Goal: Find specific page/section: Find specific page/section

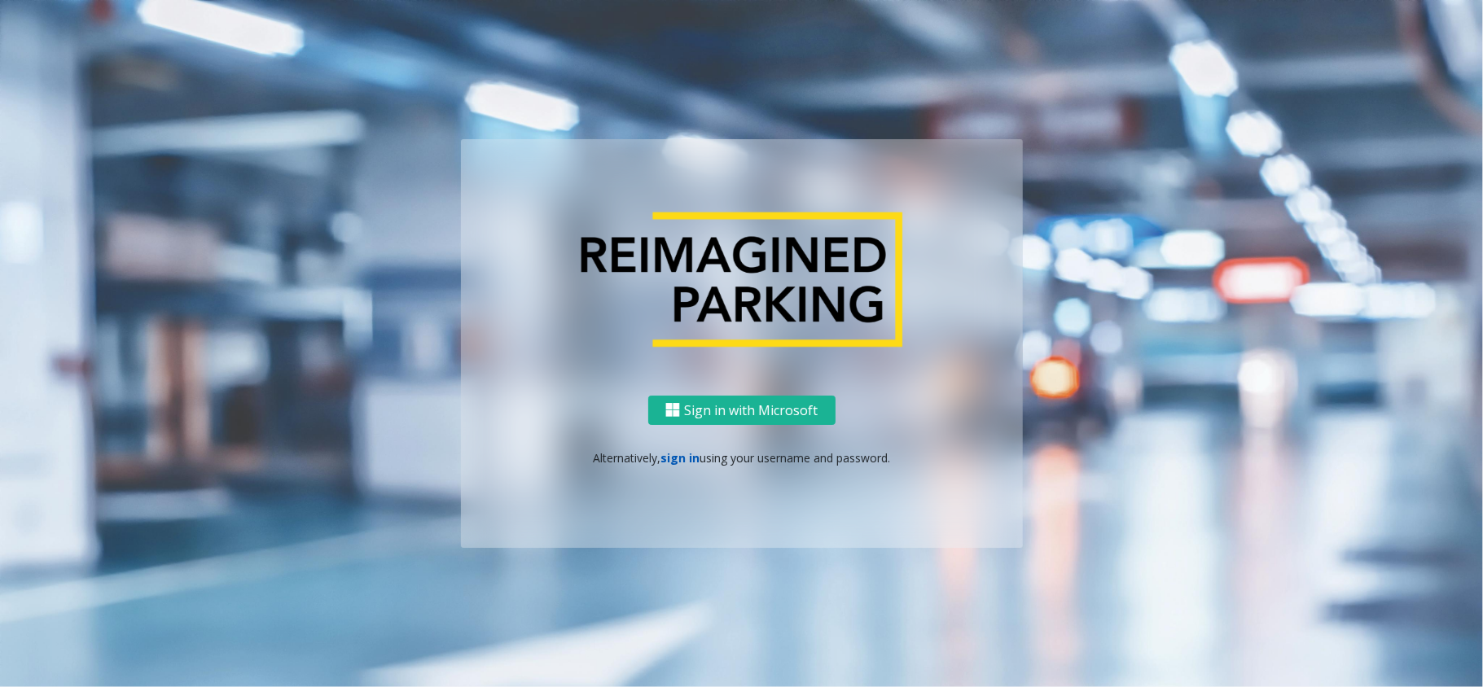
click at [681, 461] on link "sign in" at bounding box center [679, 457] width 39 height 15
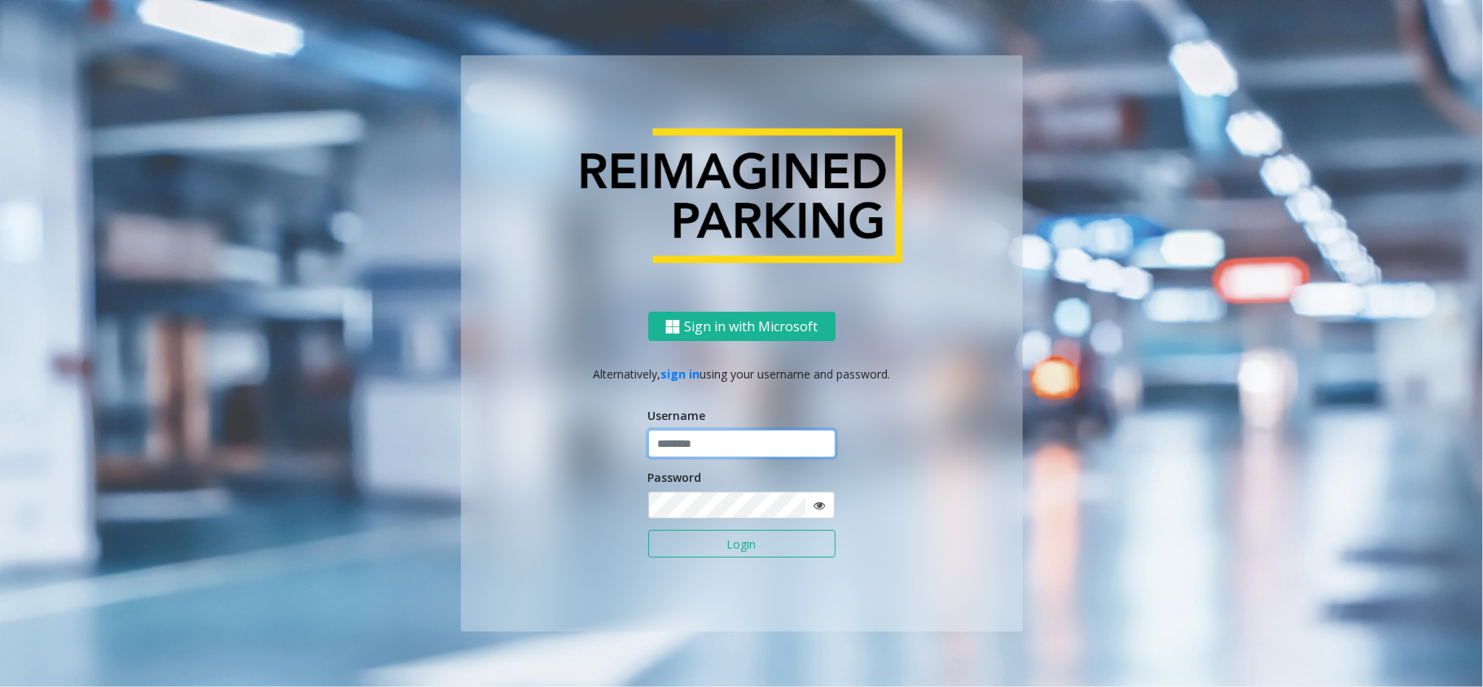
click at [769, 451] on input "text" at bounding box center [741, 444] width 187 height 28
type input "*****"
click at [648, 530] on button "Login" at bounding box center [741, 544] width 187 height 28
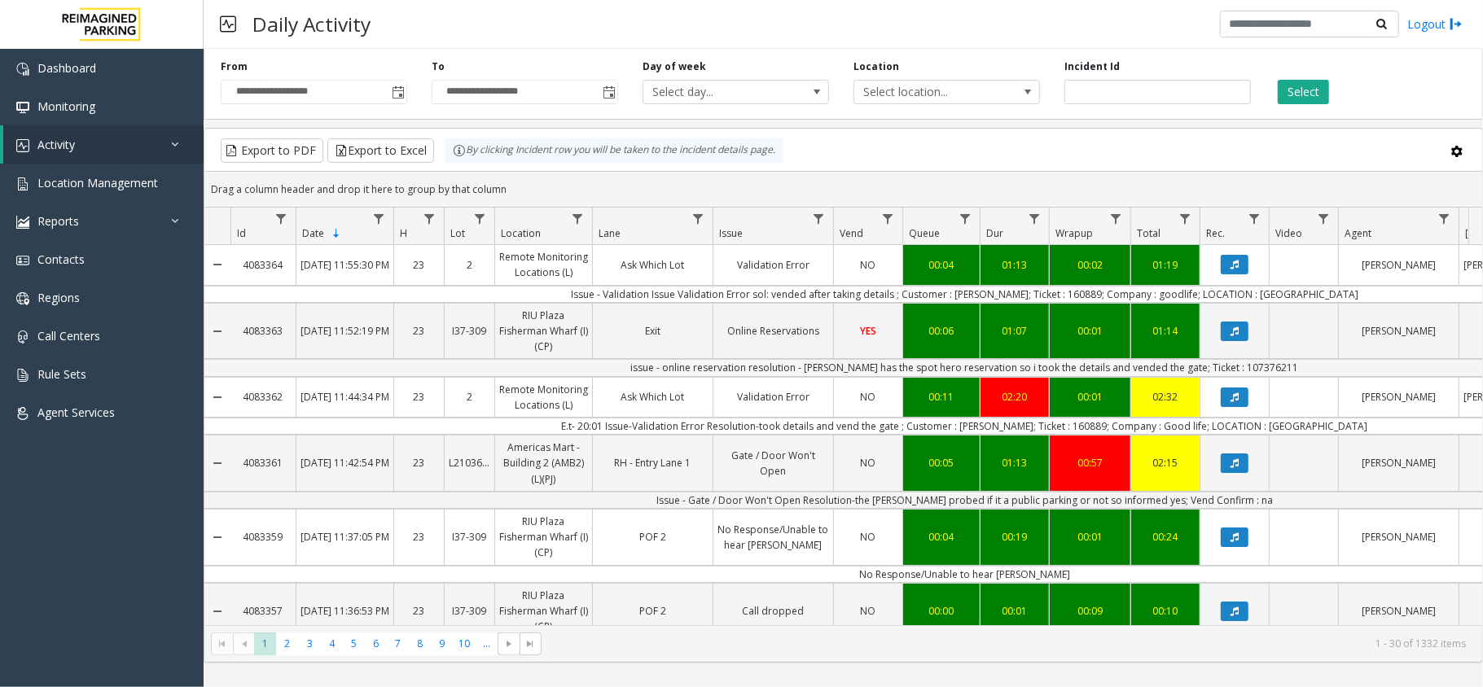
click at [825, 200] on div "Drag a column header and drop it here to group by that column" at bounding box center [842, 189] width 1277 height 28
click at [826, 166] on kendo-grid-toolbar "Export to PDF Export to Excel By clicking Incident row you will be taken to the…" at bounding box center [842, 150] width 1277 height 43
click at [138, 182] on span "Location Management" at bounding box center [97, 182] width 120 height 15
click at [130, 177] on span "Location Management" at bounding box center [97, 182] width 120 height 15
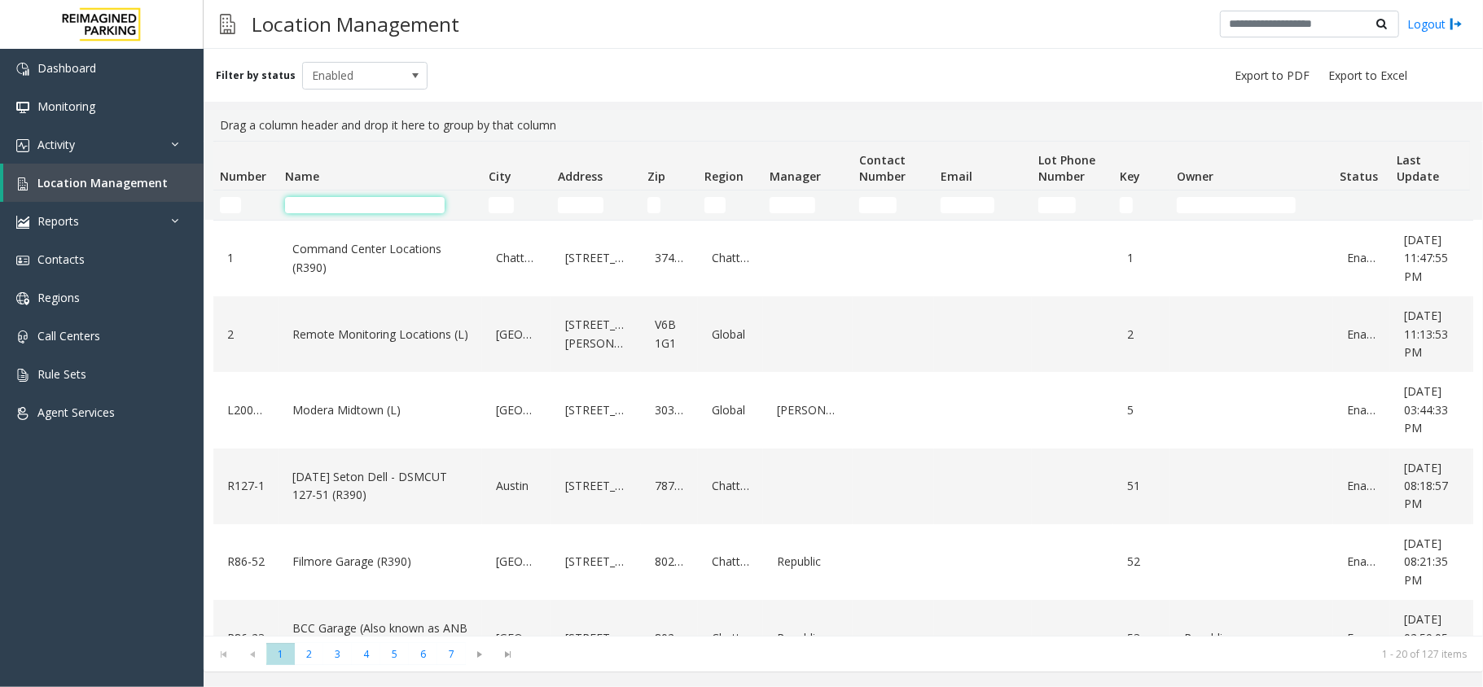
click at [339, 203] on input "Name Filter" at bounding box center [365, 205] width 160 height 16
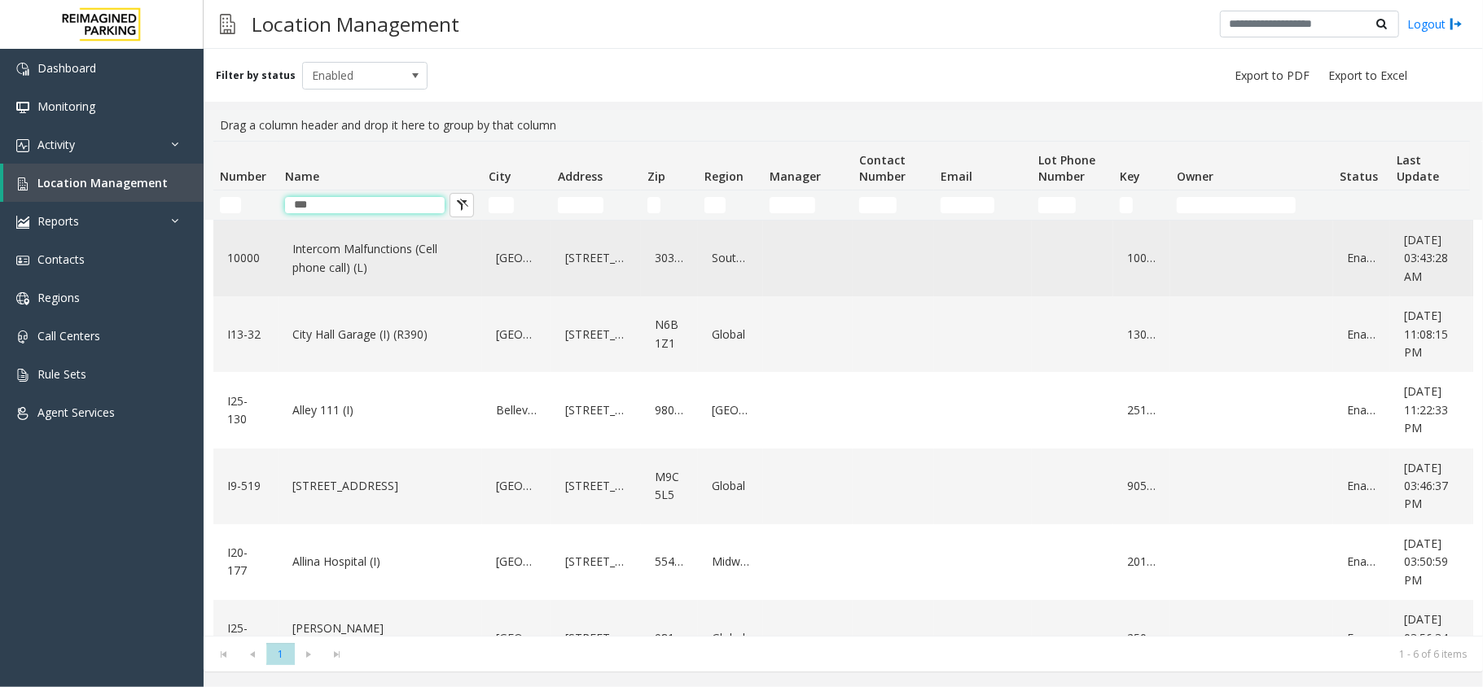
type input "***"
click at [358, 255] on link "Intercom Malfunctions (Cell phone call) (L)" at bounding box center [380, 258] width 184 height 45
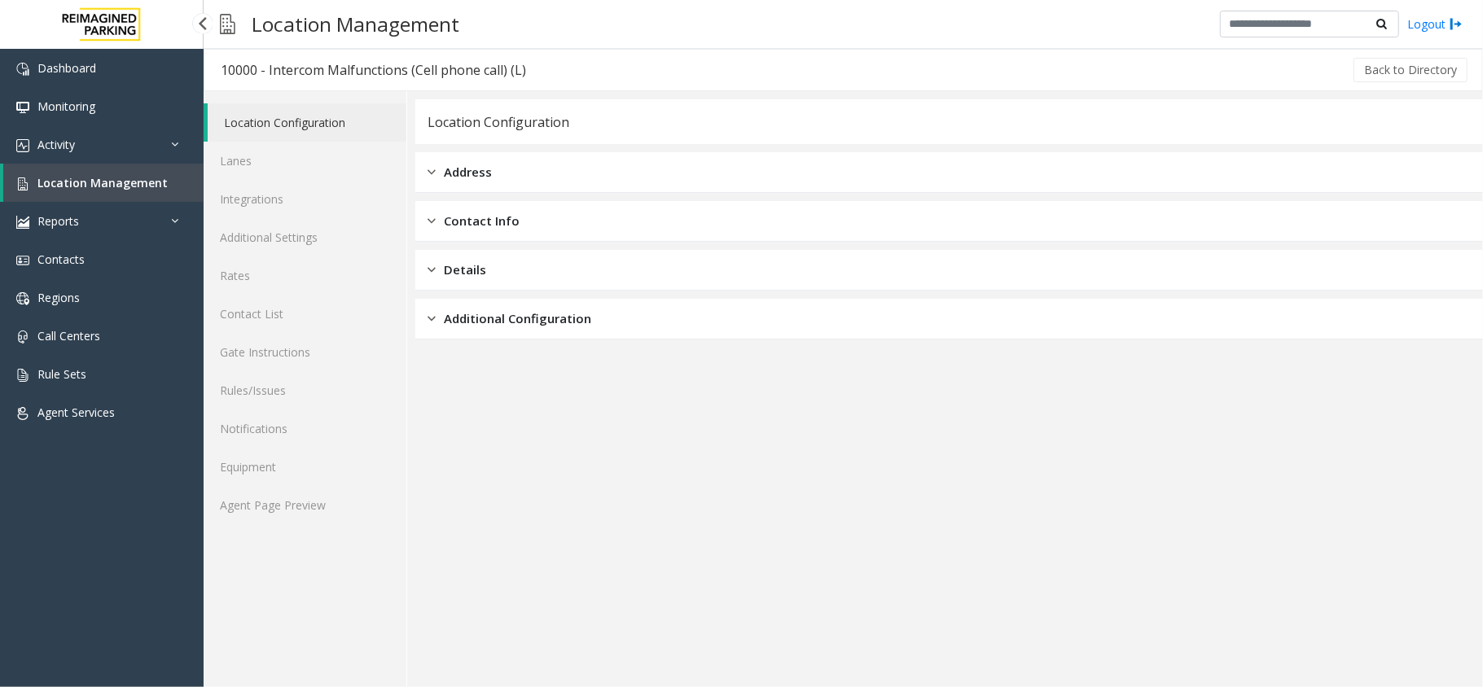
click at [154, 177] on span "Location Management" at bounding box center [102, 182] width 130 height 15
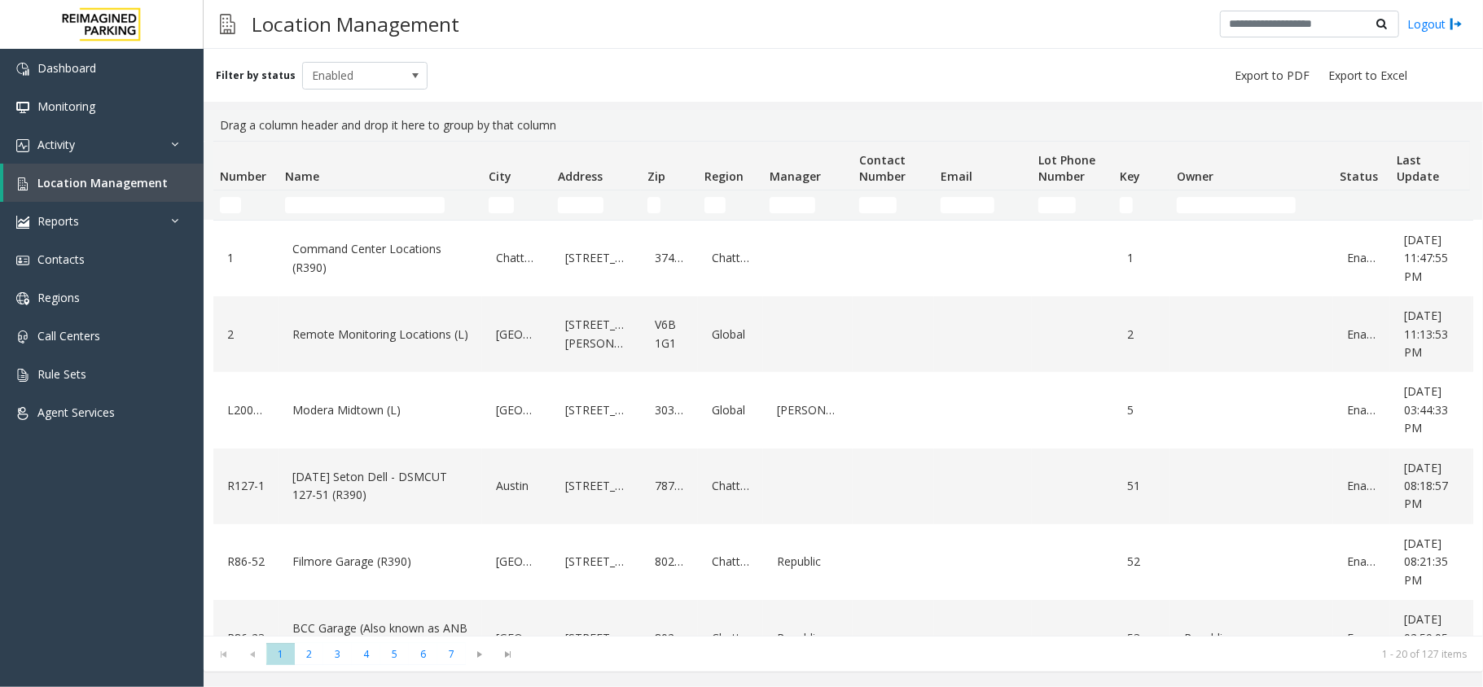
click at [317, 195] on td "Name Filter" at bounding box center [380, 205] width 204 height 29
click at [319, 209] on input "Name Filter" at bounding box center [365, 205] width 160 height 16
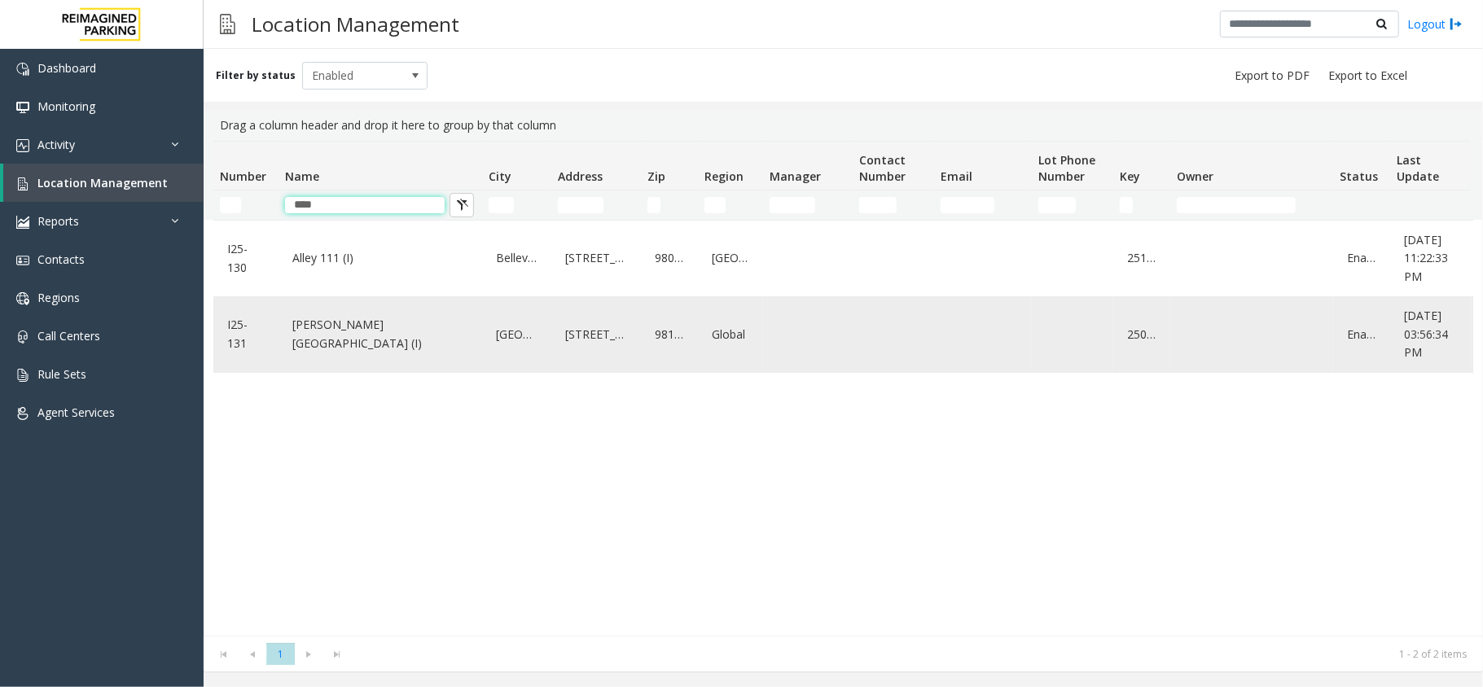
type input "****"
click at [373, 345] on link "[PERSON_NAME][GEOGRAPHIC_DATA] (I)" at bounding box center [380, 334] width 184 height 45
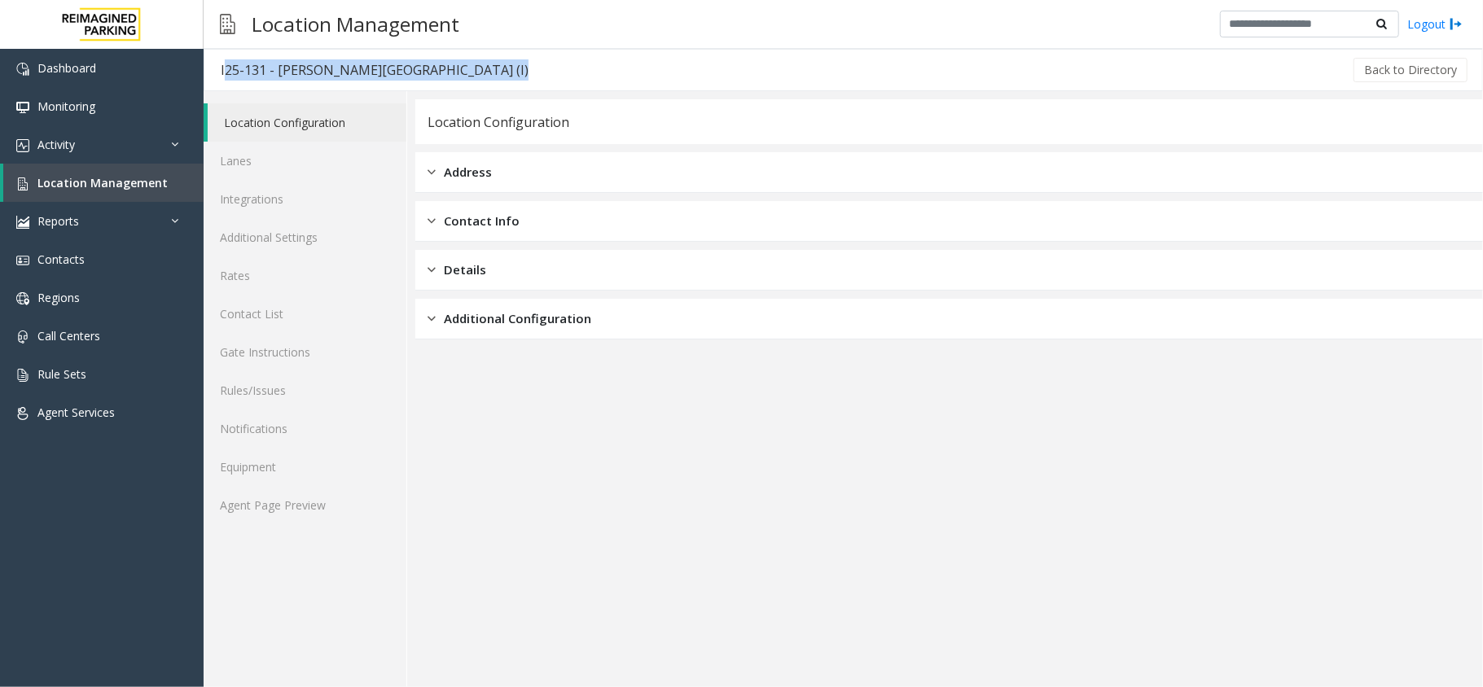
drag, startPoint x: 217, startPoint y: 64, endPoint x: 460, endPoint y: 75, distance: 243.7
click at [460, 75] on div "I25-131 - [PERSON_NAME][GEOGRAPHIC_DATA] (I) Back to Directory" at bounding box center [843, 70] width 1279 height 42
copy div "I25-131 - [PERSON_NAME][GEOGRAPHIC_DATA] (I)"
click at [124, 144] on link "Activity" at bounding box center [102, 144] width 204 height 38
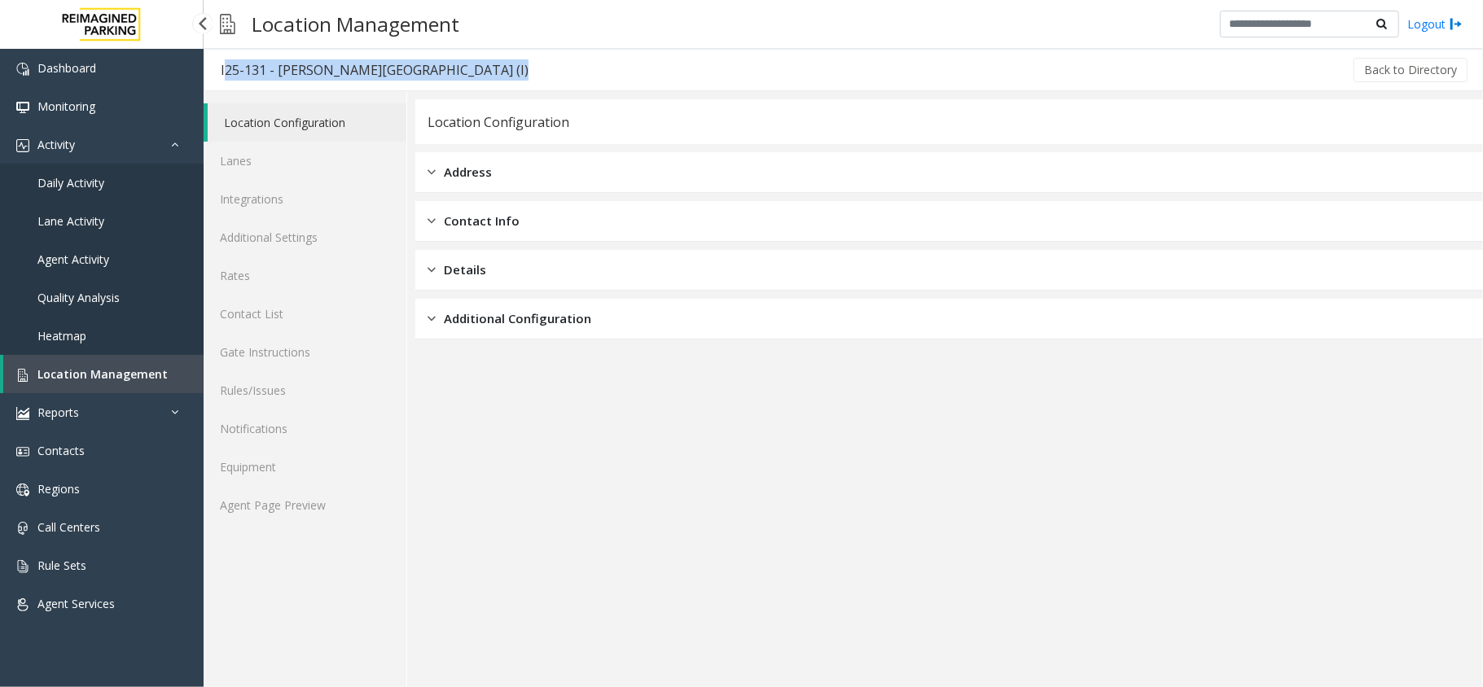
click at [109, 177] on link "Daily Activity" at bounding box center [102, 183] width 204 height 38
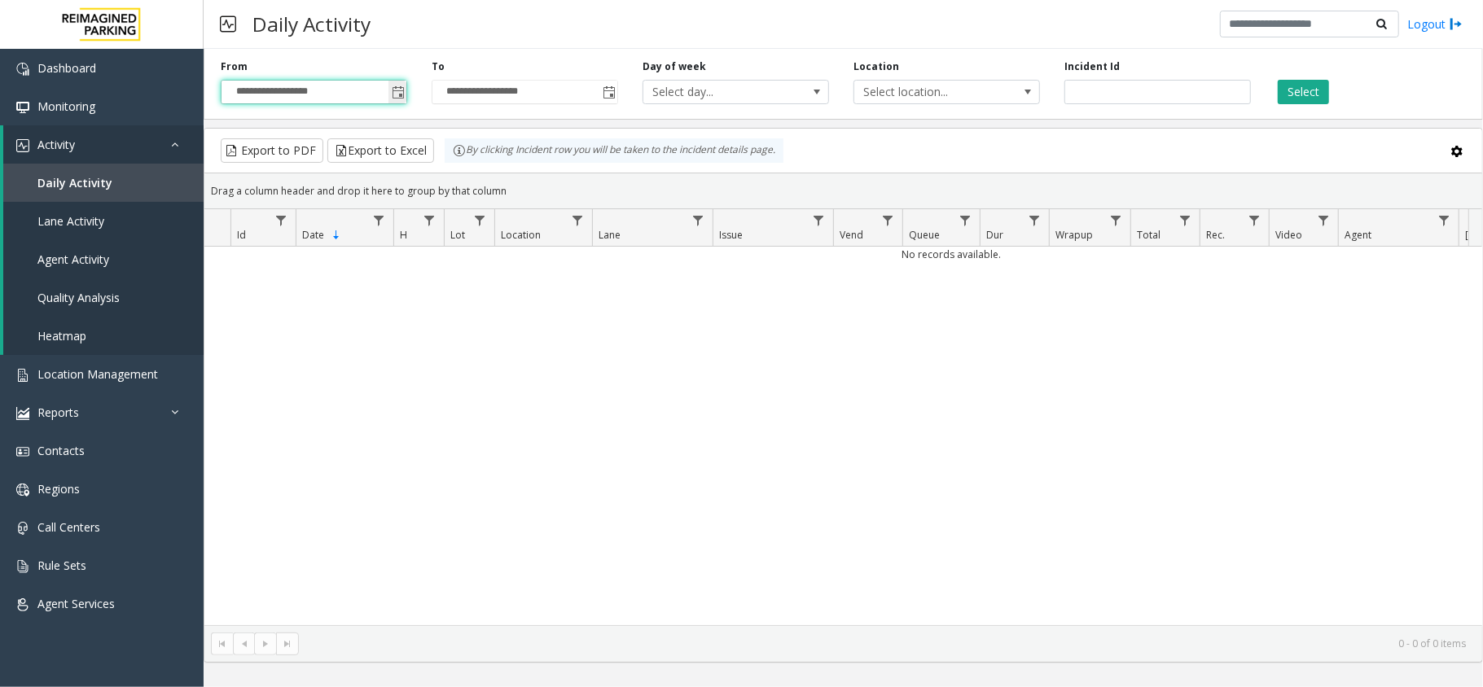
click at [383, 96] on input "**********" at bounding box center [313, 92] width 185 height 23
click at [398, 85] on span "Toggle popup" at bounding box center [397, 92] width 18 height 26
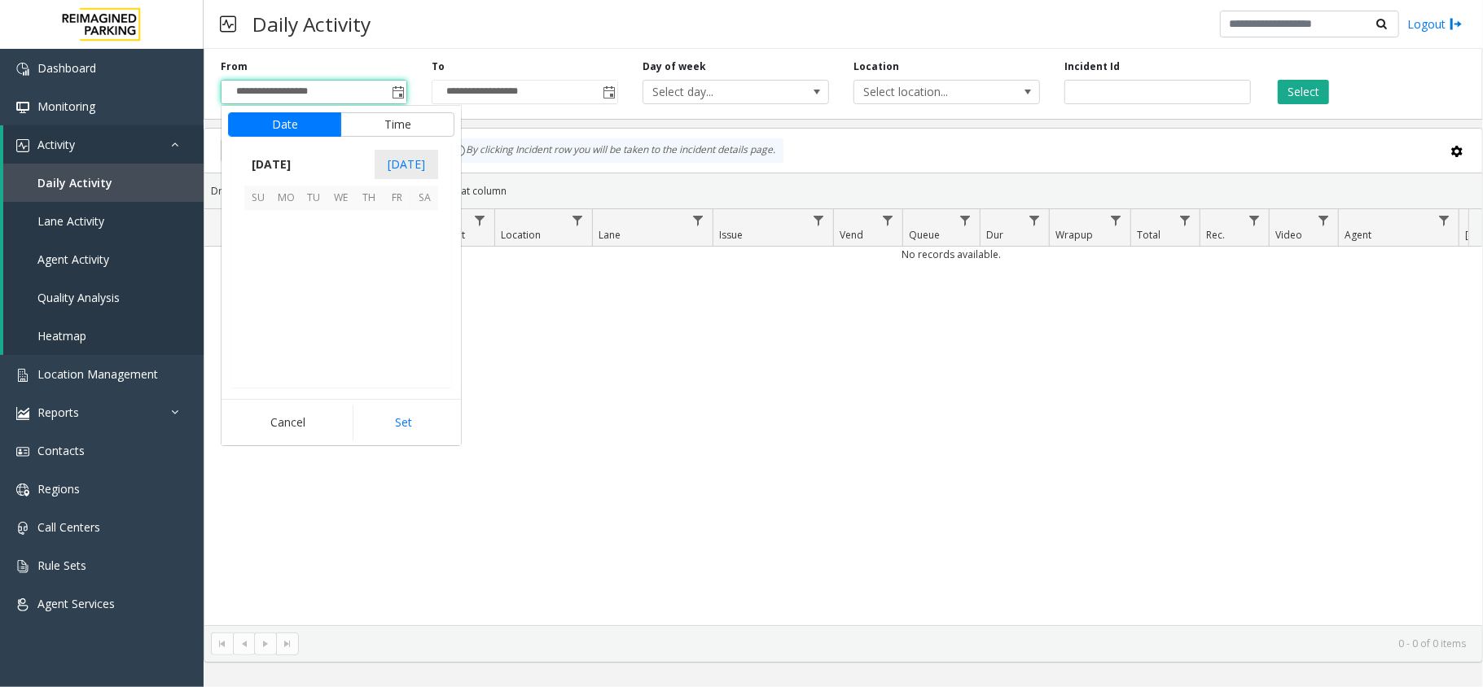
scroll to position [292394, 0]
click at [347, 248] on span "8" at bounding box center [341, 252] width 28 height 28
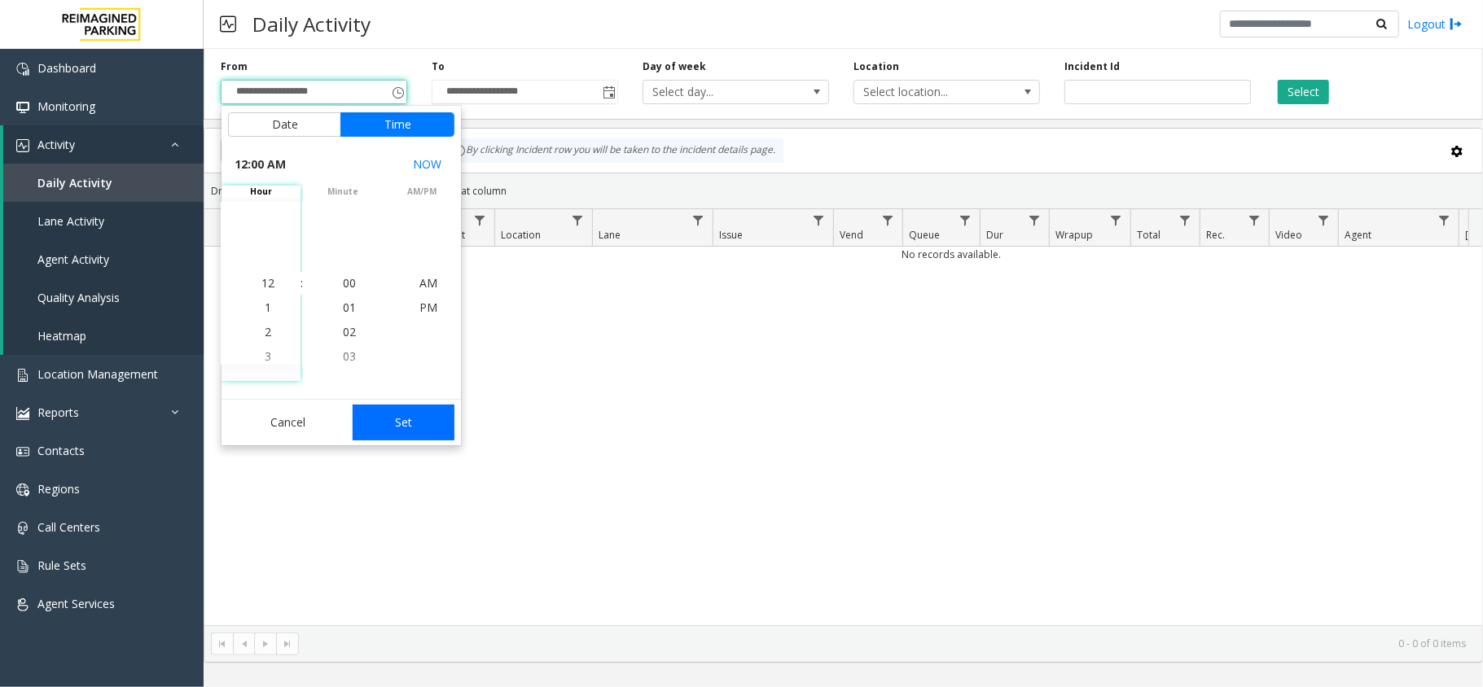
click at [405, 420] on button "Set" at bounding box center [404, 423] width 103 height 36
type input "**********"
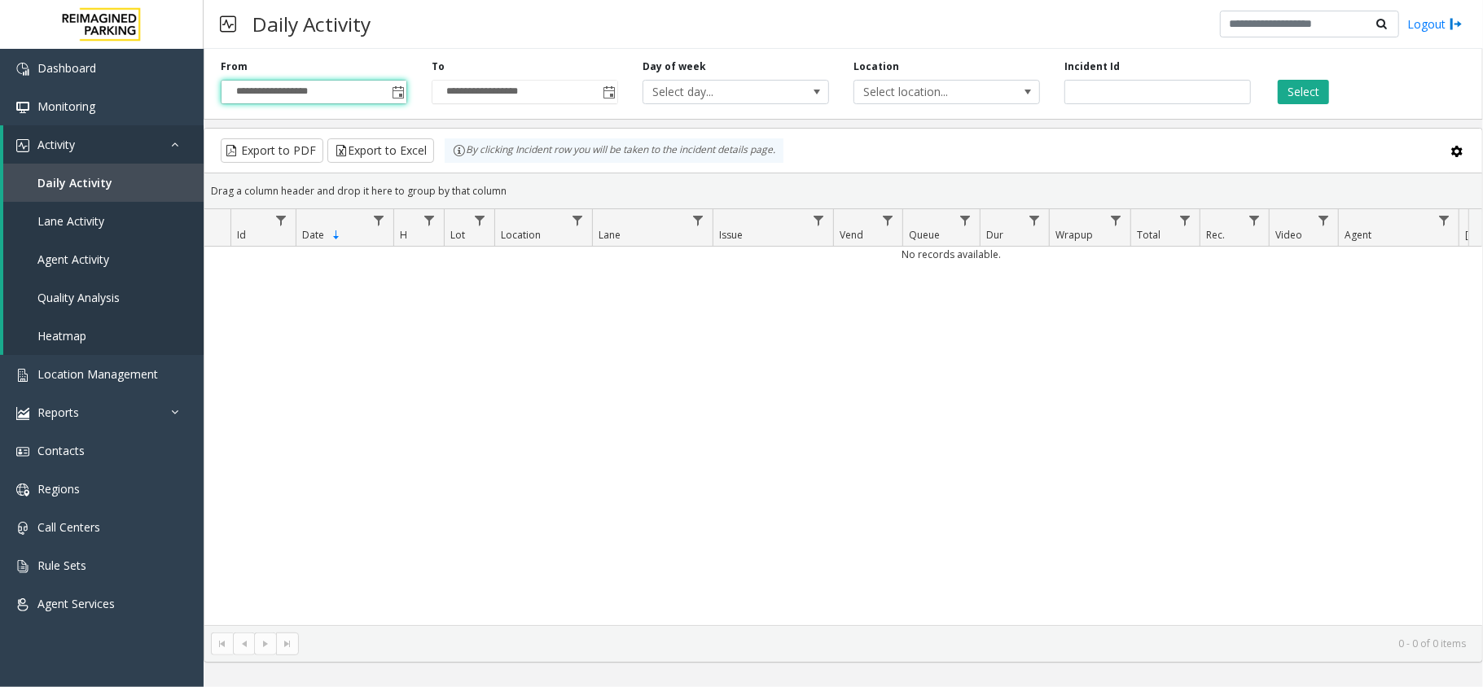
click at [1273, 81] on div "Select" at bounding box center [1368, 81] width 211 height 45
click at [1278, 85] on button "Select" at bounding box center [1302, 92] width 51 height 24
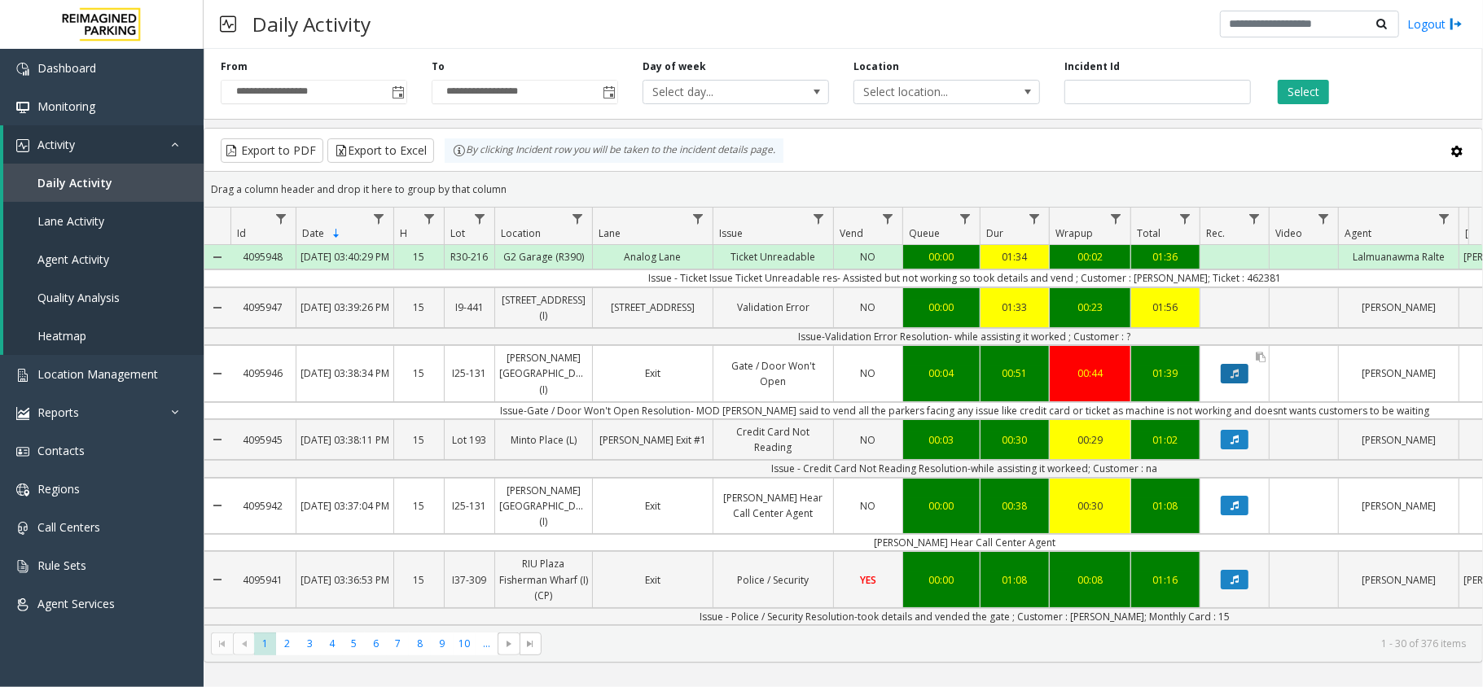
click at [1236, 379] on button "Data table" at bounding box center [1234, 374] width 28 height 20
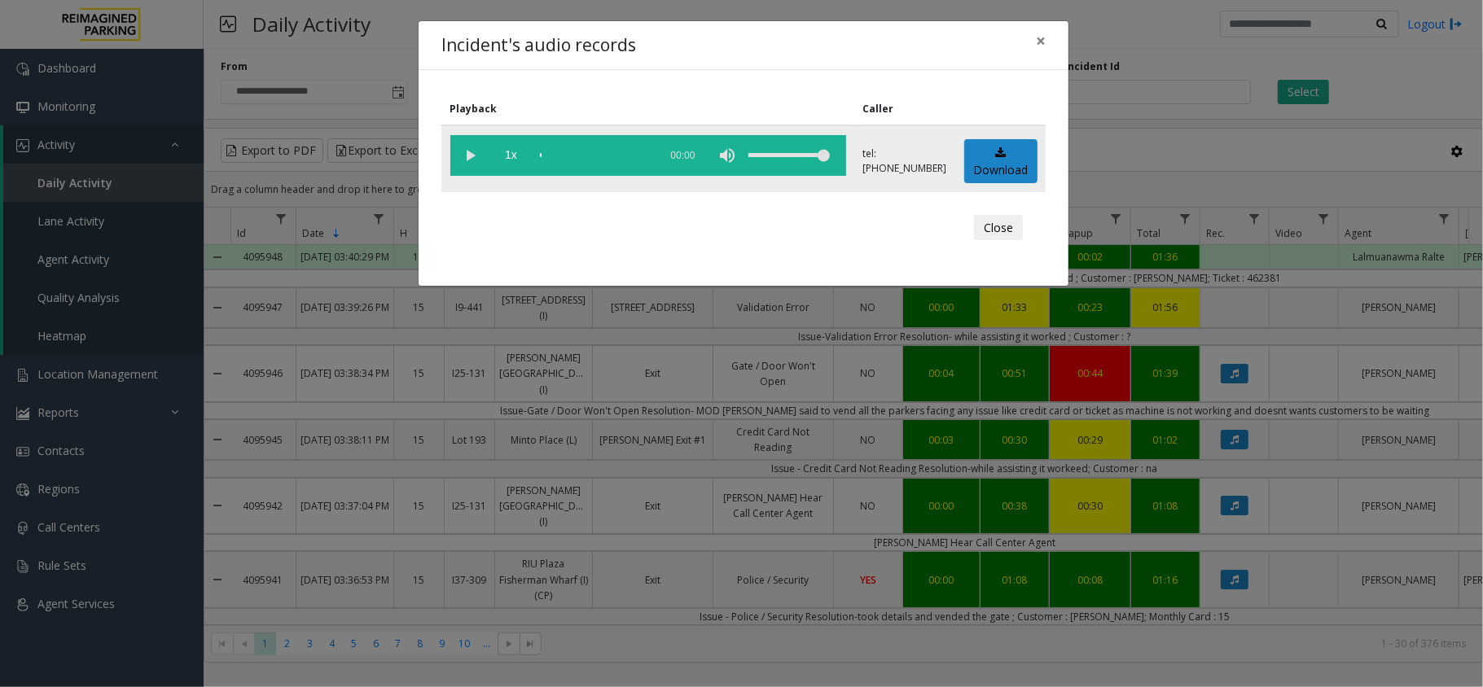
click at [473, 151] on vg-play-pause at bounding box center [470, 155] width 41 height 41
click at [563, 156] on div "scrub bar" at bounding box center [595, 155] width 111 height 41
click at [577, 222] on div "Close" at bounding box center [743, 228] width 581 height 49
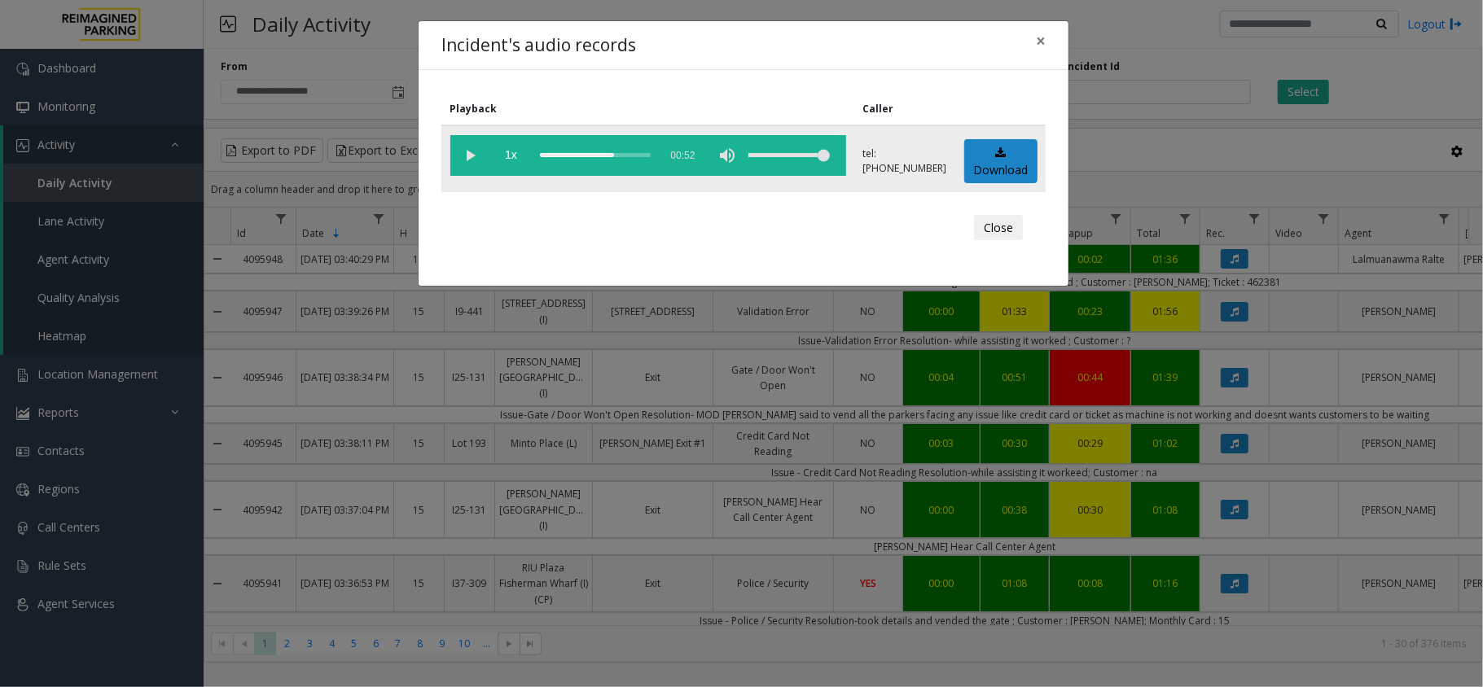
click at [549, 153] on div "scrub bar" at bounding box center [595, 155] width 111 height 41
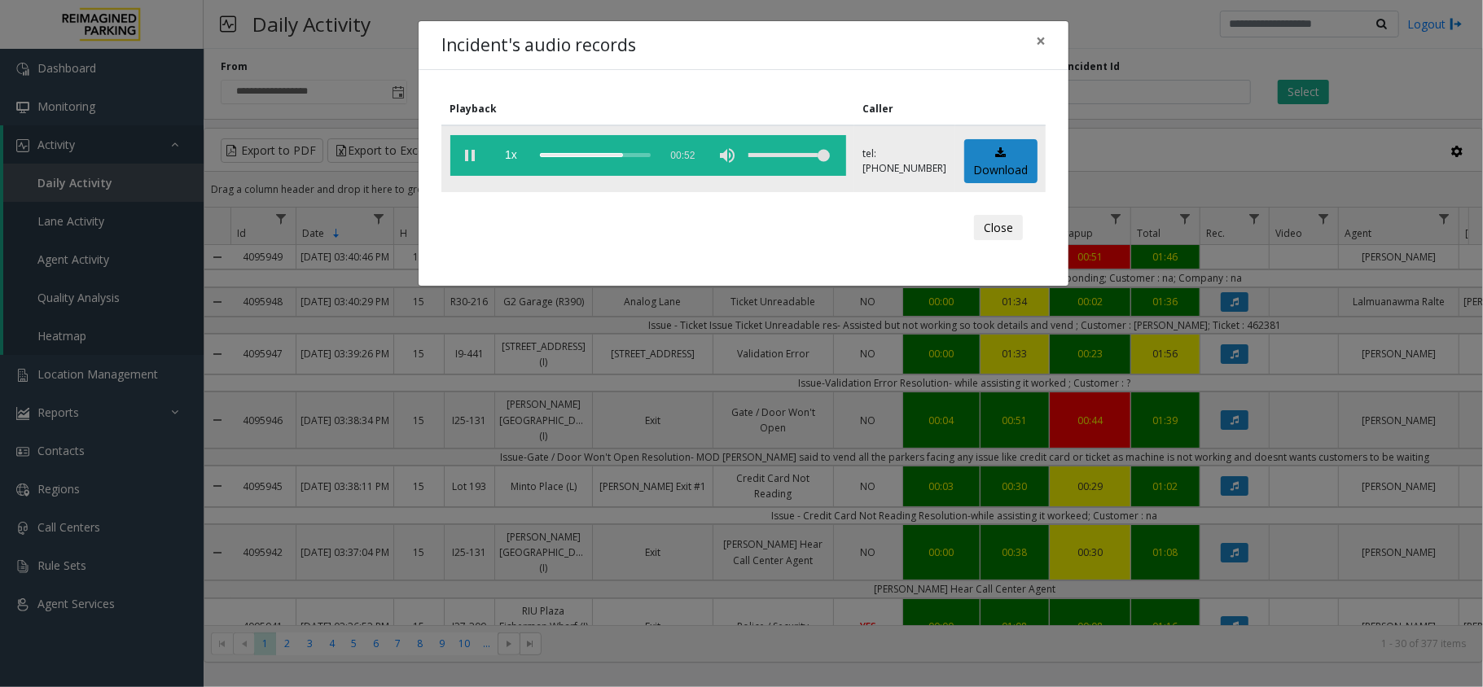
click at [547, 153] on div "scrub bar" at bounding box center [595, 155] width 111 height 41
click at [466, 160] on vg-play-pause at bounding box center [470, 155] width 41 height 41
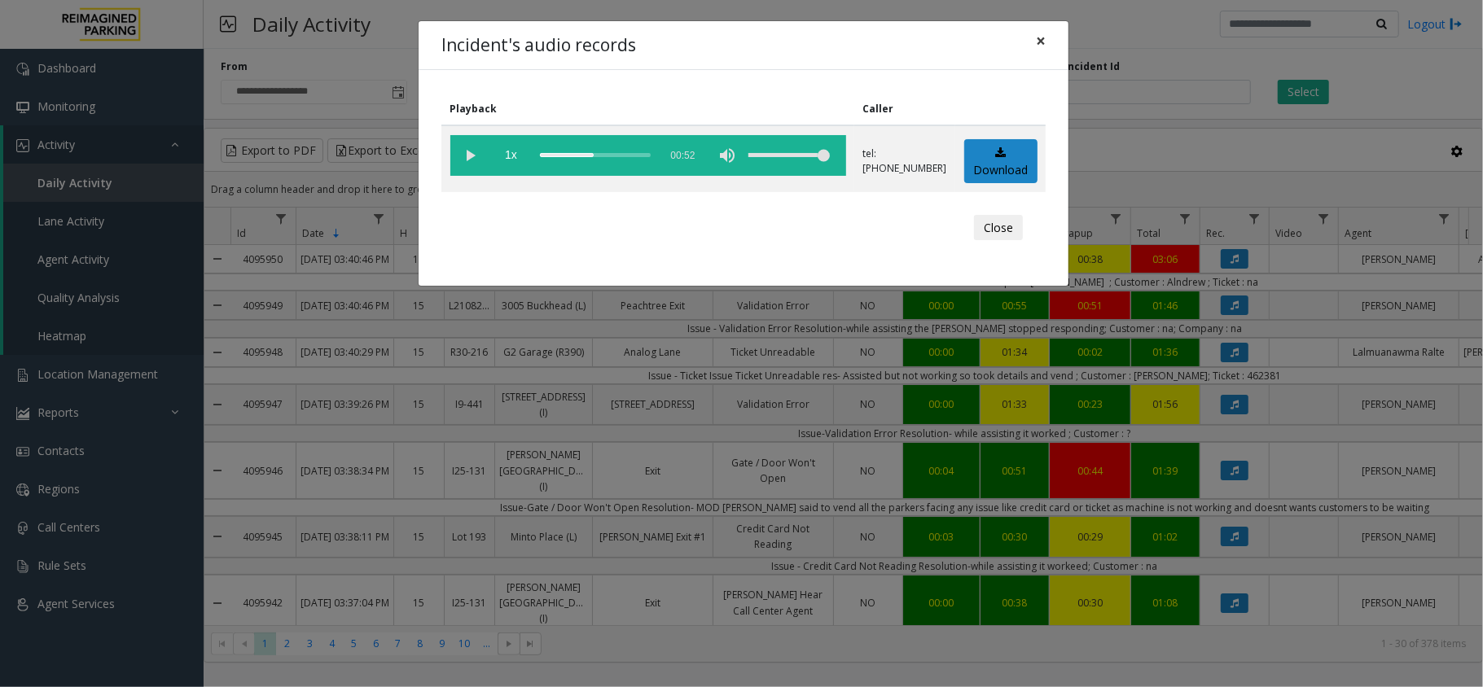
click at [1036, 46] on span "×" at bounding box center [1041, 40] width 10 height 23
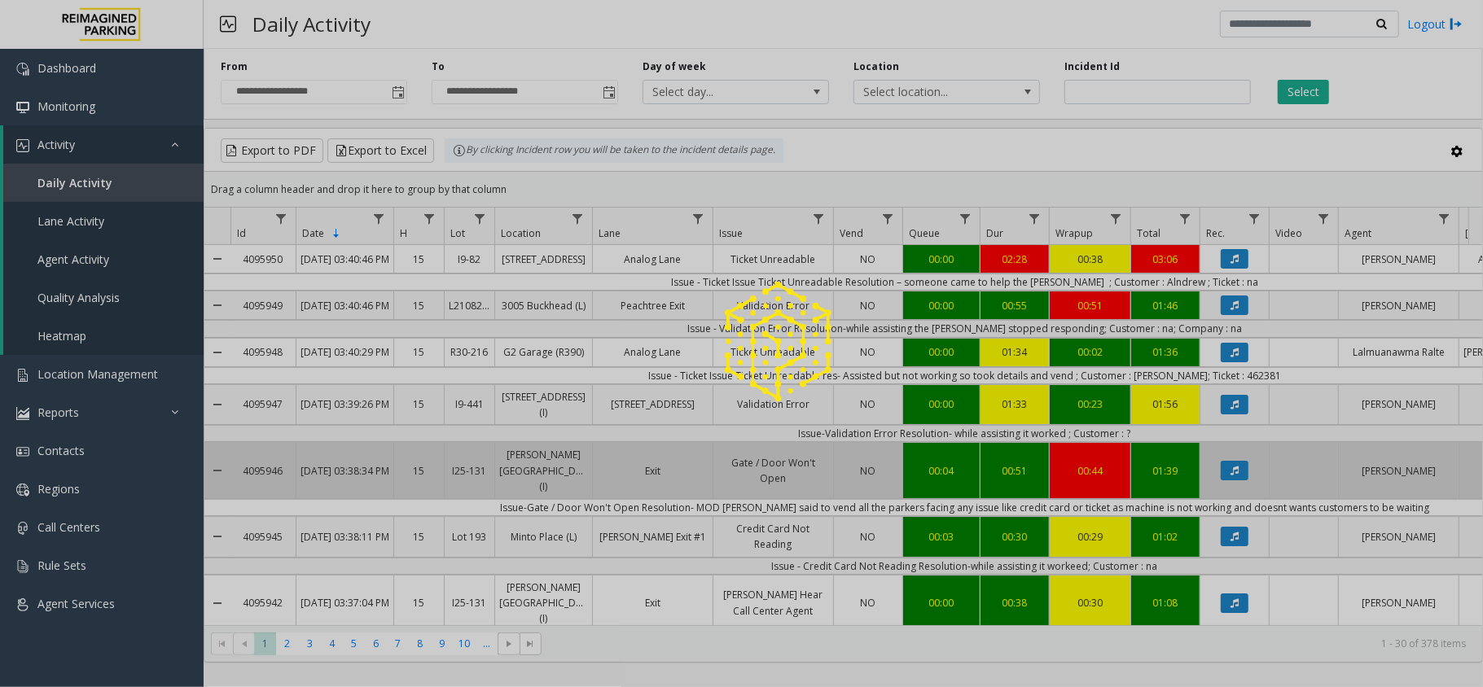
scroll to position [75, 0]
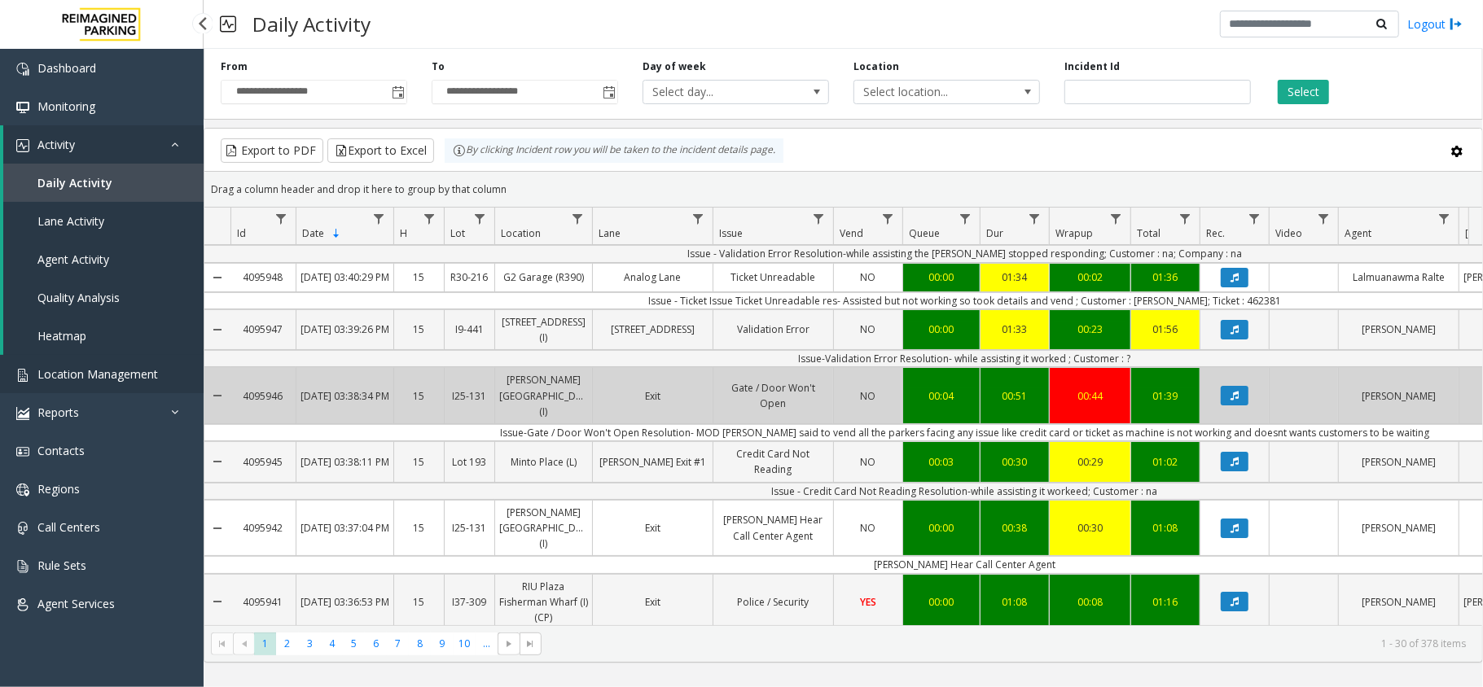
click at [85, 375] on span "Location Management" at bounding box center [97, 373] width 120 height 15
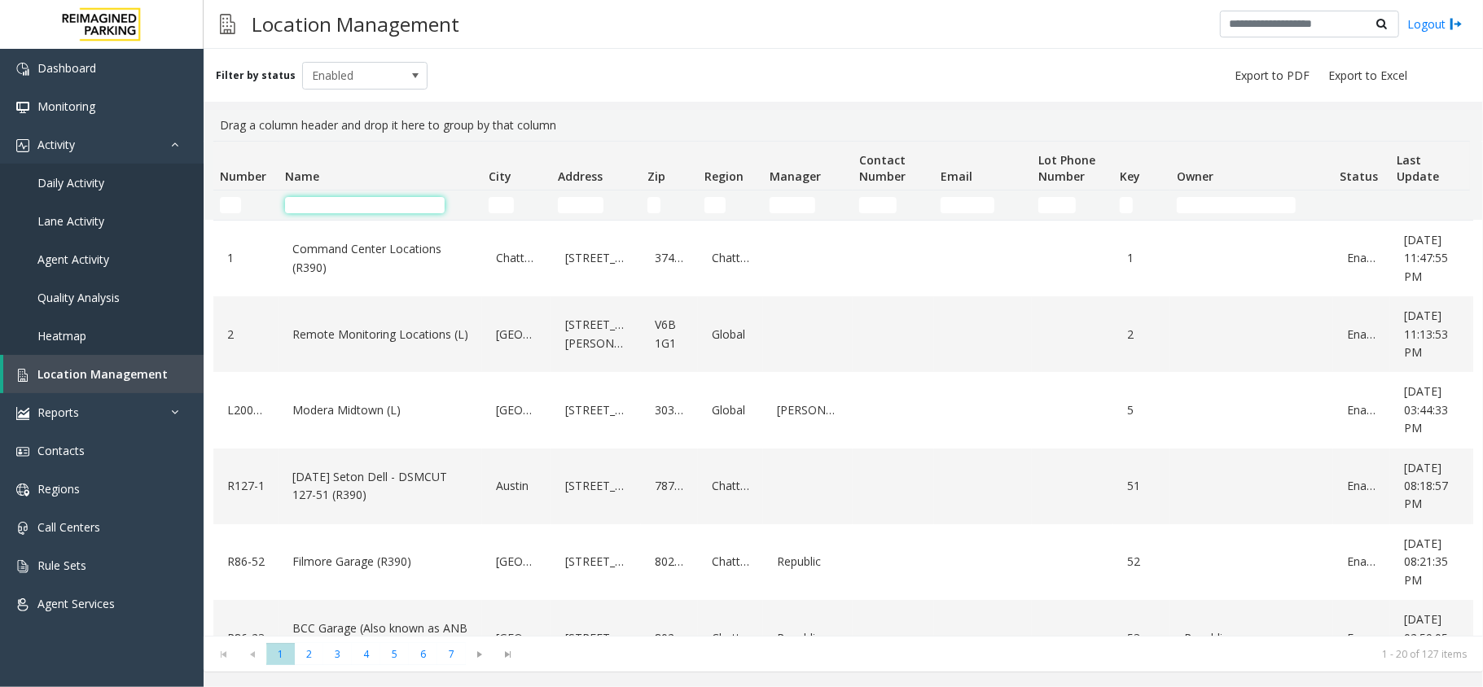
click at [327, 202] on input "Name Filter" at bounding box center [365, 205] width 160 height 16
click at [326, 63] on span "Enabled" at bounding box center [352, 76] width 99 height 26
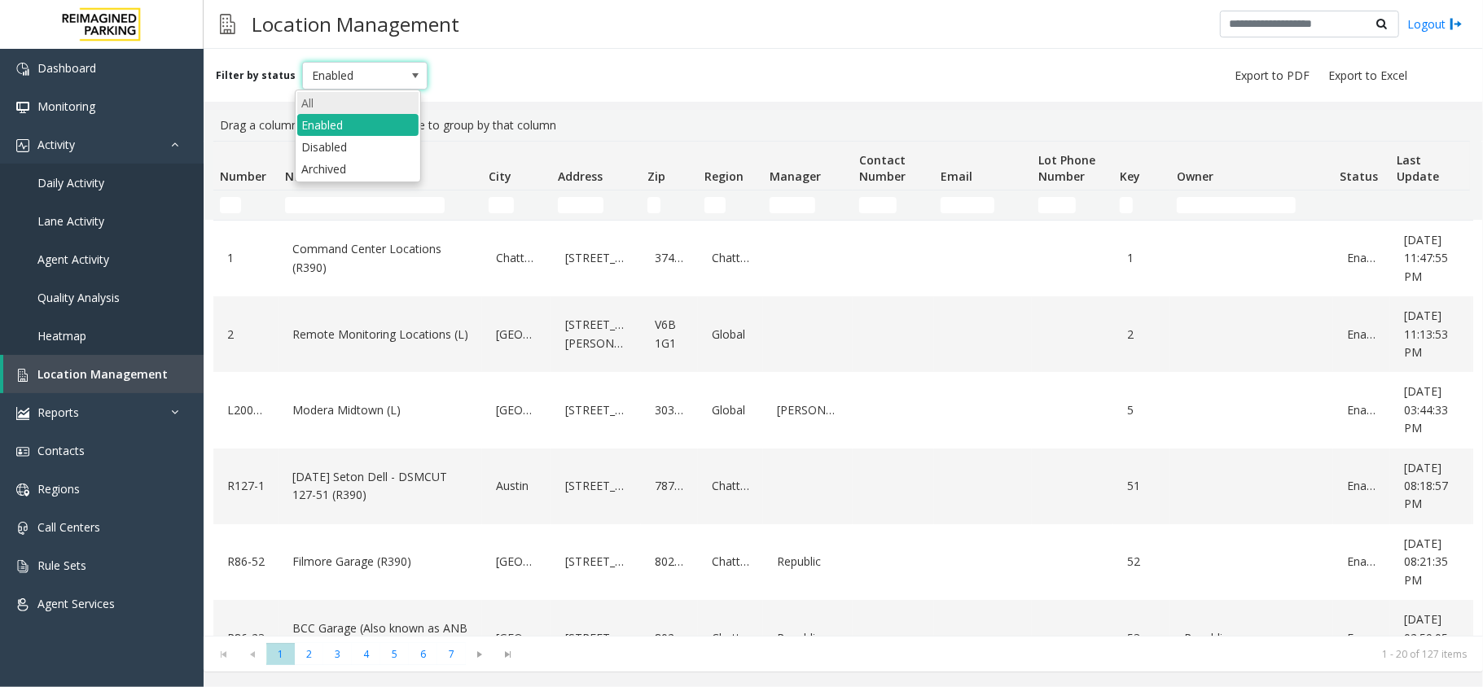
click at [346, 96] on li "All" at bounding box center [357, 103] width 121 height 22
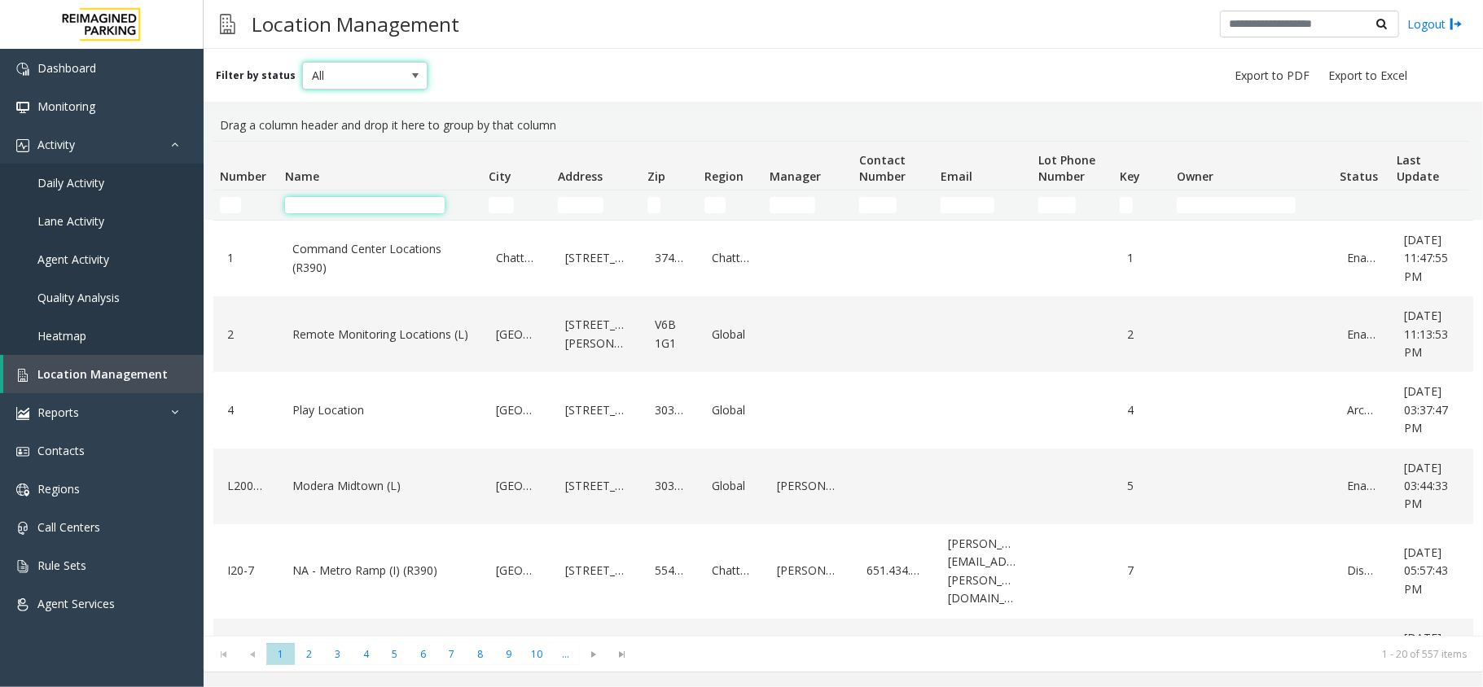
click at [339, 197] on input "Name Filter" at bounding box center [365, 205] width 160 height 16
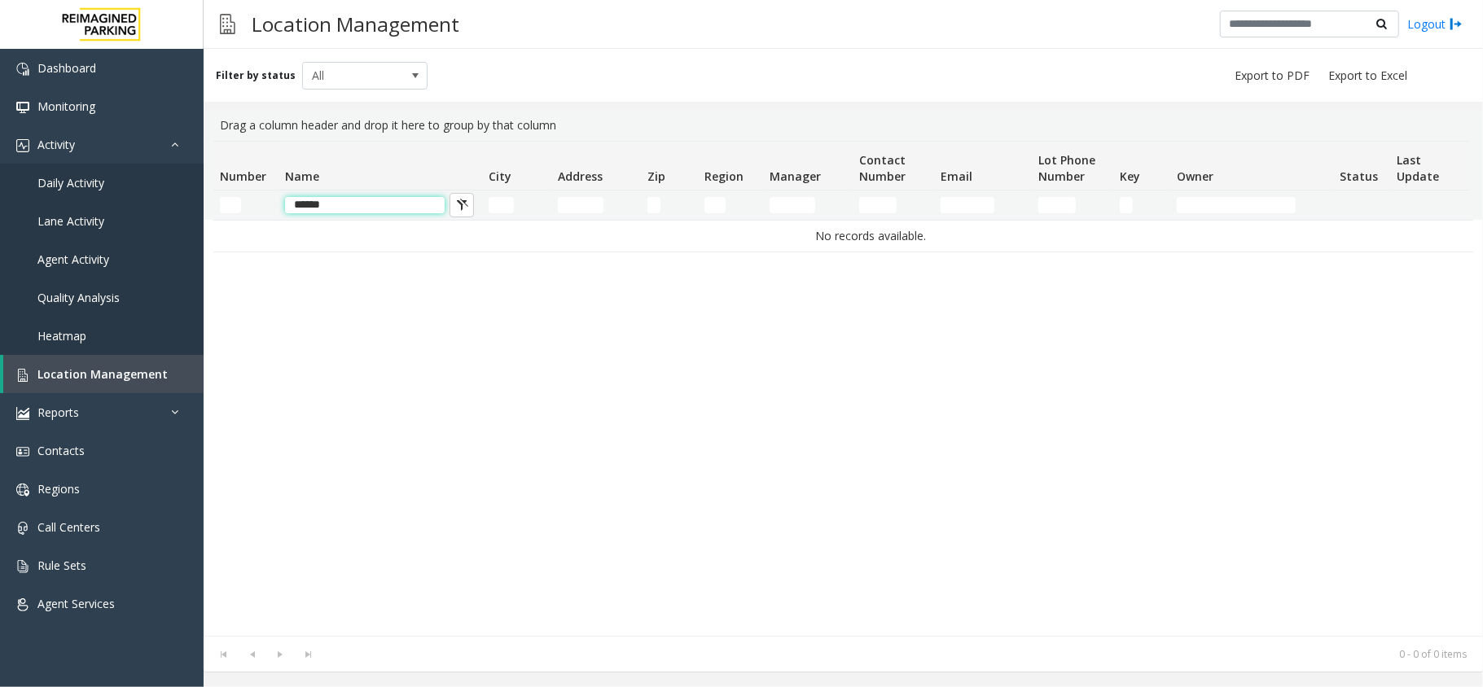
type input "*******"
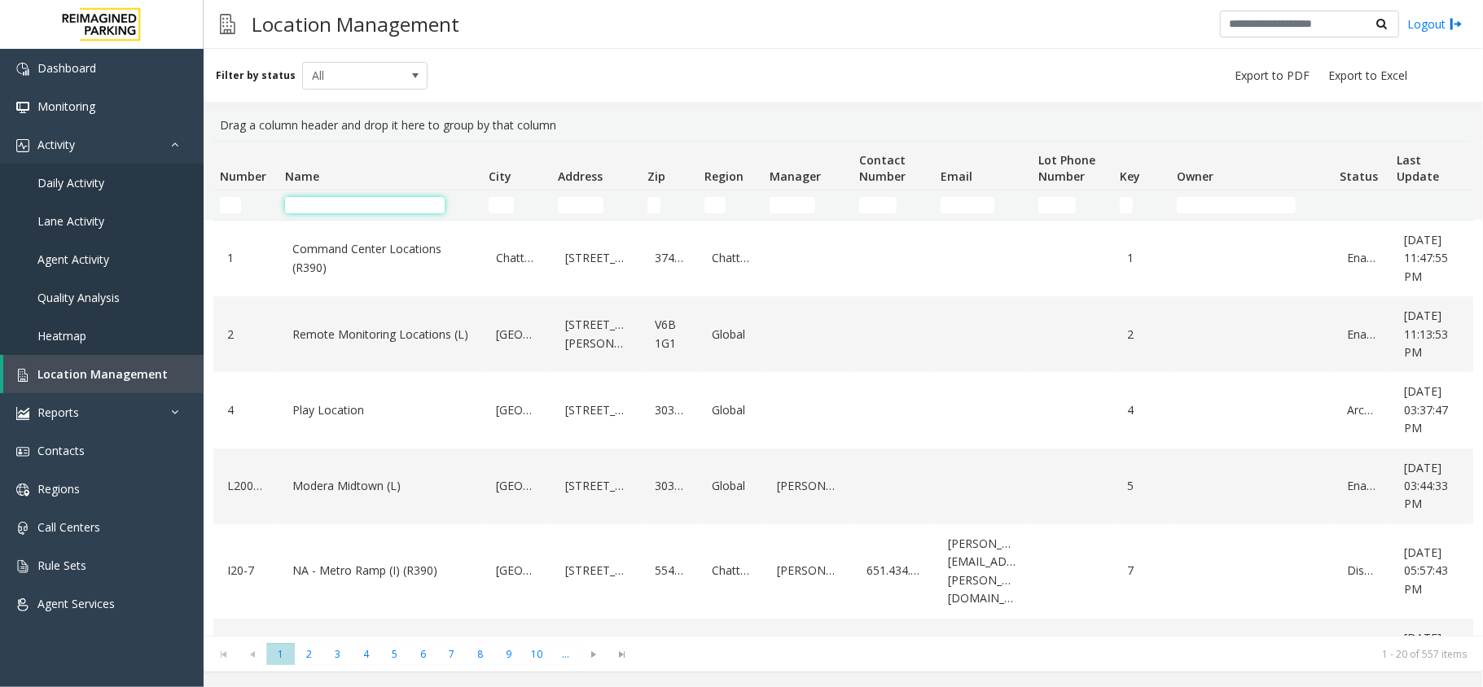
click at [401, 212] on input "Name Filter" at bounding box center [365, 205] width 160 height 16
click at [581, 209] on input "Address Filter" at bounding box center [581, 205] width 46 height 16
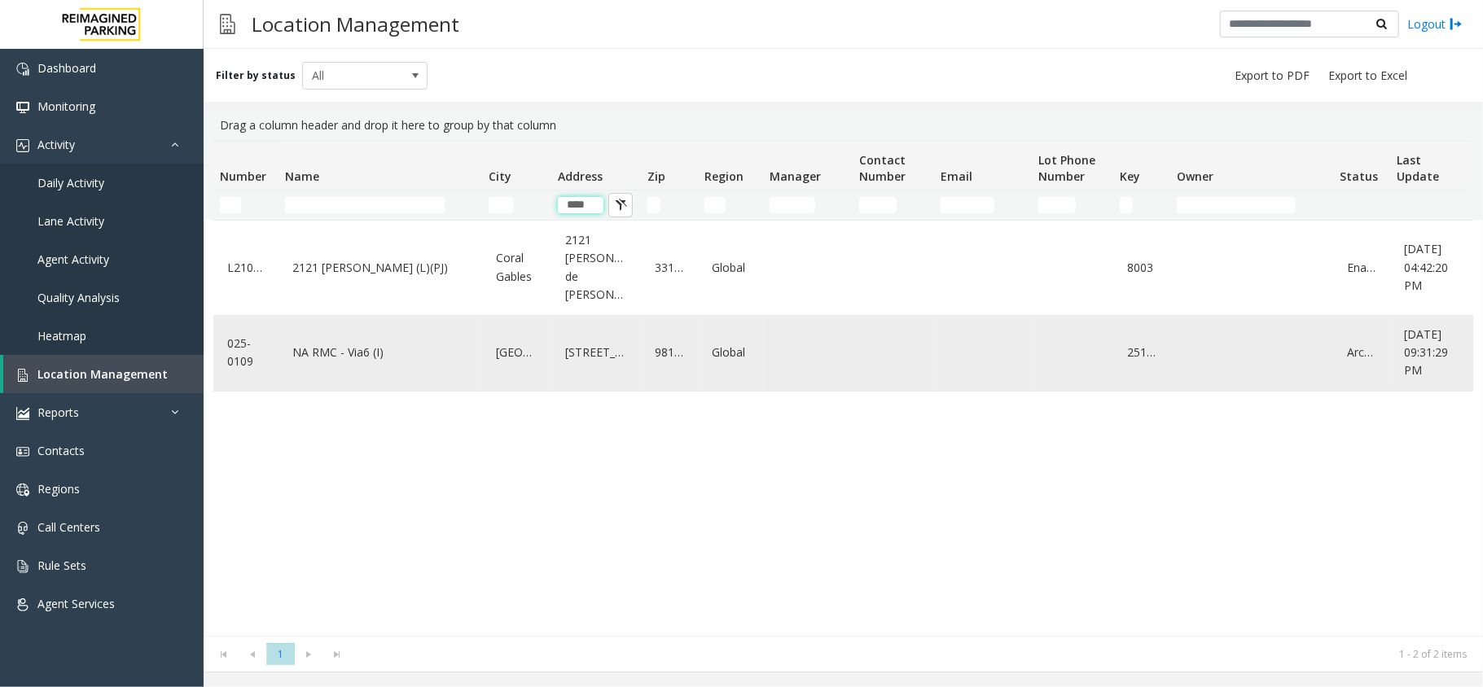
type input "****"
click at [547, 324] on td "[GEOGRAPHIC_DATA]" at bounding box center [516, 353] width 69 height 76
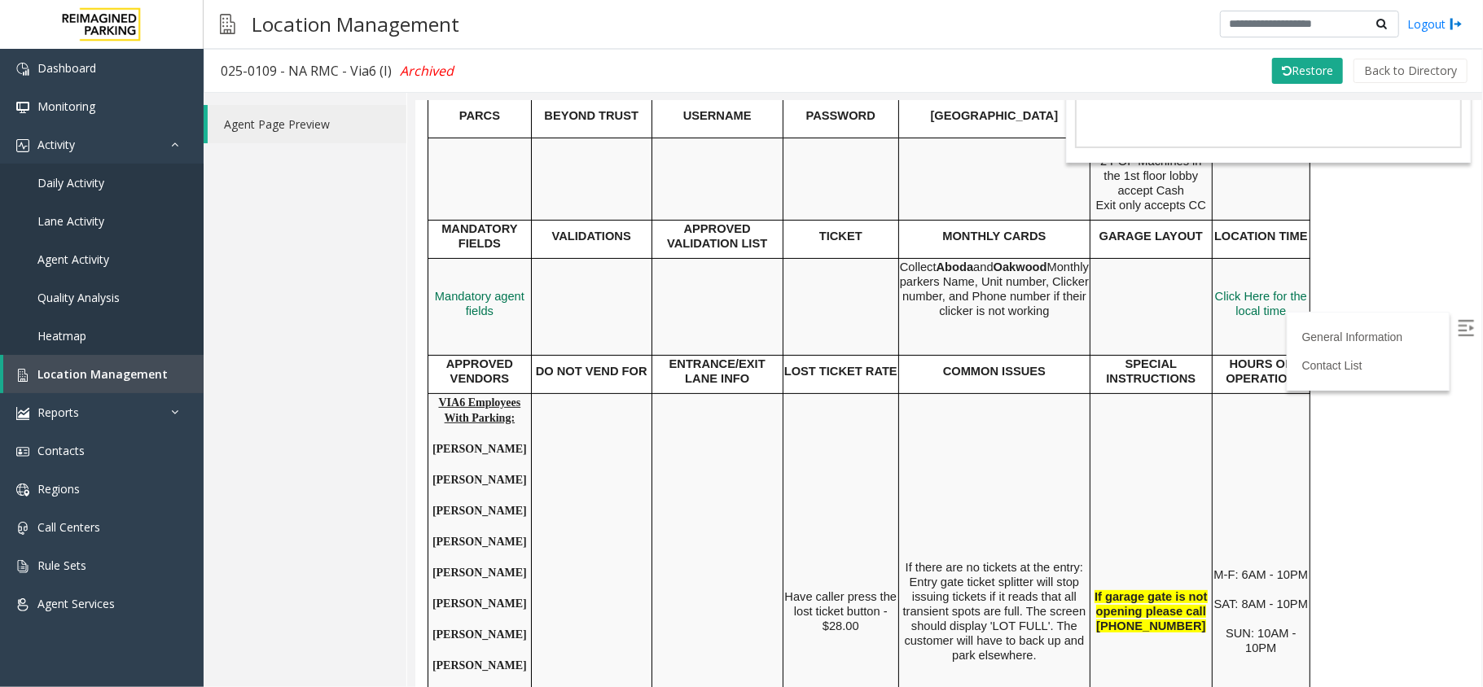
scroll to position [108, 0]
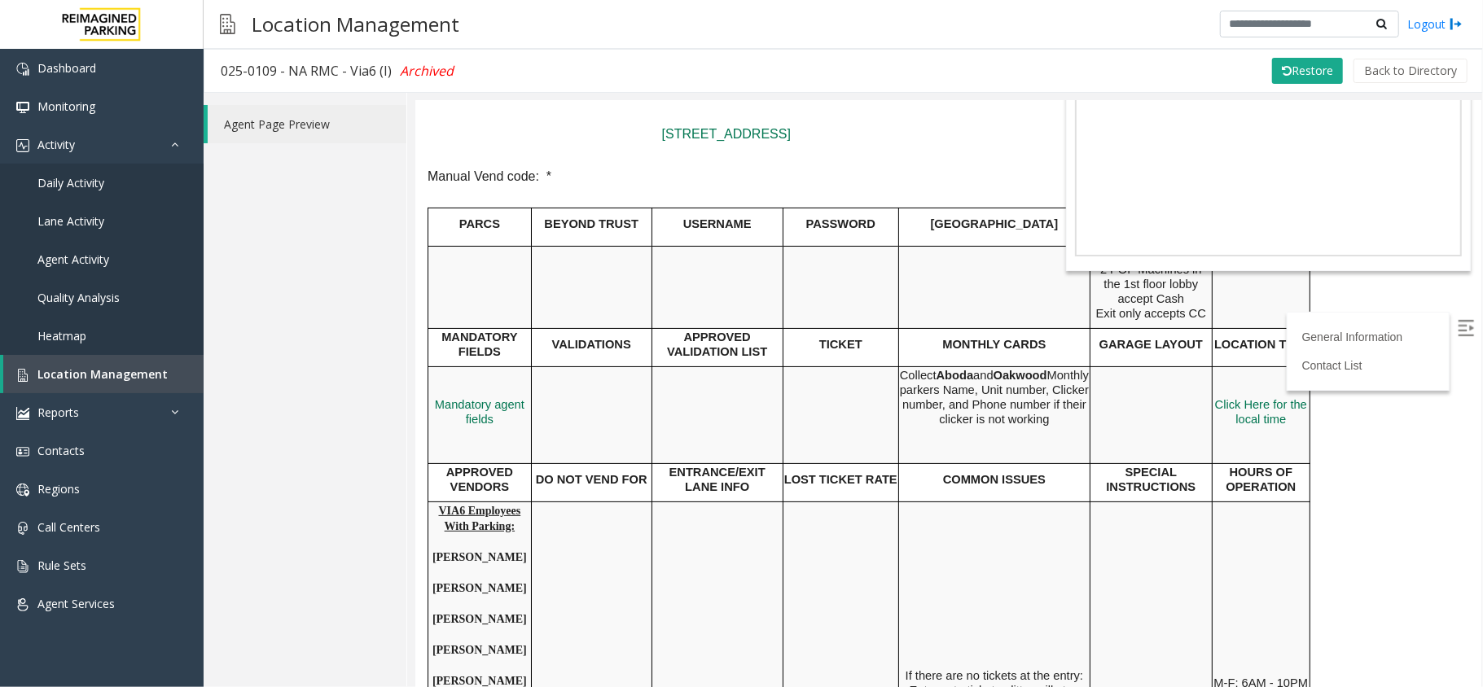
click at [1454, 317] on label at bounding box center [1466, 329] width 24 height 24
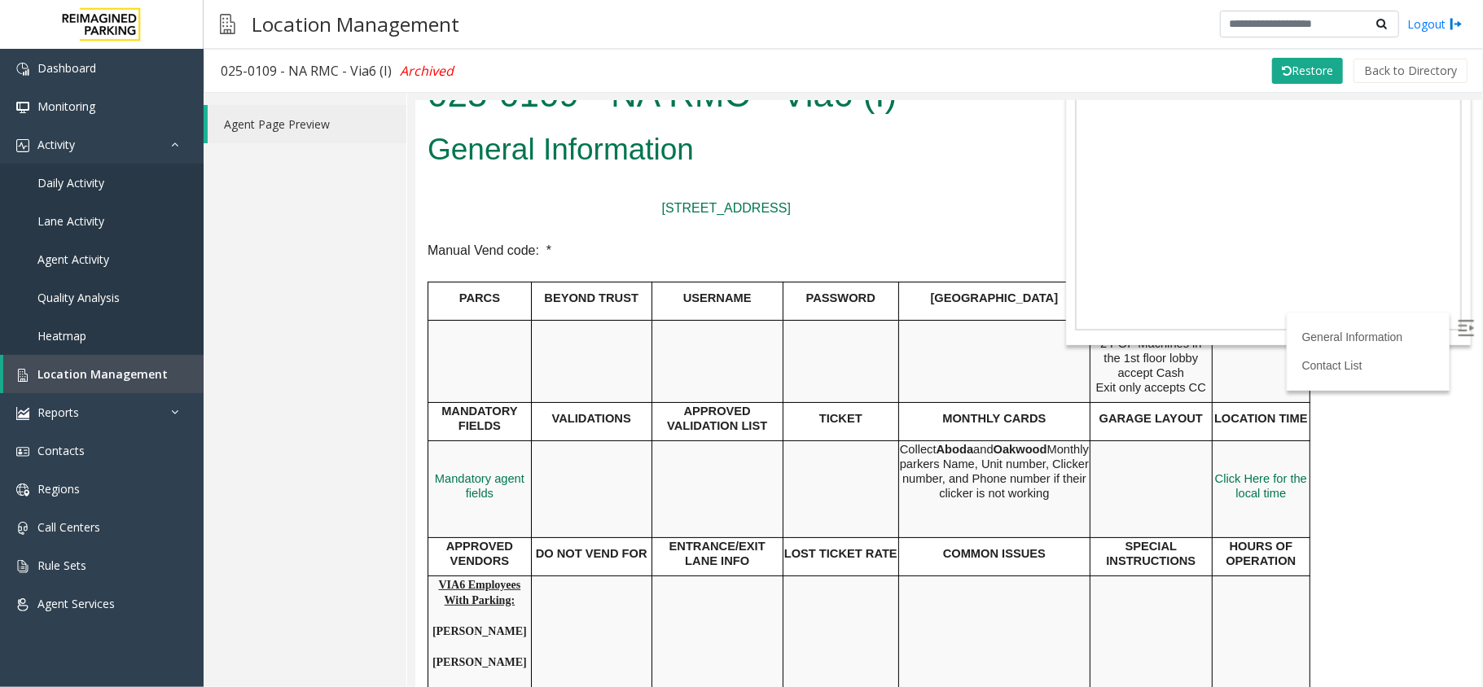
scroll to position [0, 0]
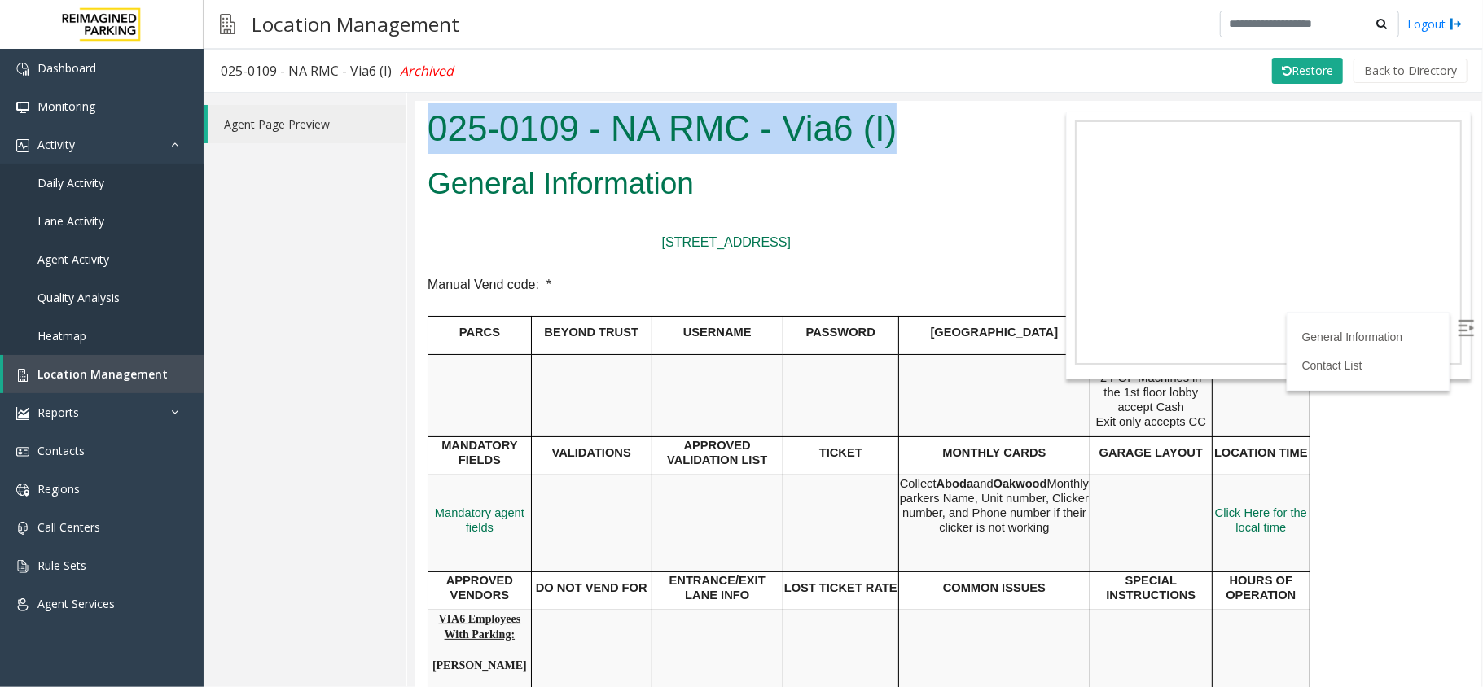
drag, startPoint x: 430, startPoint y: 128, endPoint x: 928, endPoint y: 123, distance: 498.3
click at [928, 123] on h1 "025-0109 - NA RMC - Via6 (I)" at bounding box center [726, 128] width 598 height 50
copy h1 "025-0109 - NA RMC - Via6 (I)"
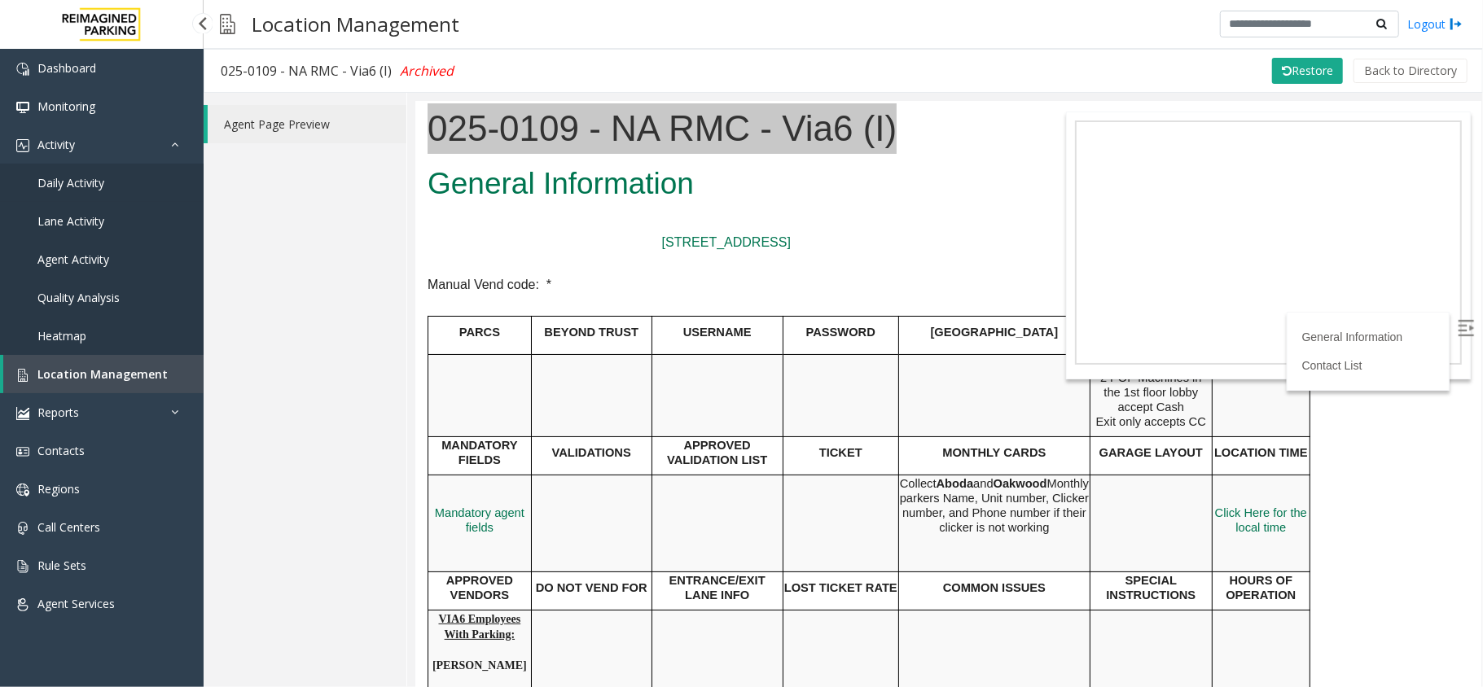
click at [102, 173] on link "Daily Activity" at bounding box center [102, 183] width 204 height 38
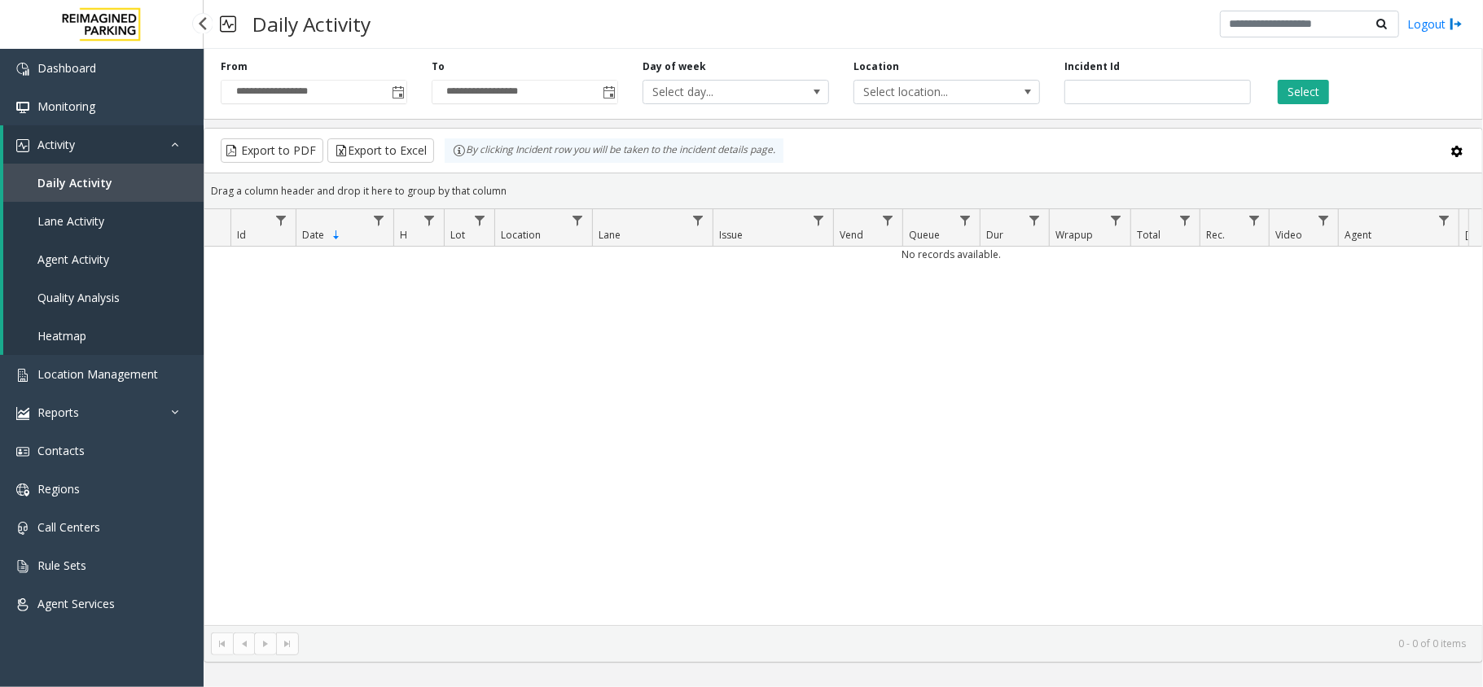
click at [102, 144] on link "Activity" at bounding box center [103, 144] width 200 height 38
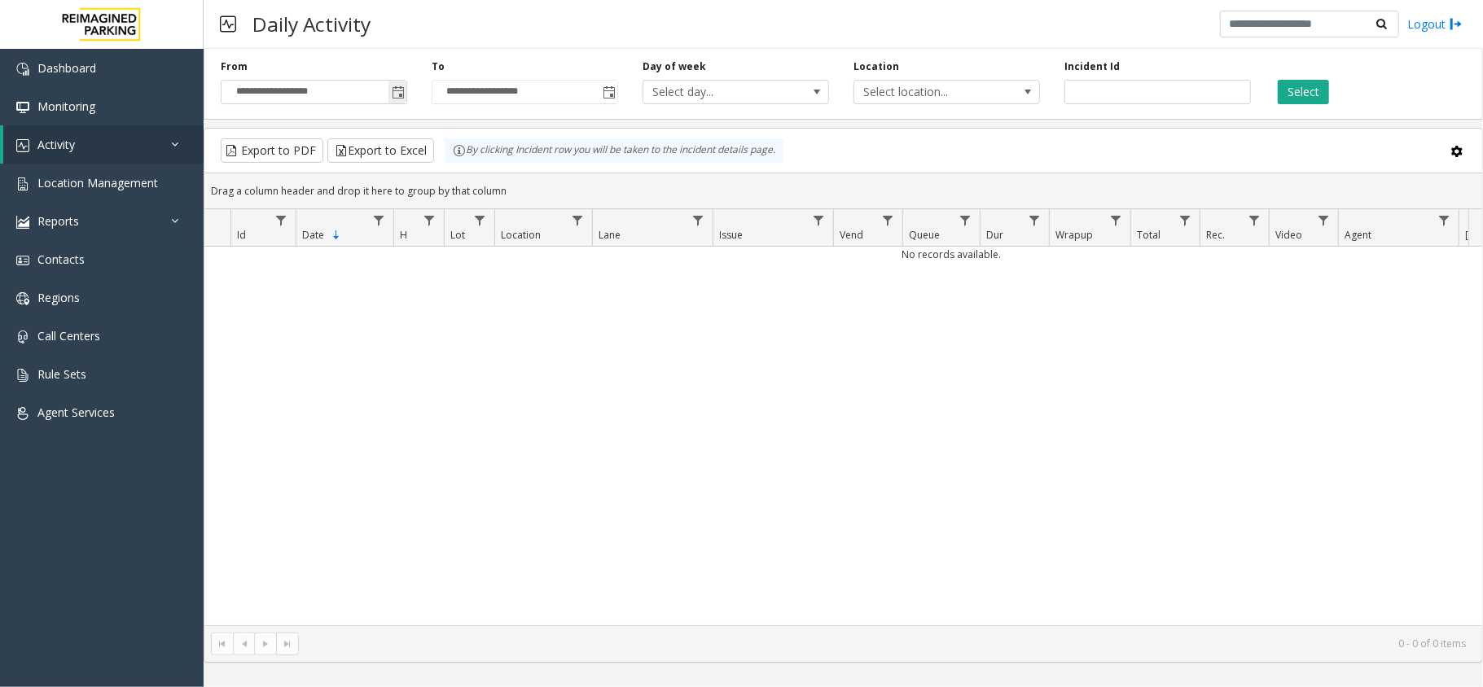
click at [399, 99] on span "Toggle popup" at bounding box center [398, 92] width 13 height 13
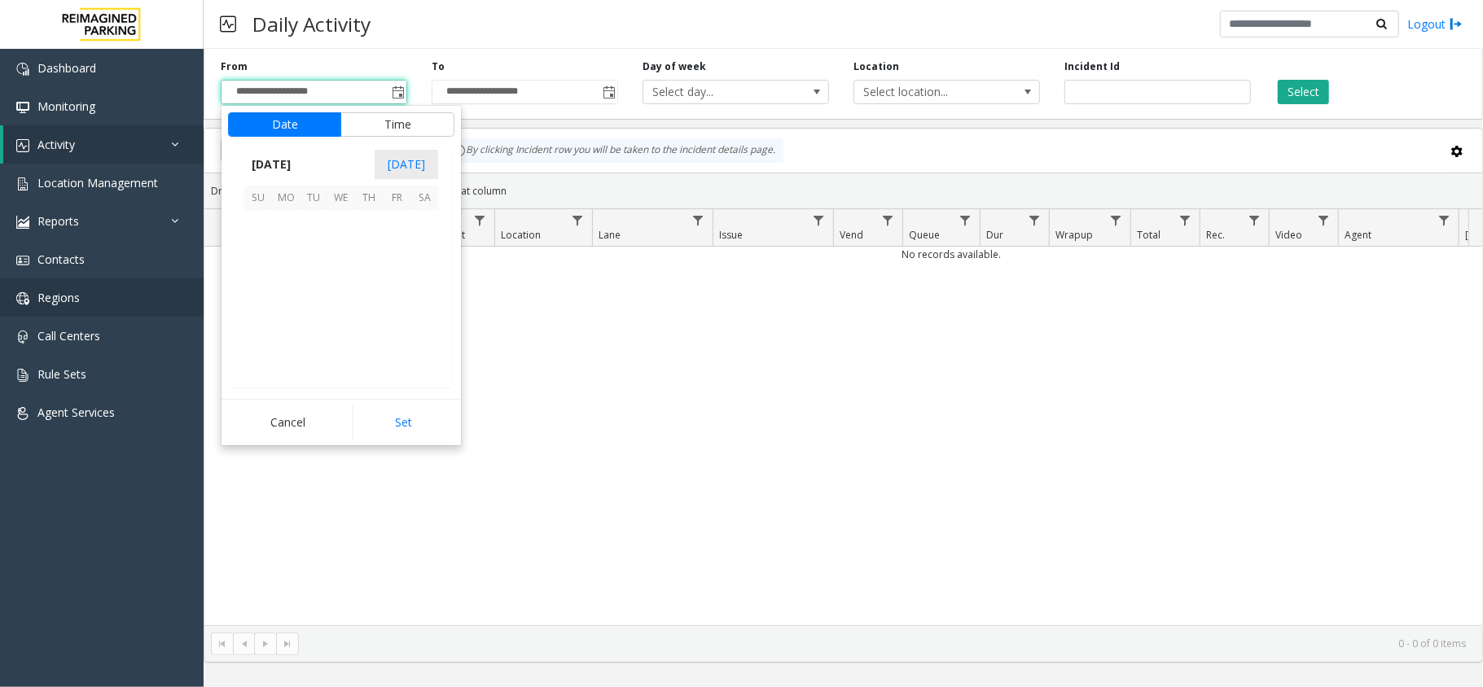
scroll to position [292394, 0]
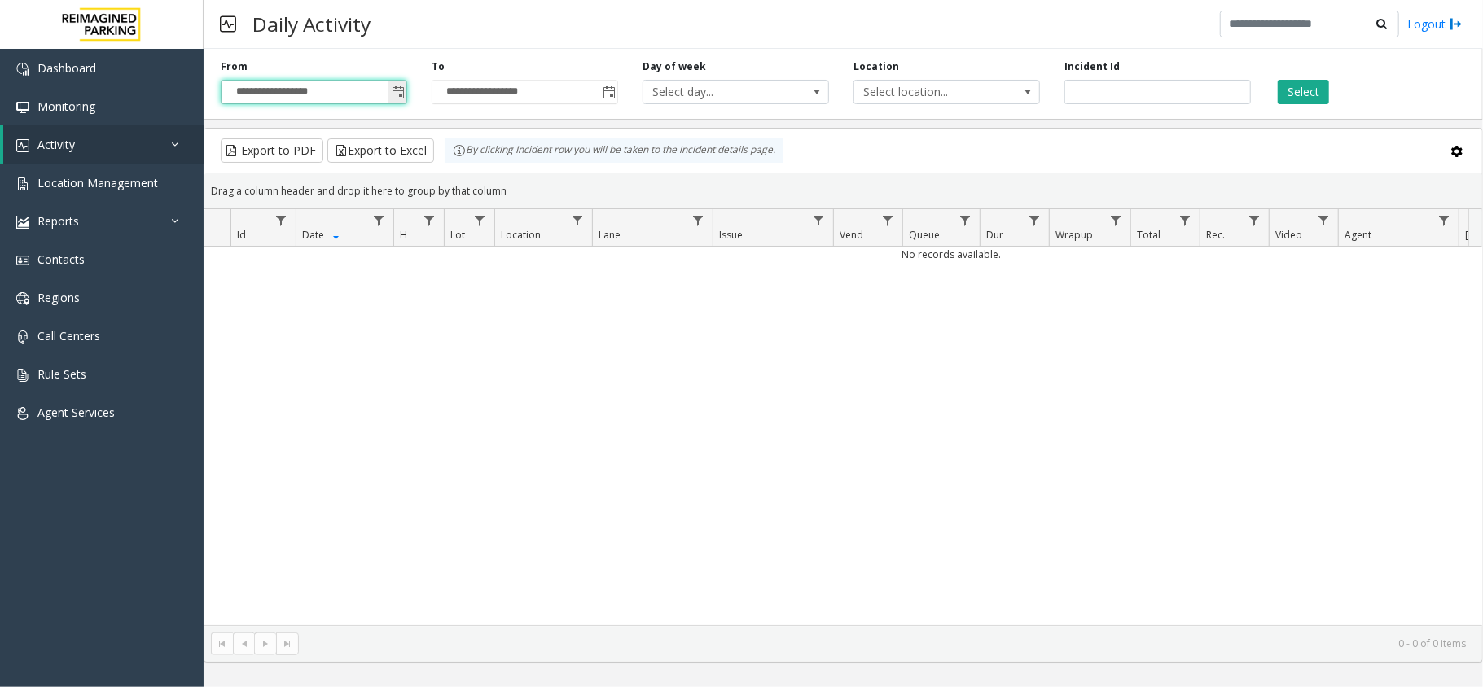
click at [401, 92] on span "Toggle popup" at bounding box center [398, 92] width 13 height 13
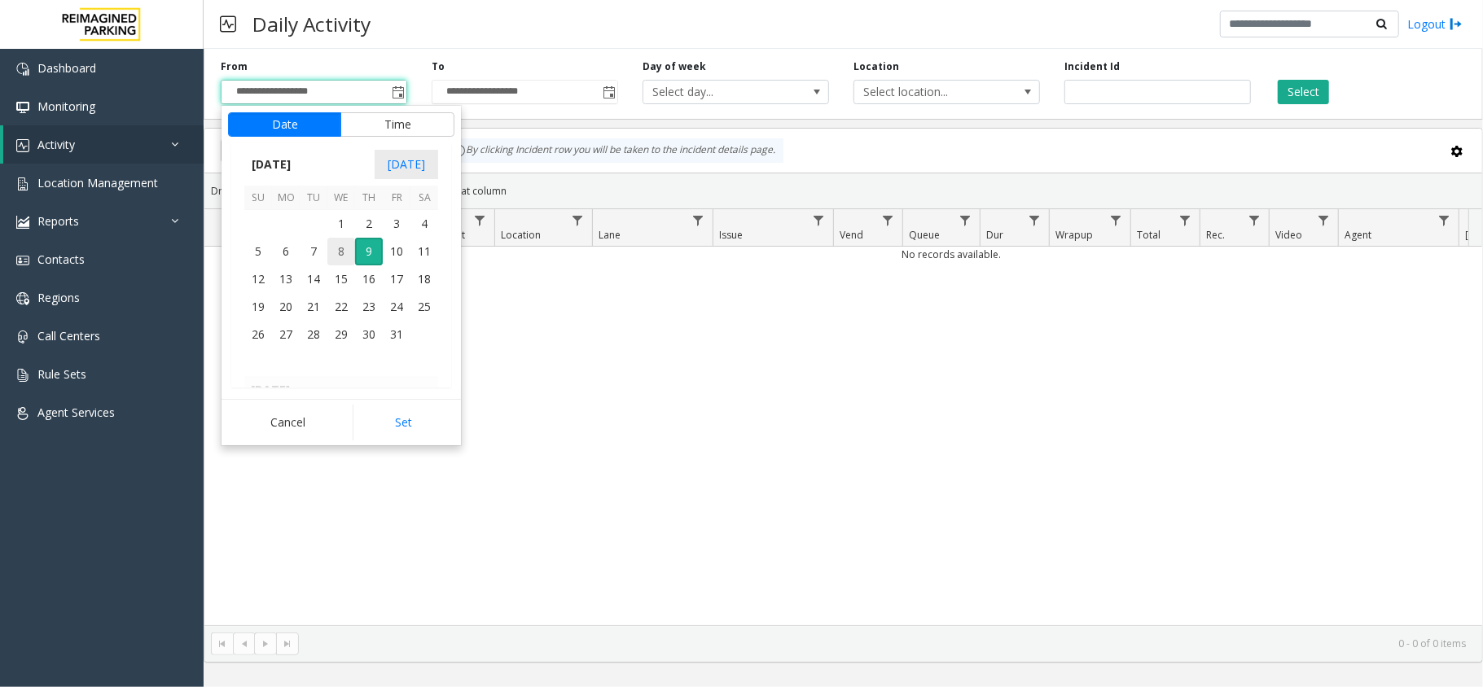
click at [347, 252] on span "8" at bounding box center [341, 252] width 28 height 28
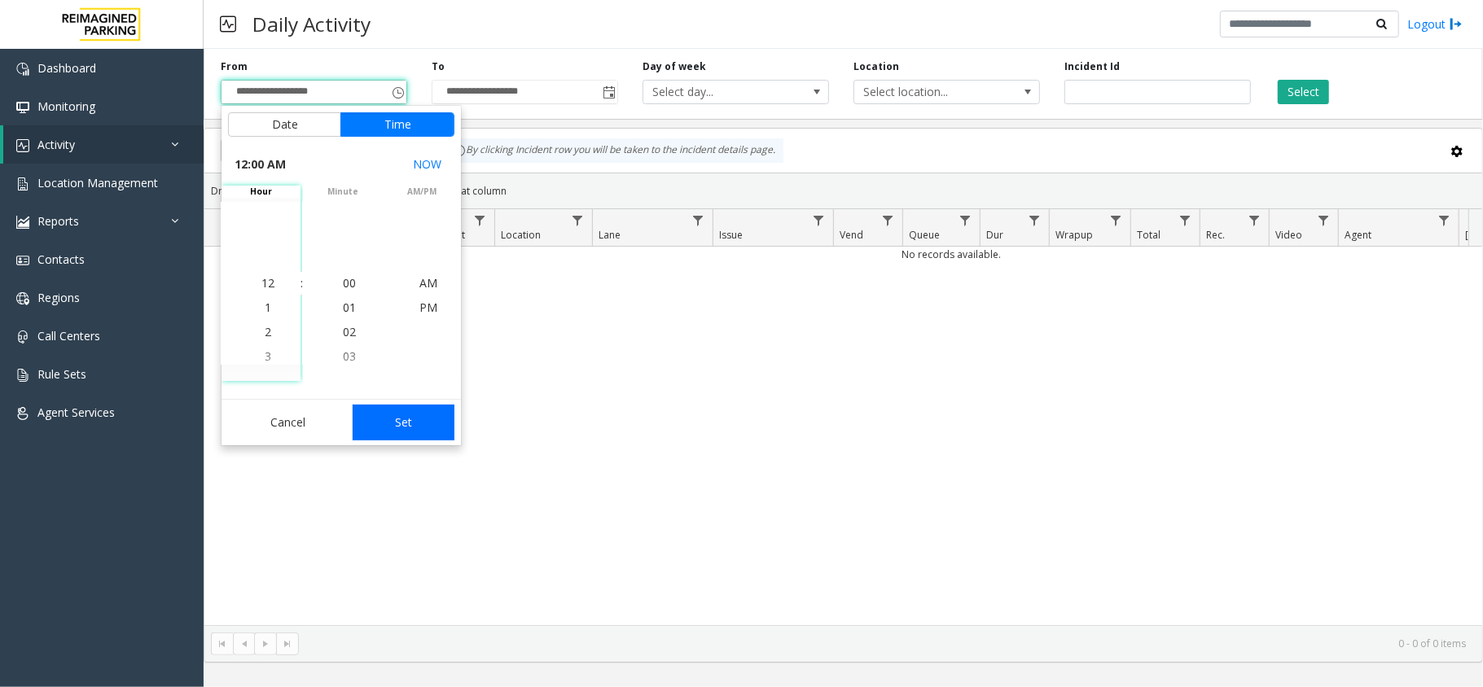
click at [412, 412] on button "Set" at bounding box center [404, 423] width 103 height 36
type input "**********"
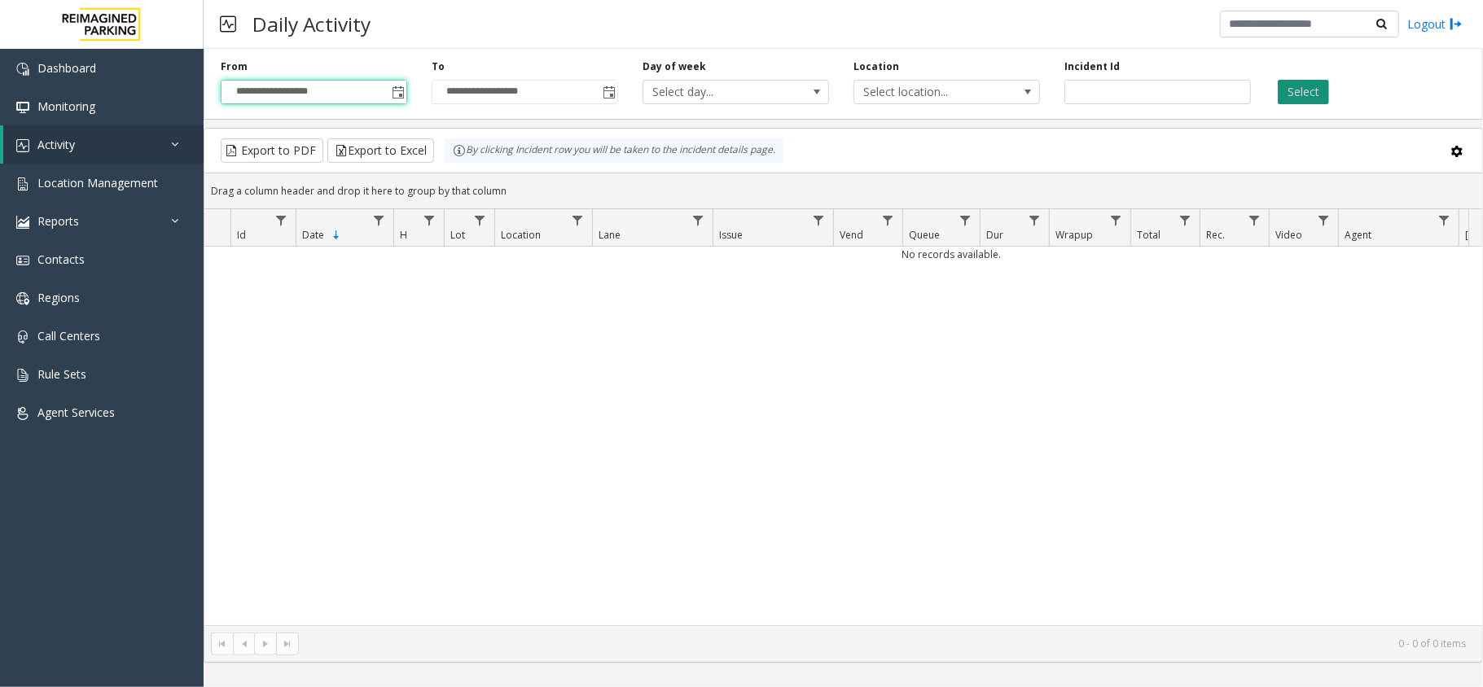
click at [1309, 92] on button "Select" at bounding box center [1302, 92] width 51 height 24
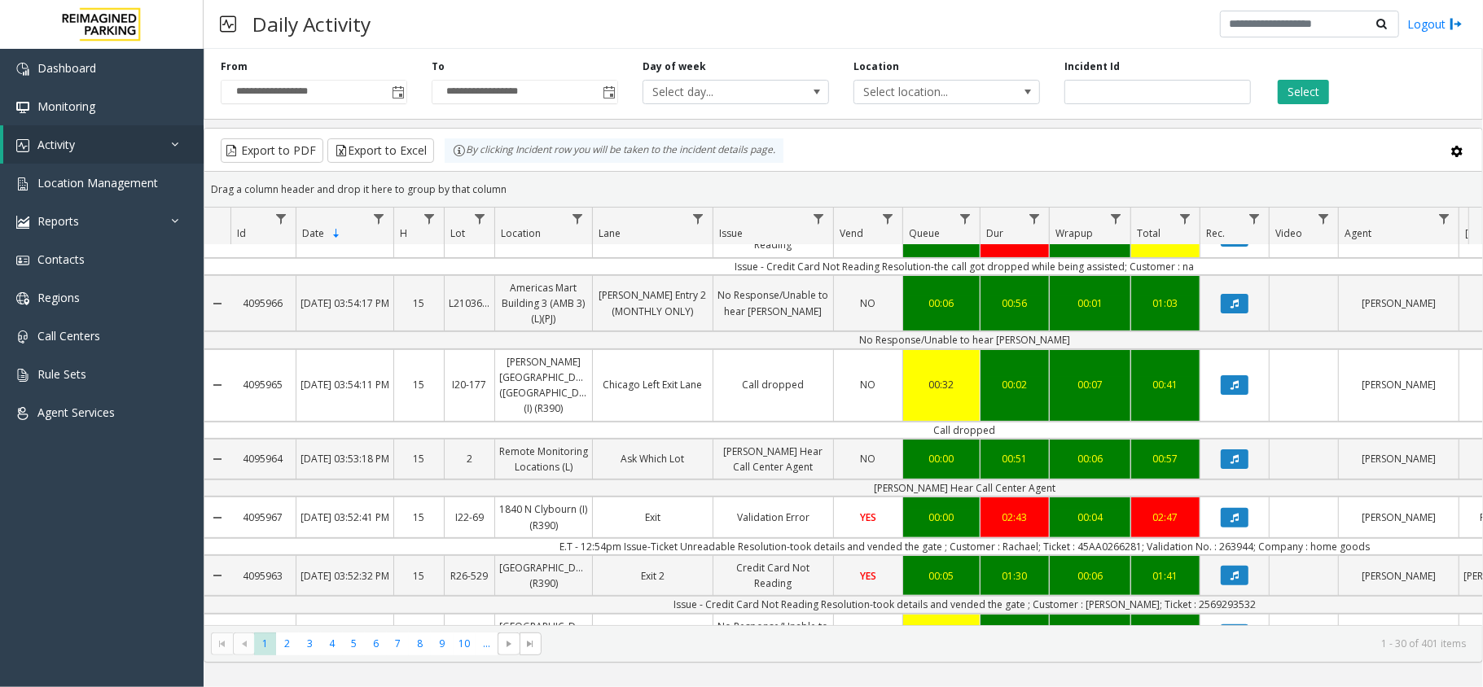
scroll to position [434, 0]
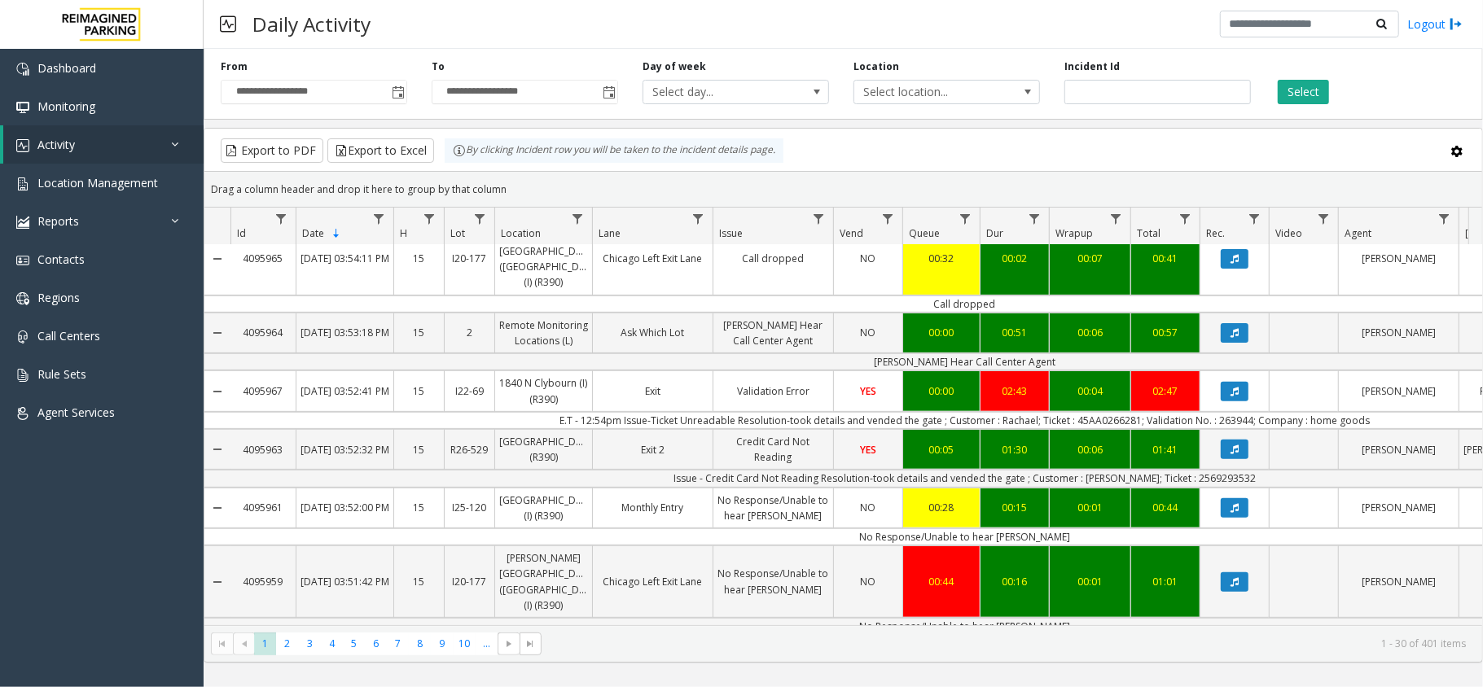
click at [1105, 412] on td "E.T - 12:54pm Issue-Ticket Unreadable Resolution-took details and vended the ga…" at bounding box center [964, 420] width 1468 height 17
copy td "45AA0266281"
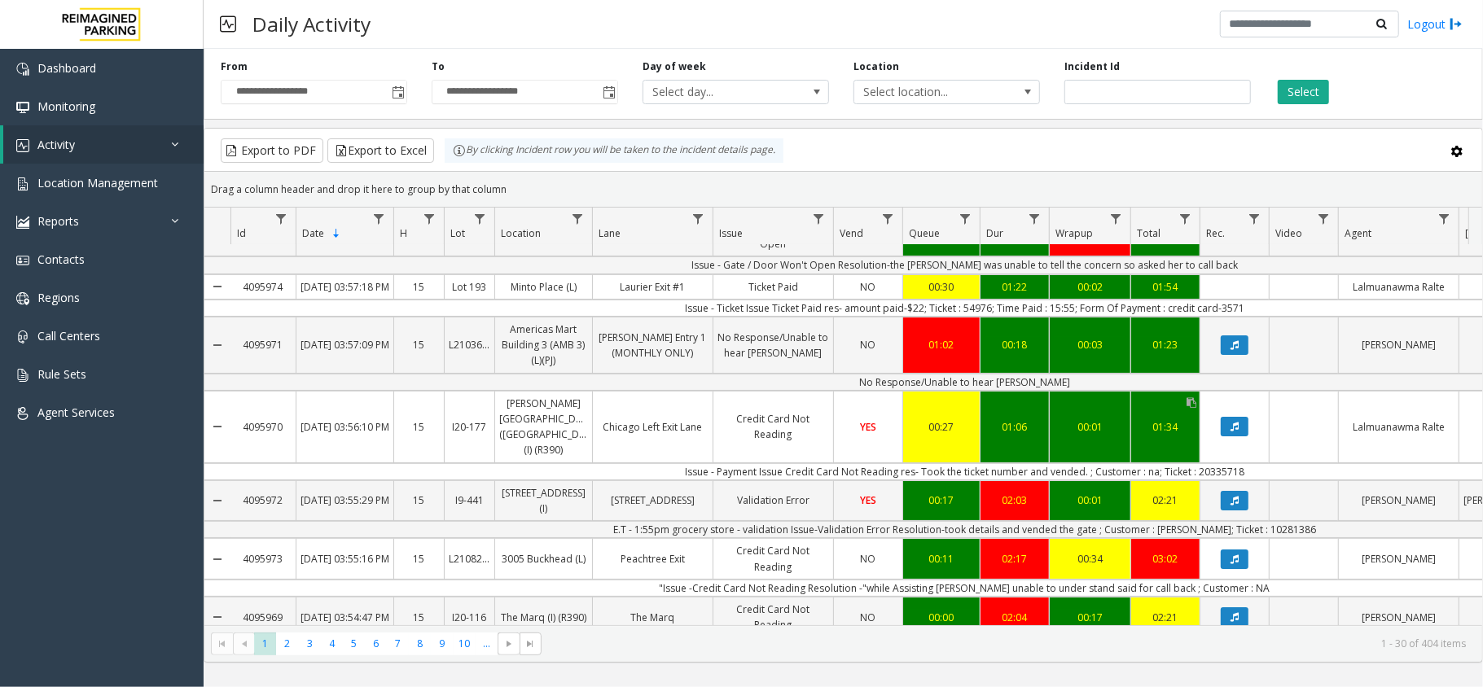
scroll to position [0, 0]
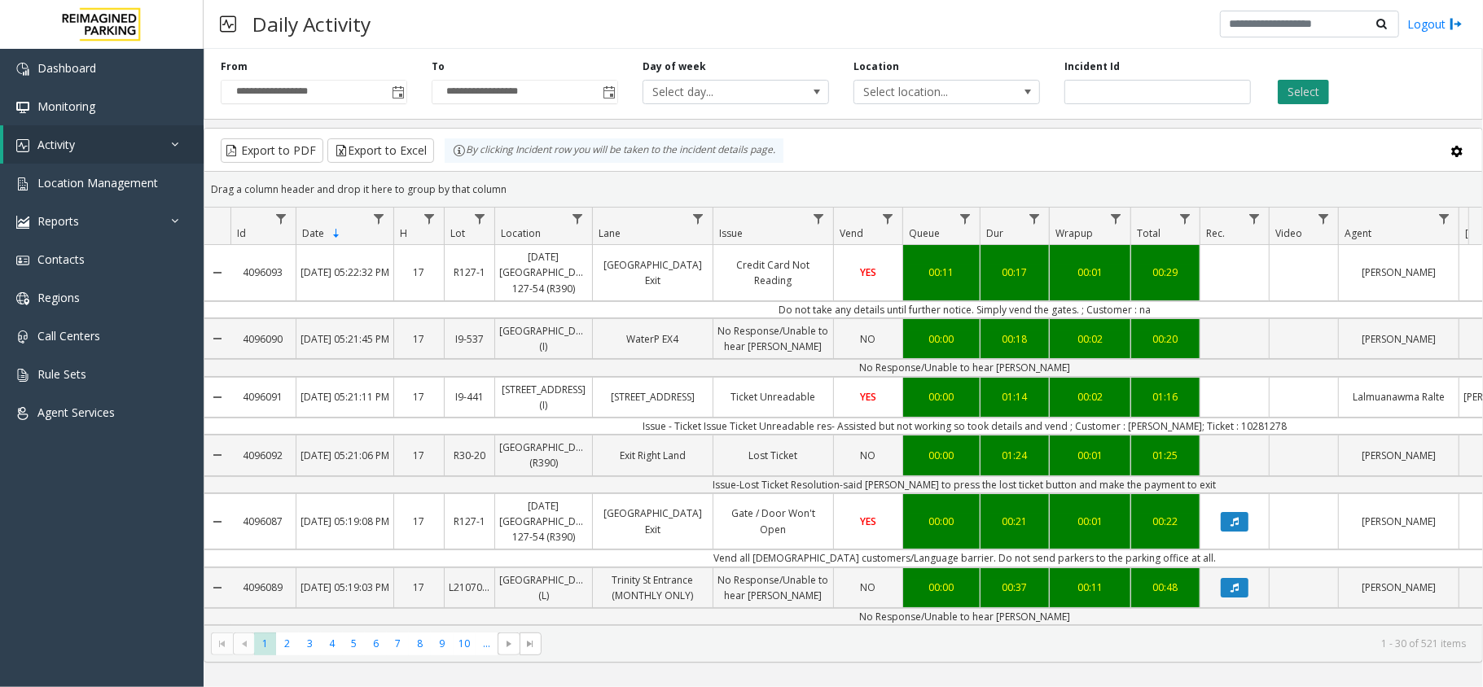
type input "*******"
click at [1286, 91] on button "Select" at bounding box center [1302, 92] width 51 height 24
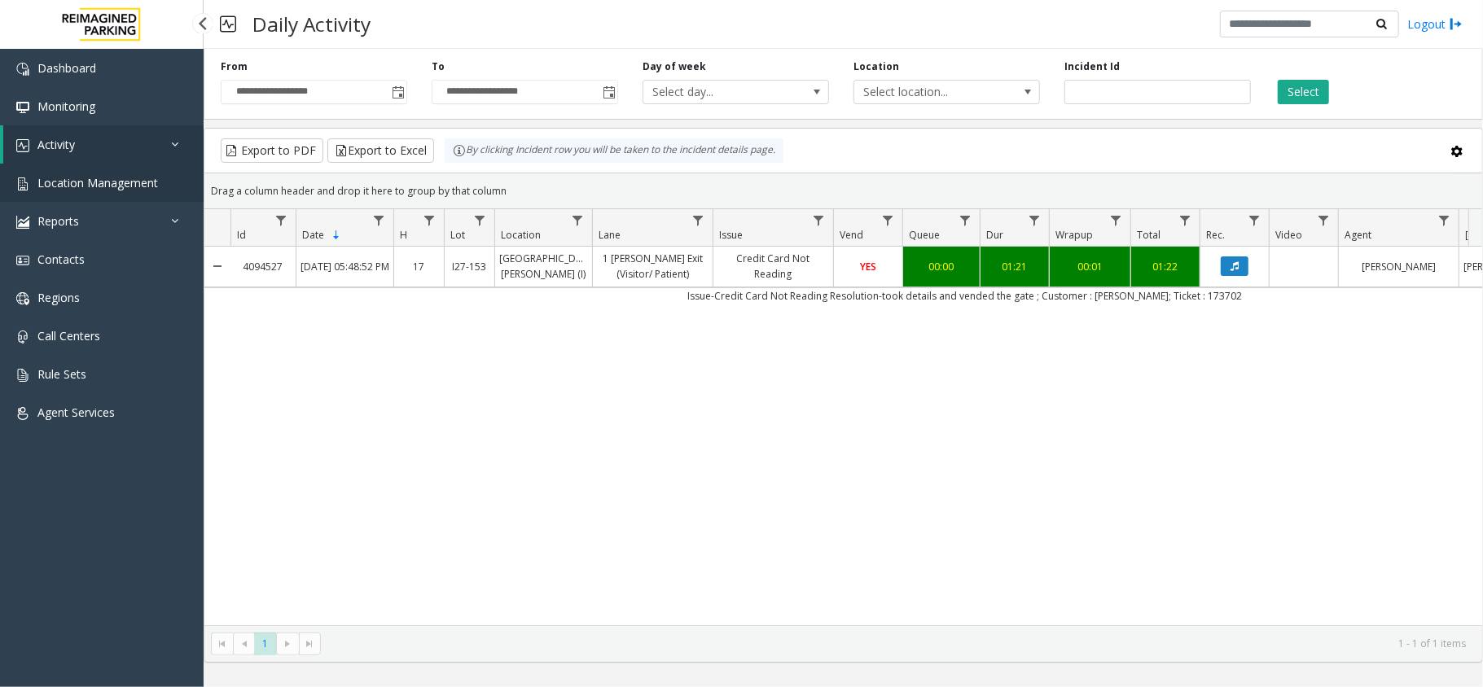
click at [115, 184] on span "Location Management" at bounding box center [97, 182] width 120 height 15
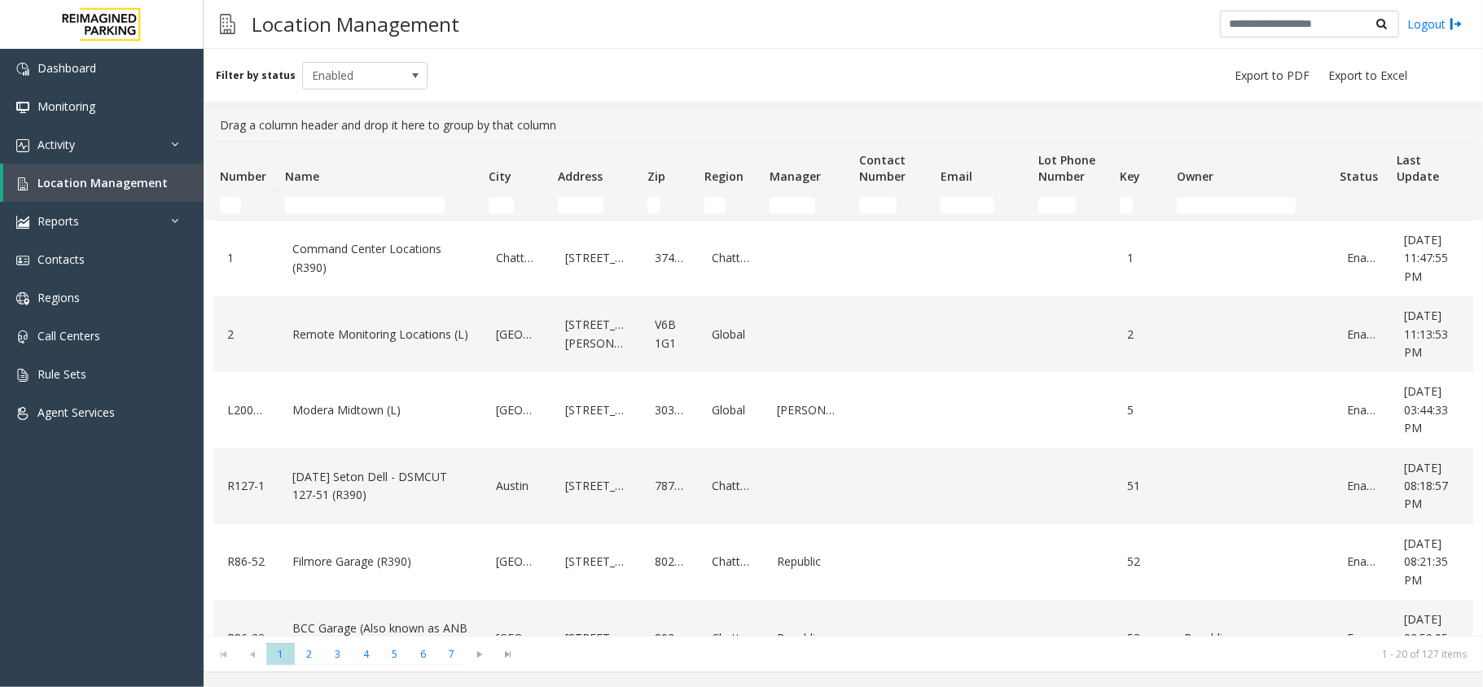
click at [320, 182] on th "Name" at bounding box center [380, 166] width 204 height 49
click at [326, 208] on input "Name Filter" at bounding box center [365, 205] width 160 height 16
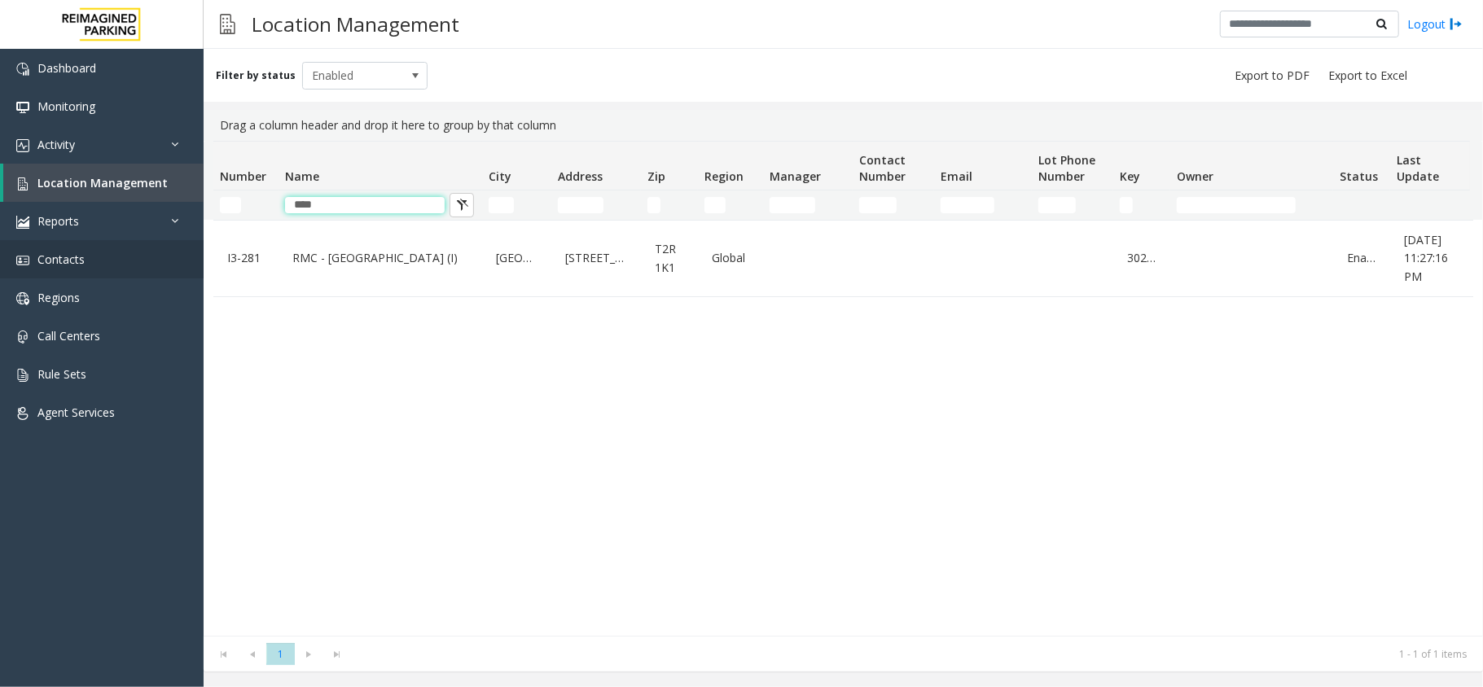
type input "****"
click at [392, 212] on input "****" at bounding box center [365, 205] width 160 height 16
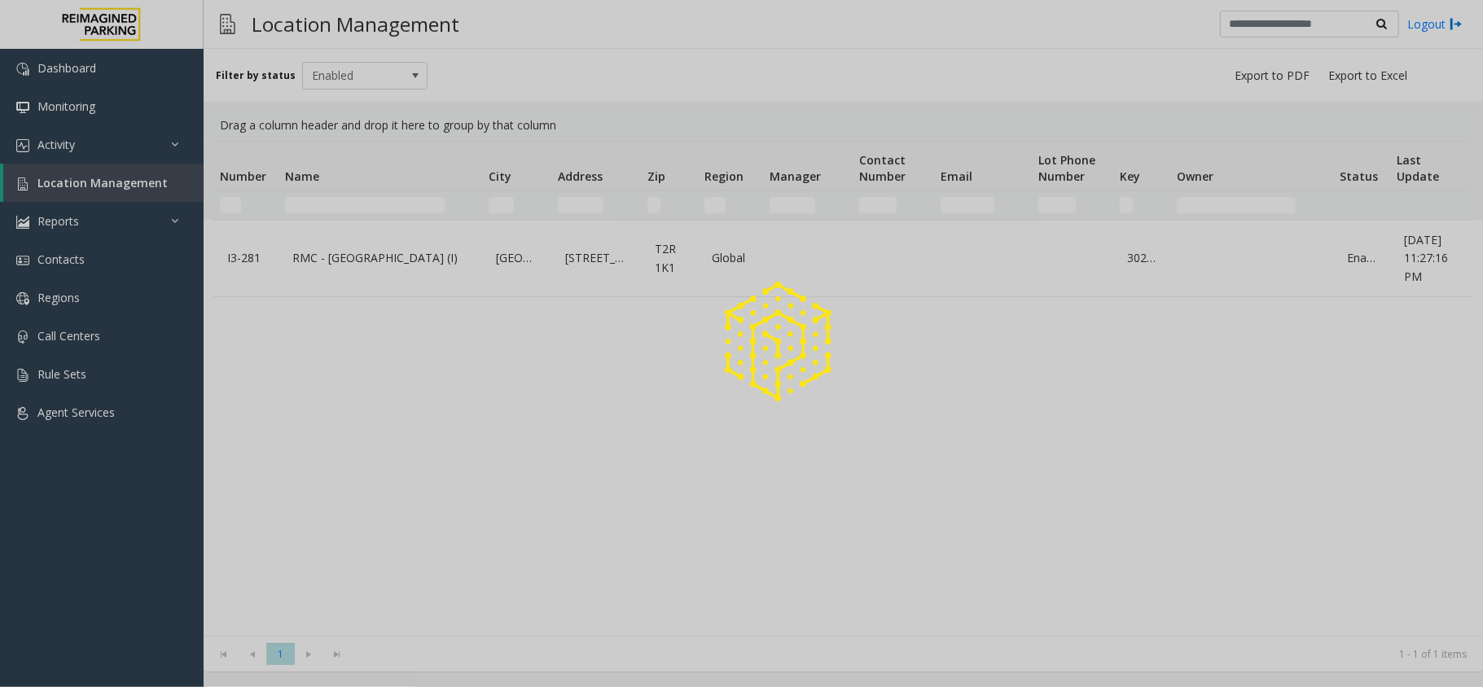
click at [586, 204] on div at bounding box center [741, 343] width 1483 height 687
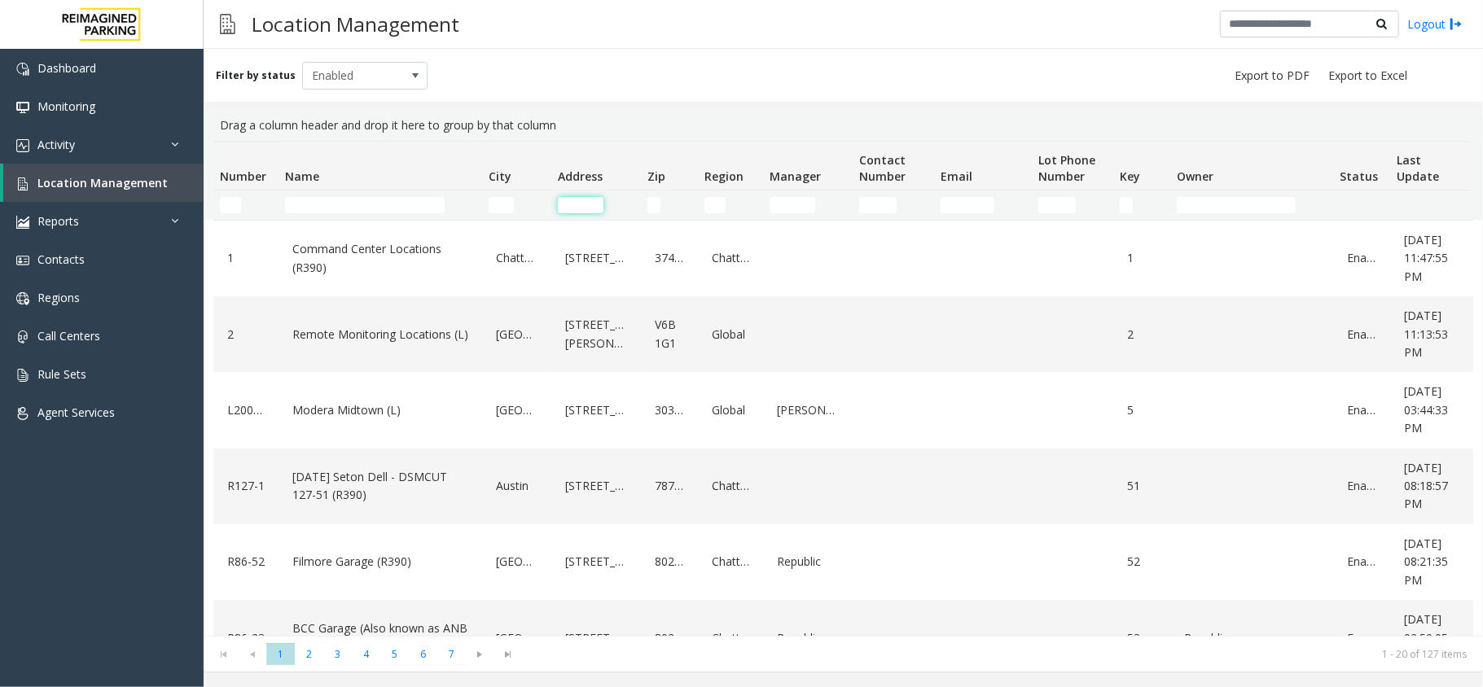
click at [586, 204] on input "Address Filter" at bounding box center [581, 205] width 46 height 16
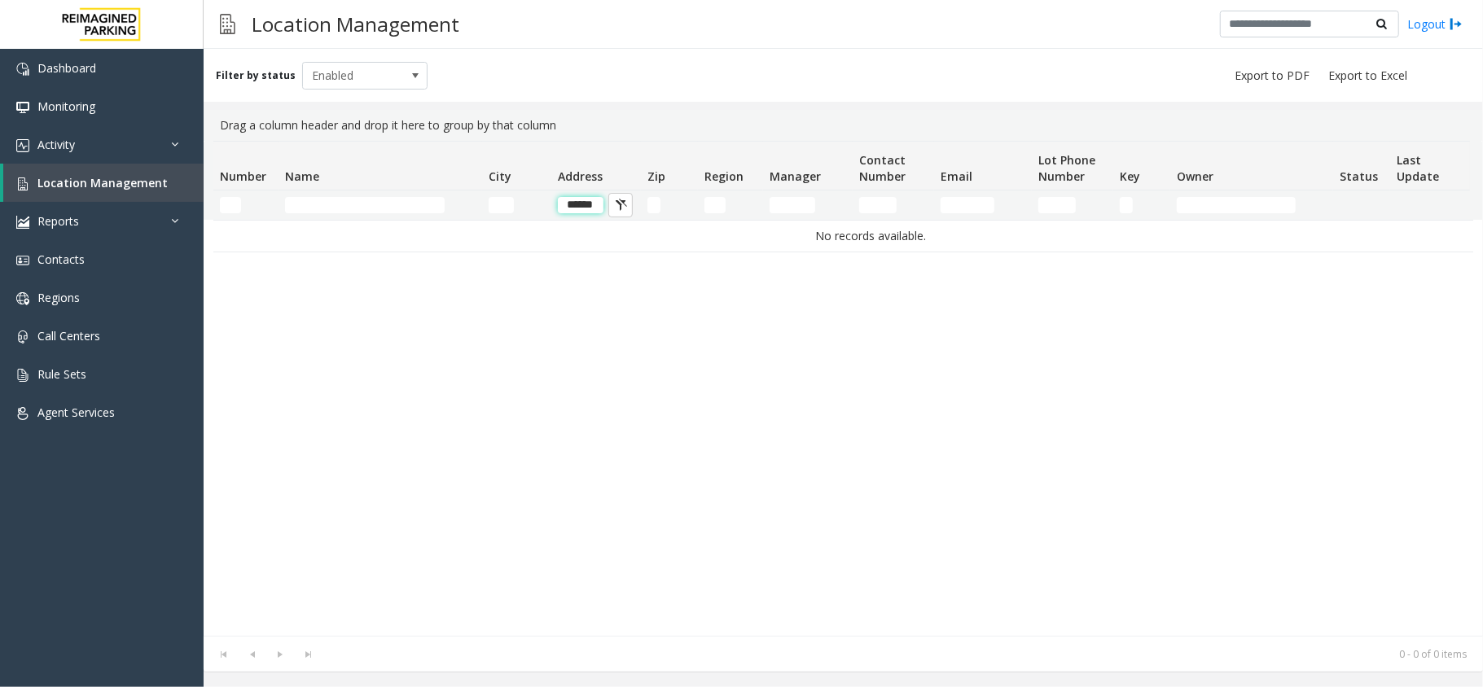
scroll to position [0, 1]
click at [392, 86] on span "Enabled" at bounding box center [352, 76] width 99 height 26
click at [339, 102] on li "All" at bounding box center [357, 103] width 121 height 22
click at [353, 199] on input "Name Filter" at bounding box center [365, 205] width 160 height 16
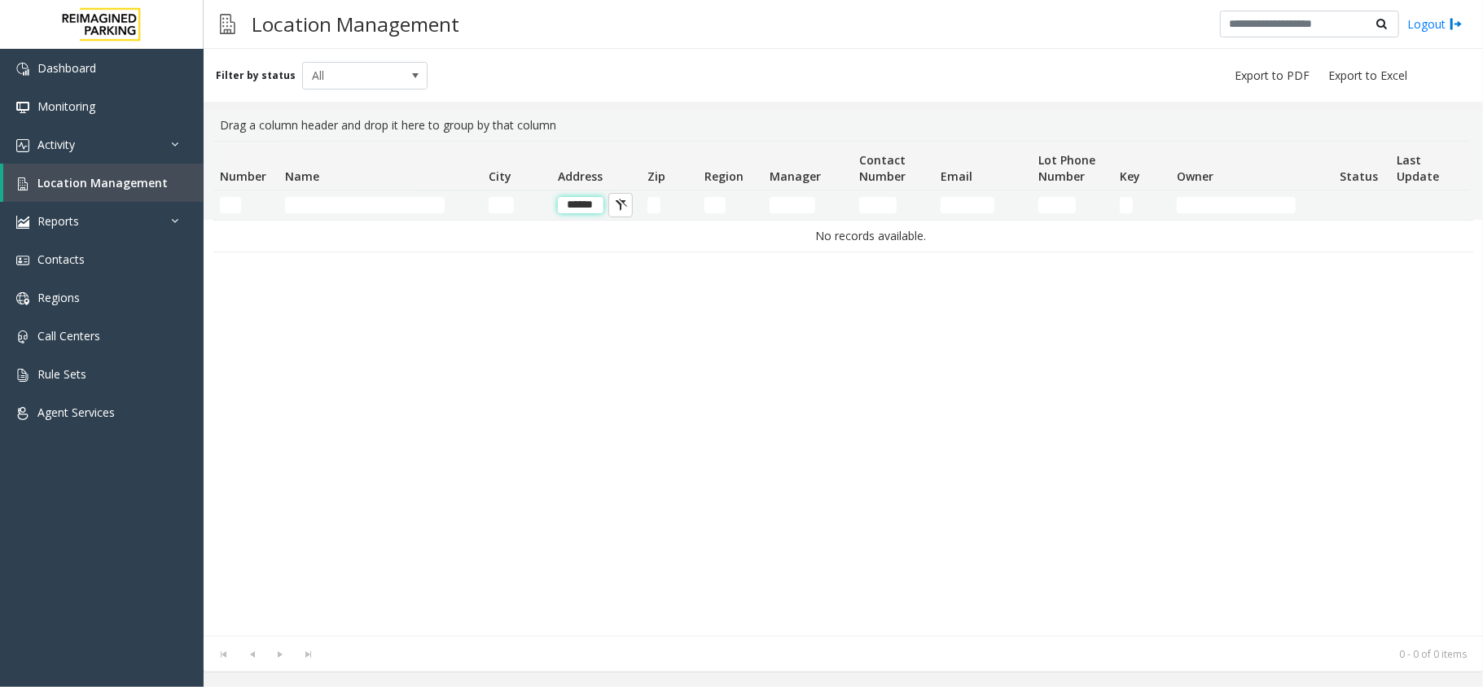
click at [594, 210] on input "******" at bounding box center [581, 205] width 46 height 16
type input "******"
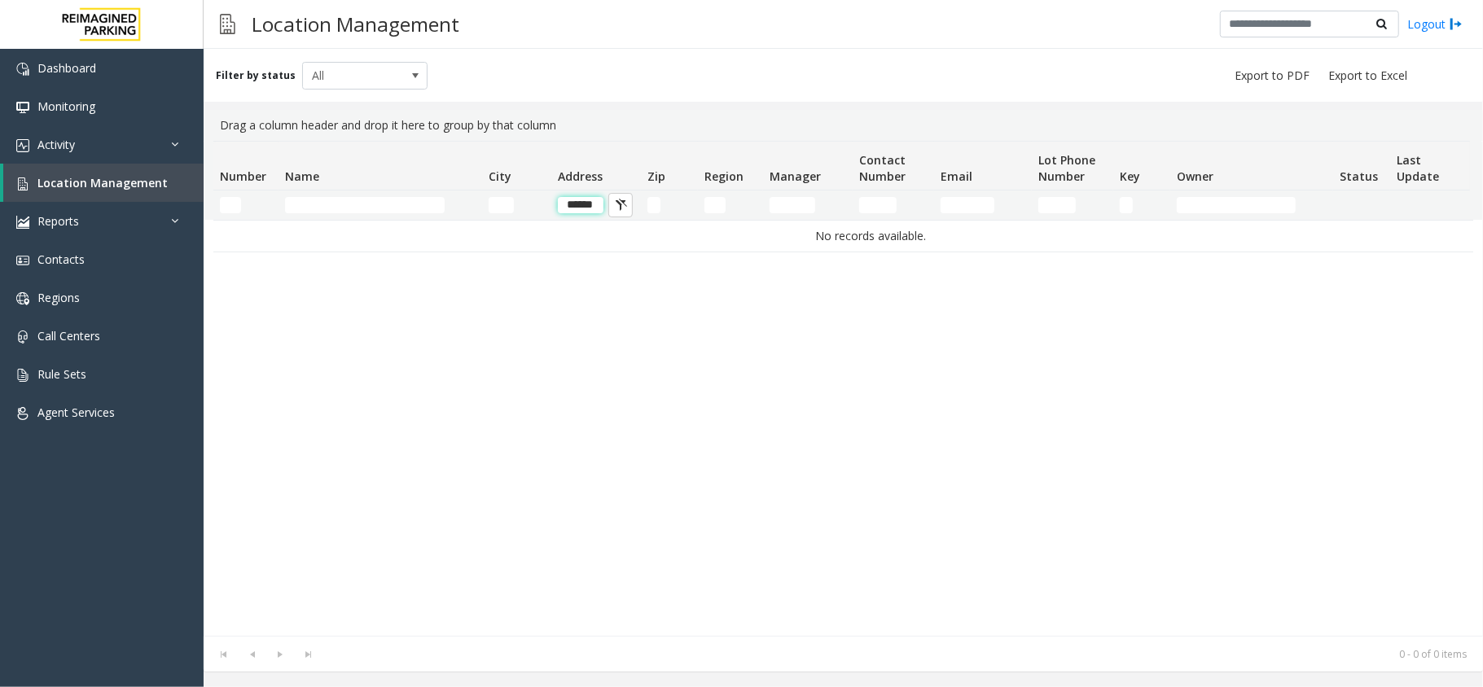
click at [576, 197] on input "******" at bounding box center [581, 205] width 46 height 16
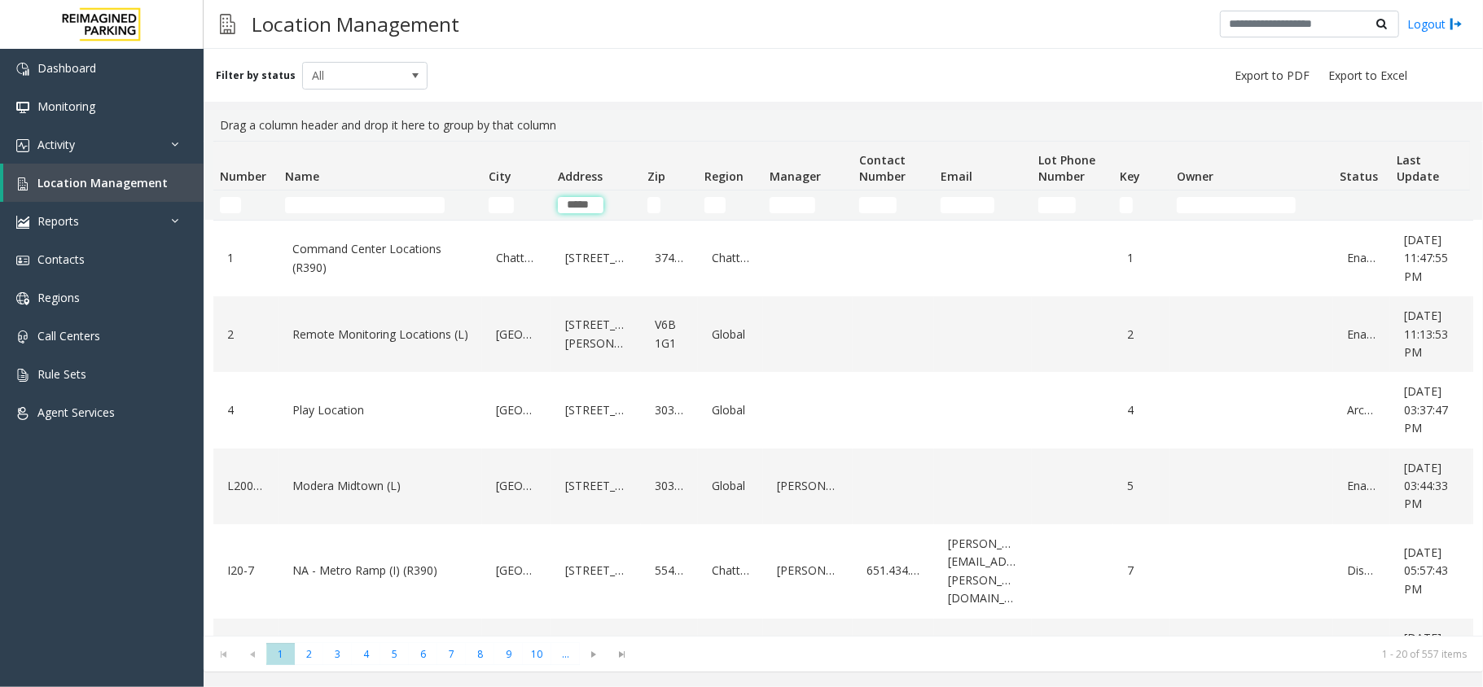
type input "******"
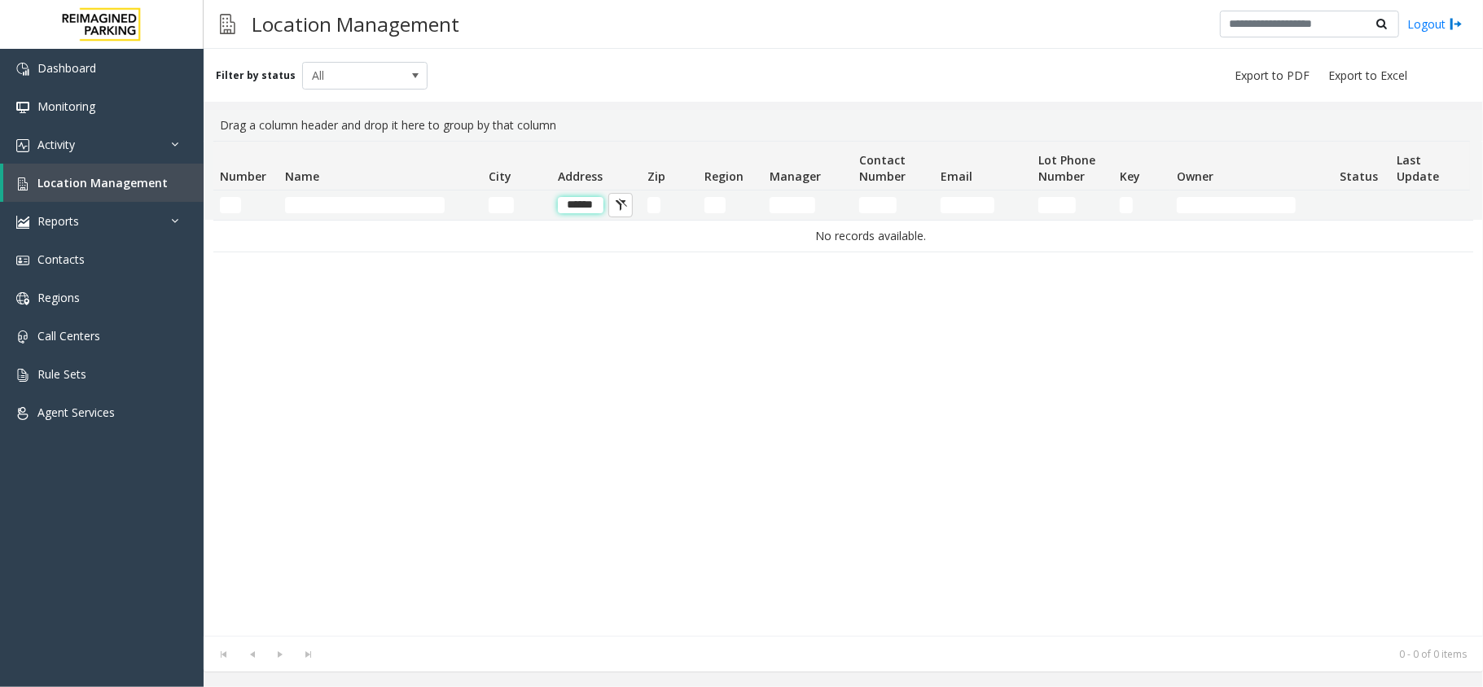
click at [590, 200] on input "******" at bounding box center [581, 205] width 46 height 16
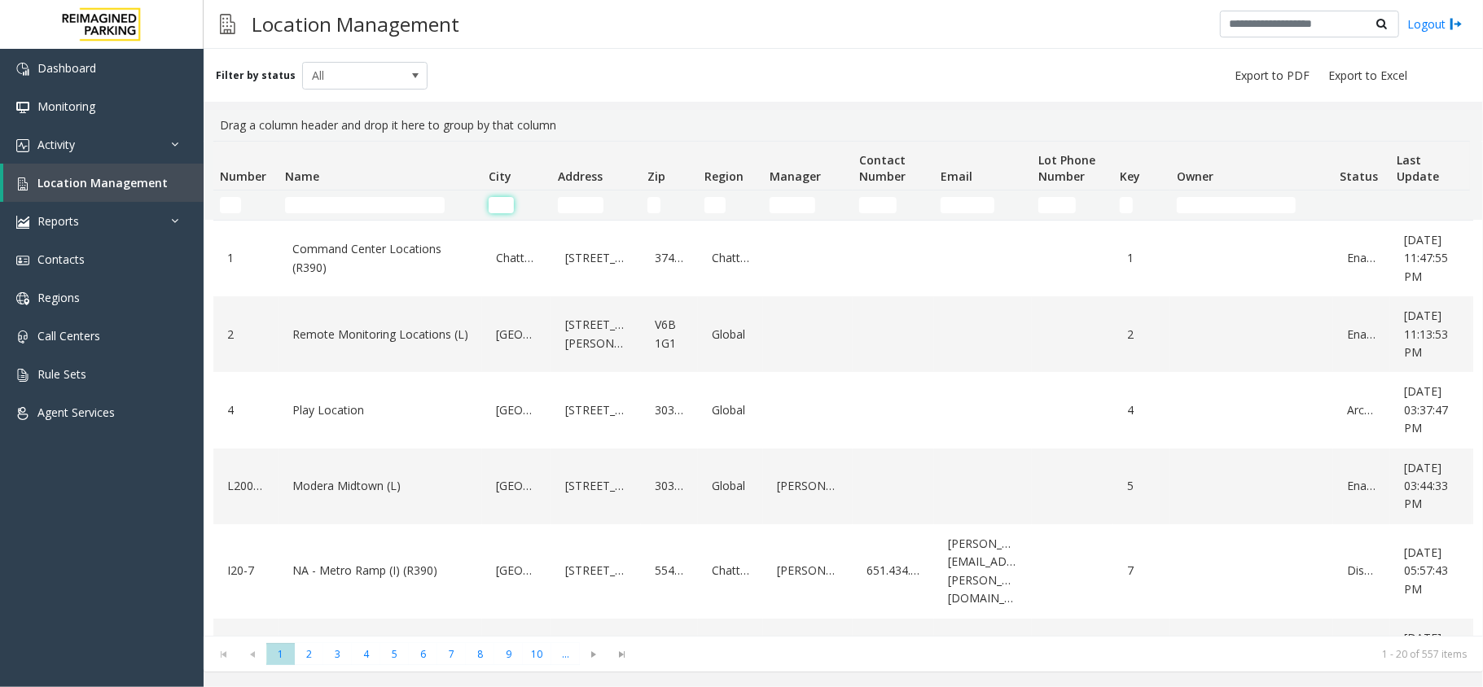
click at [495, 207] on input "City Filter" at bounding box center [500, 205] width 25 height 16
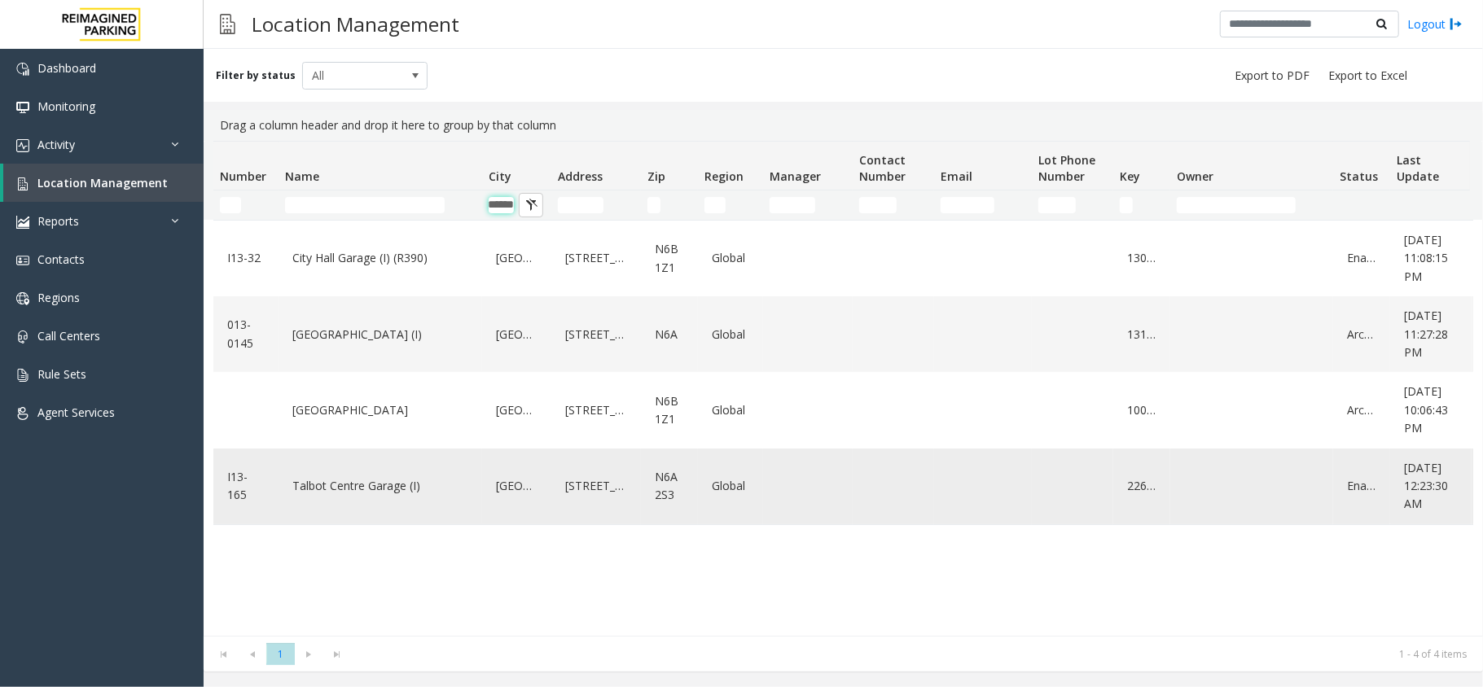
type input "******"
click at [375, 480] on link "Talbot Centre Garage (I)" at bounding box center [380, 486] width 184 height 26
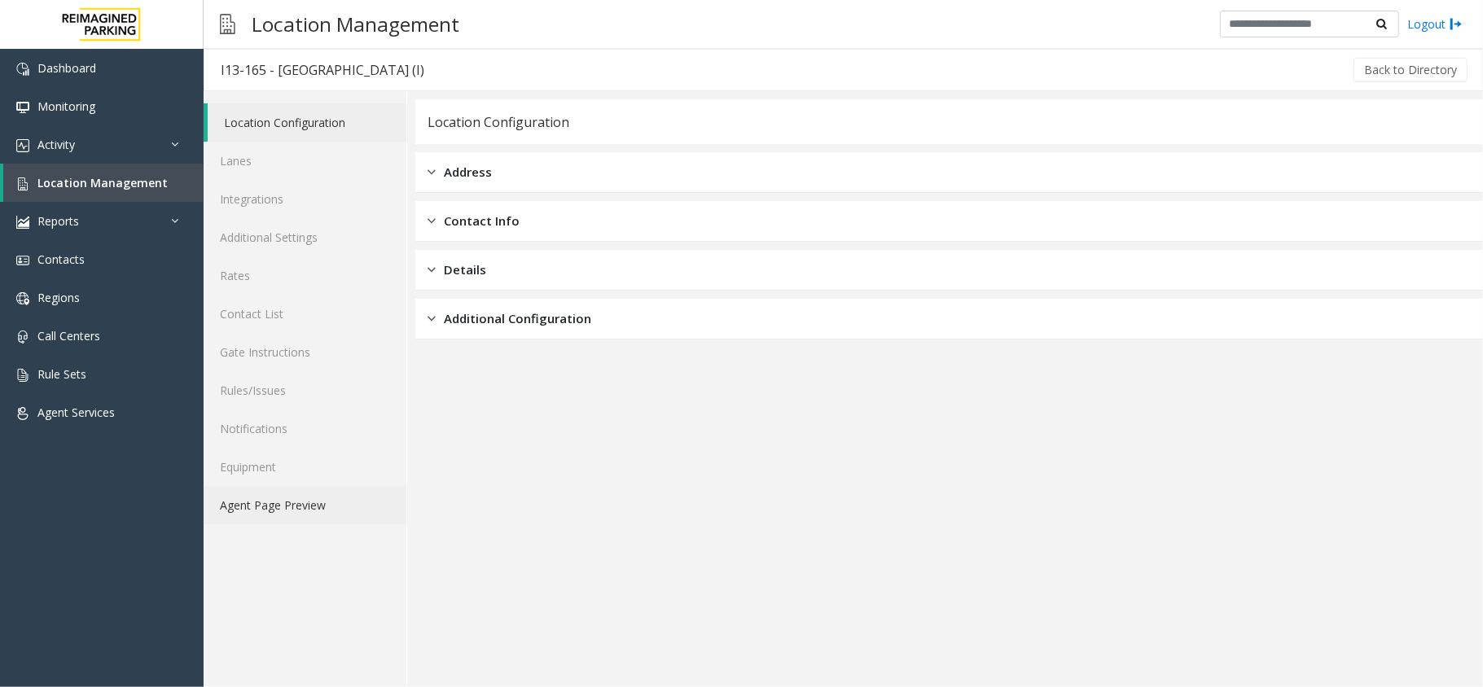
click at [291, 510] on link "Agent Page Preview" at bounding box center [305, 505] width 203 height 38
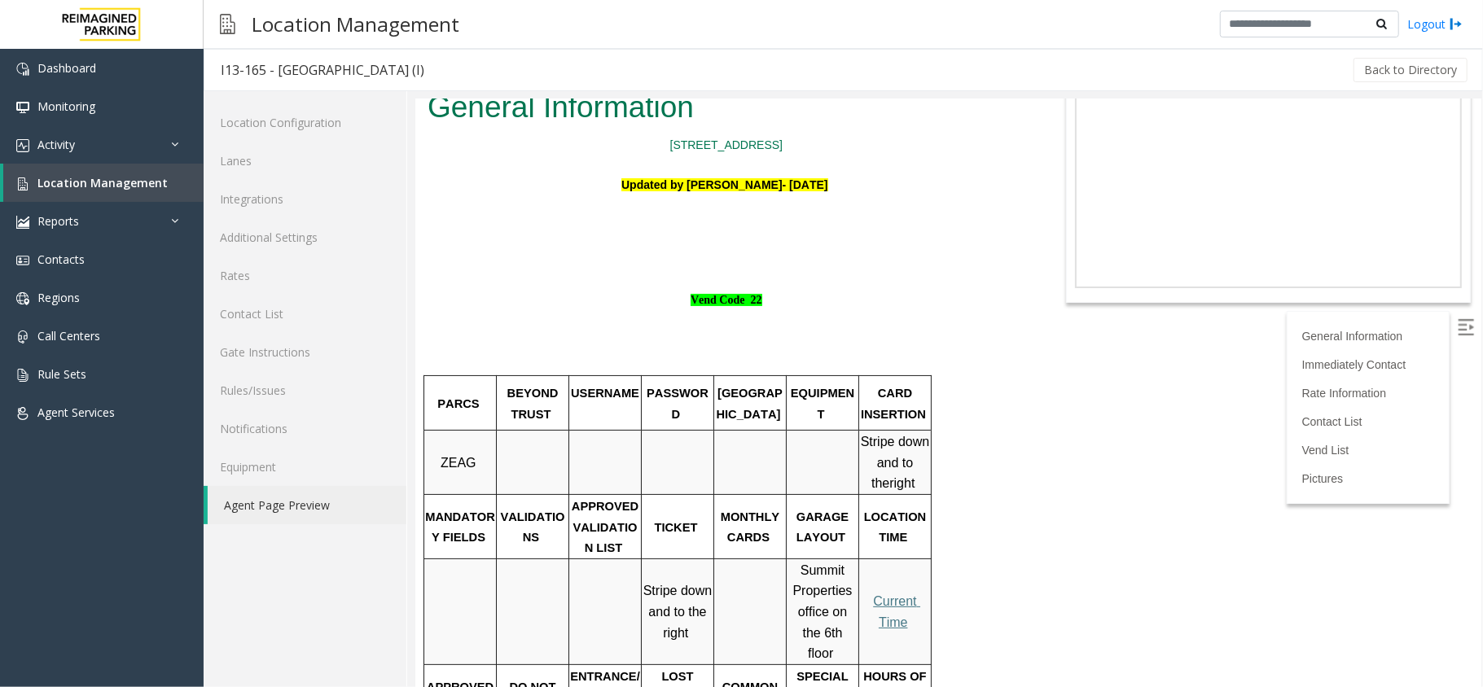
scroll to position [217, 0]
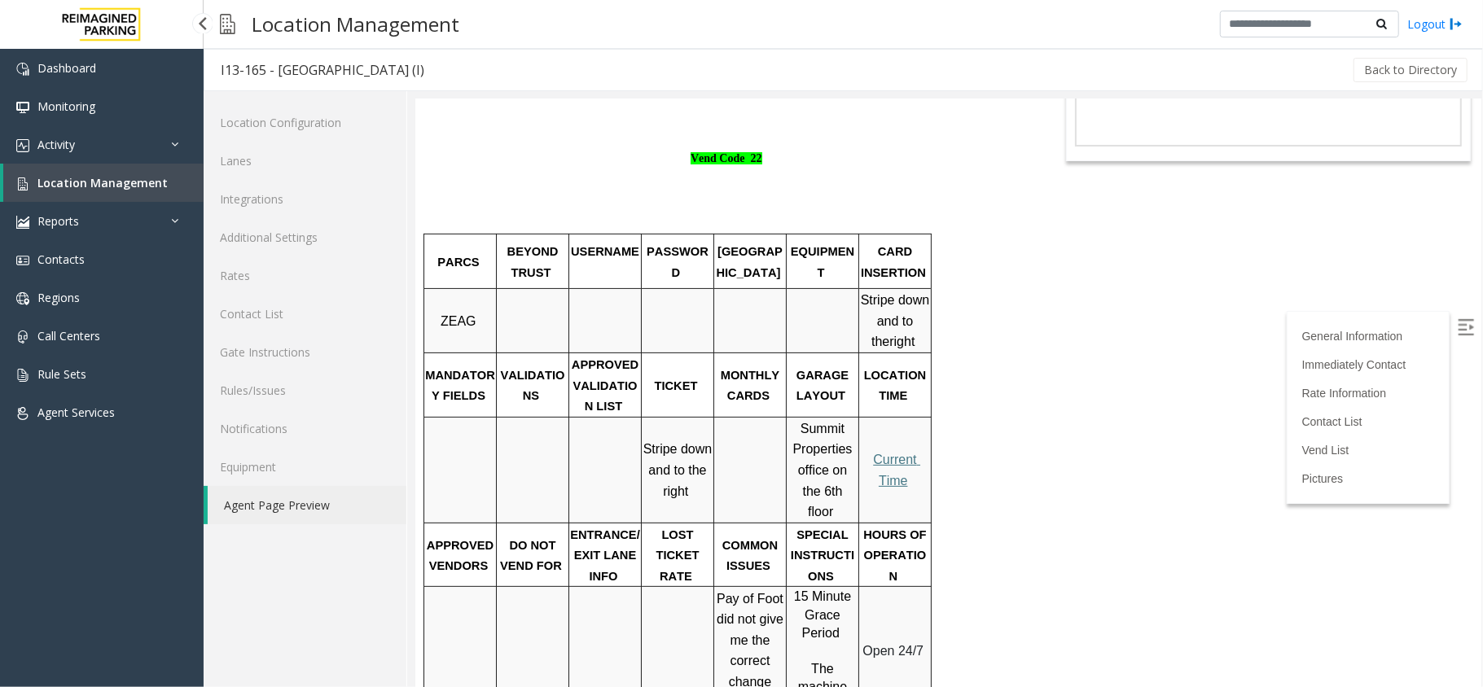
click at [79, 175] on span "Location Management" at bounding box center [102, 182] width 130 height 15
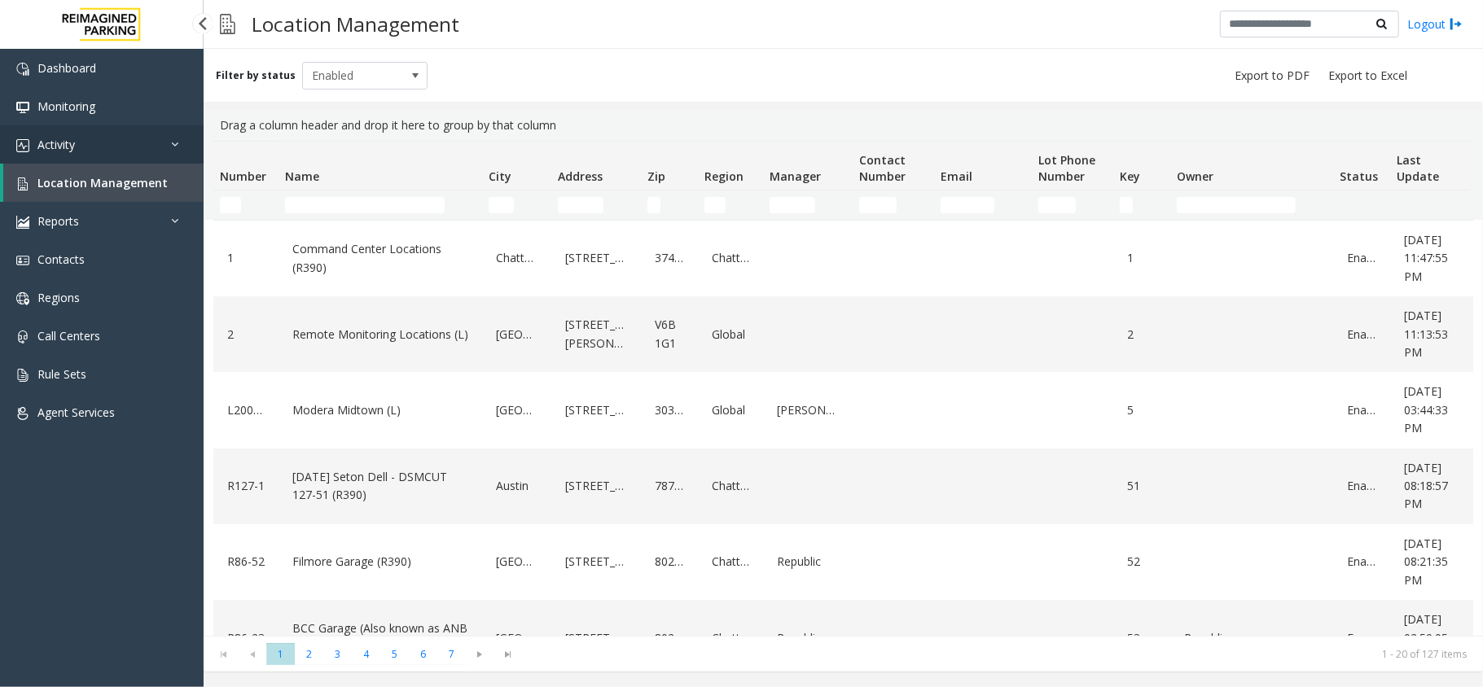
click at [95, 141] on link "Activity" at bounding box center [102, 144] width 204 height 38
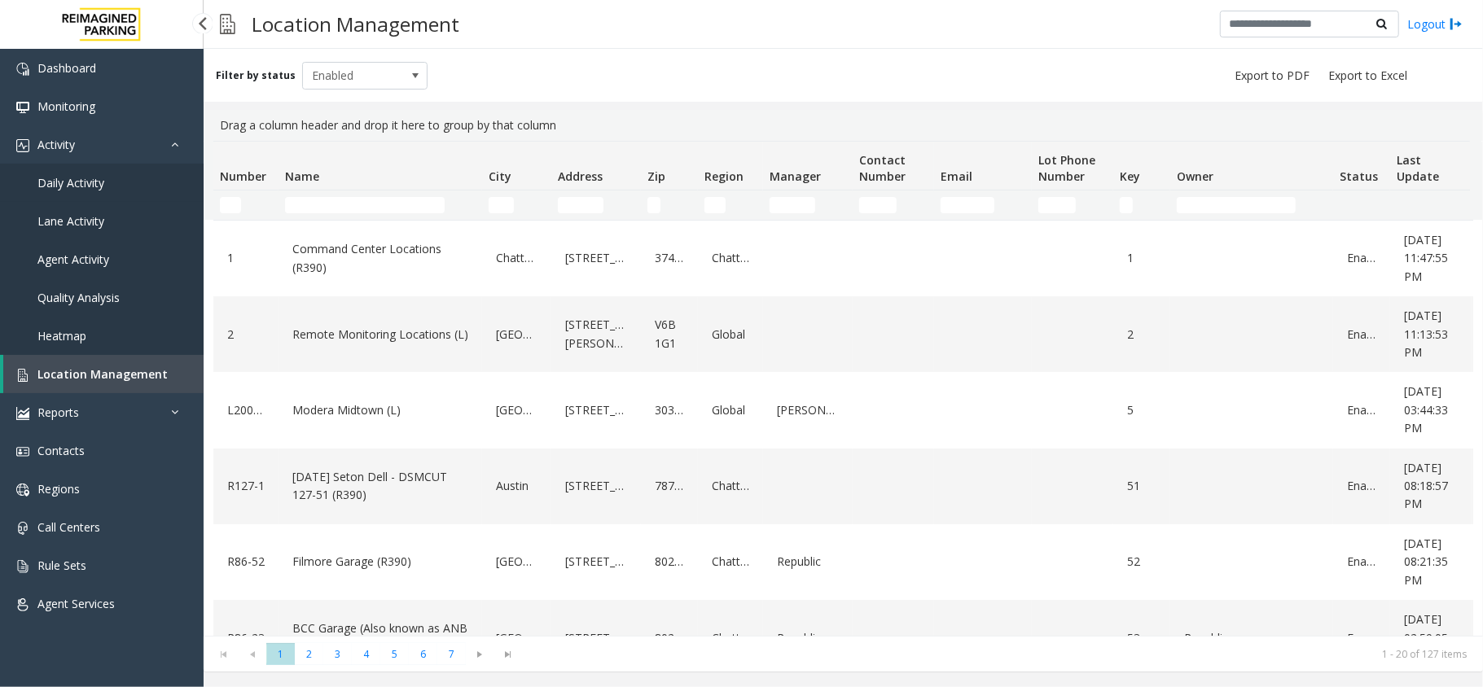
click at [93, 173] on link "Daily Activity" at bounding box center [102, 183] width 204 height 38
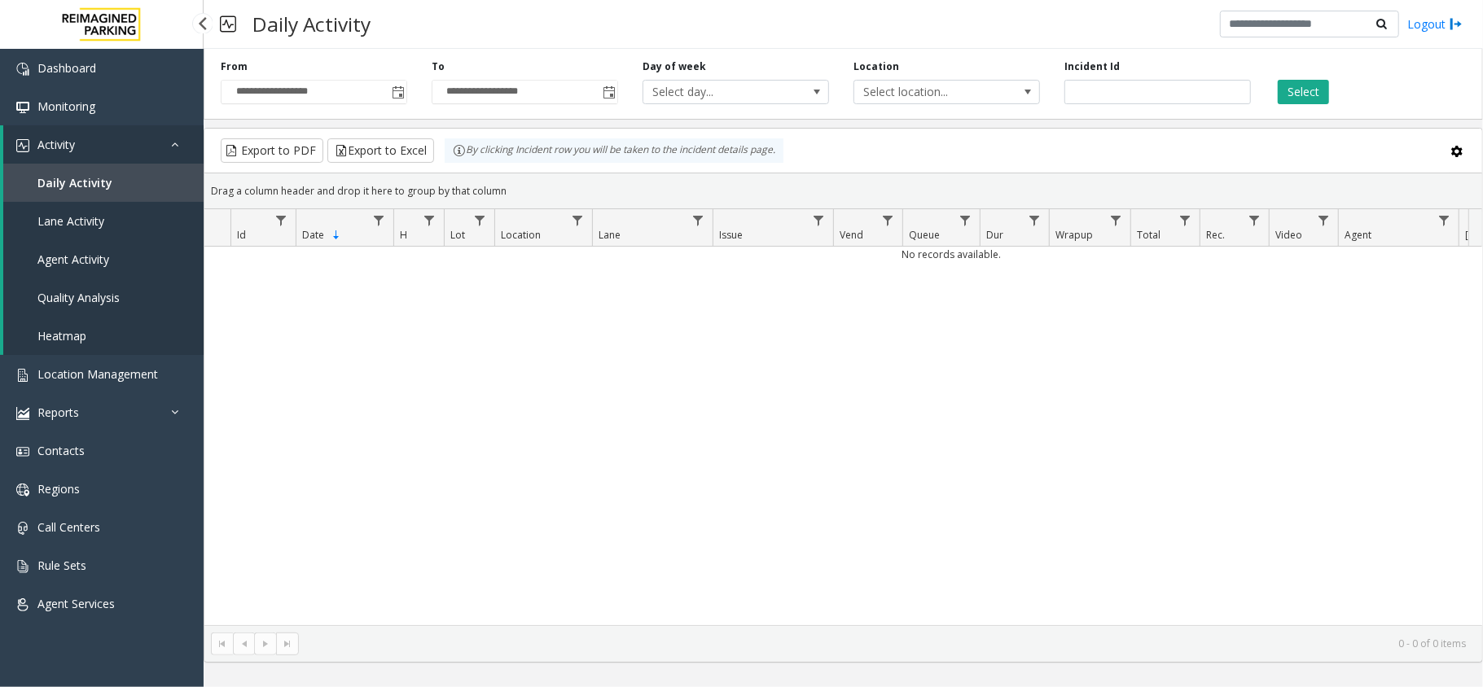
click at [95, 147] on link "Activity" at bounding box center [103, 144] width 200 height 38
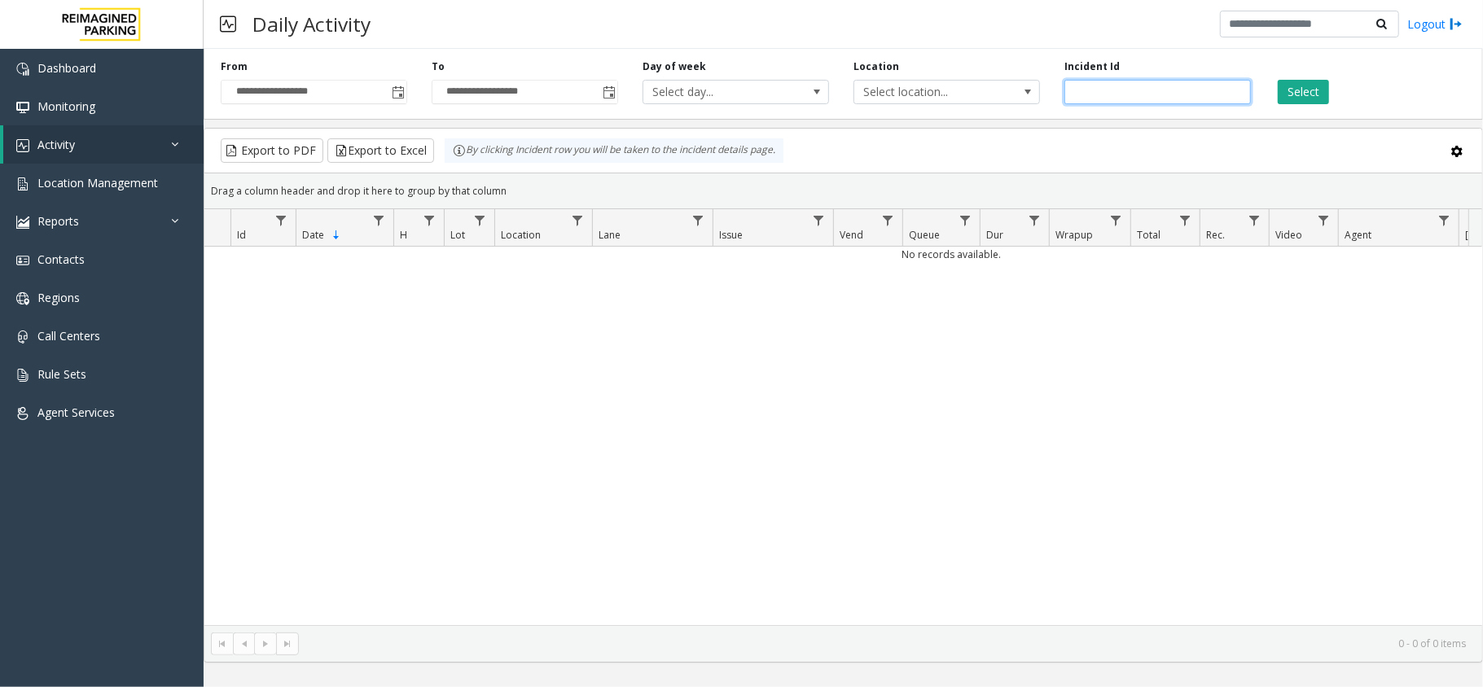
click at [1089, 90] on input "number" at bounding box center [1157, 92] width 186 height 24
paste input "*******"
type input "*******"
drag, startPoint x: 1259, startPoint y: 91, endPoint x: 1277, endPoint y: 86, distance: 19.4
click at [1262, 90] on div "**********" at bounding box center [843, 80] width 1279 height 77
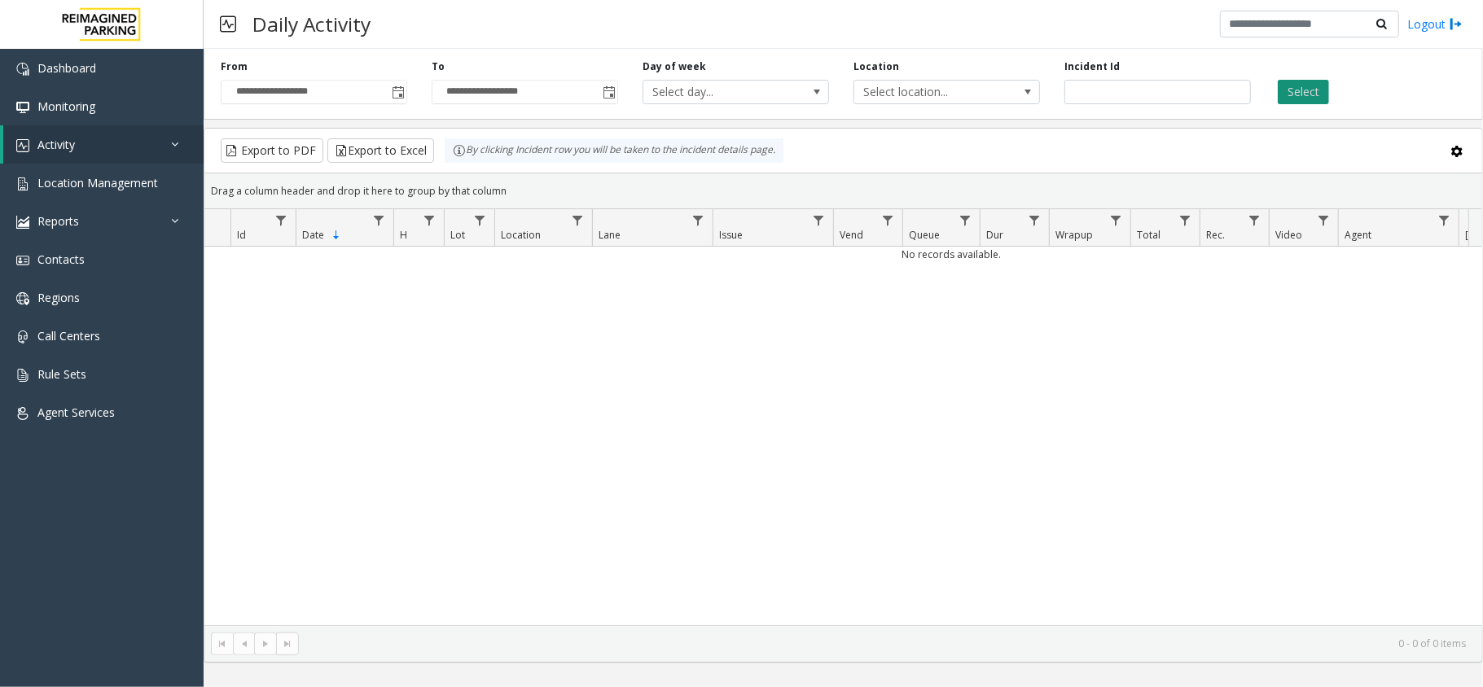
click at [1303, 83] on button "Select" at bounding box center [1302, 92] width 51 height 24
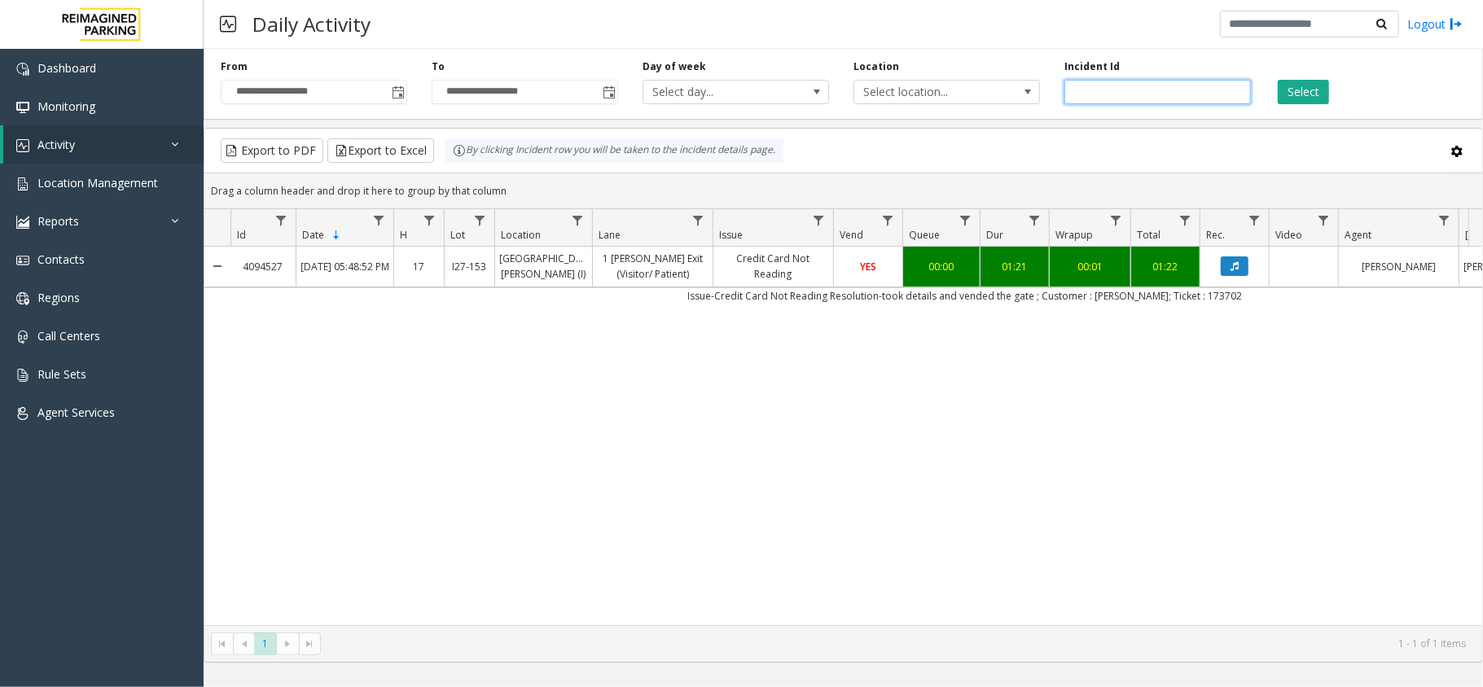
click at [1146, 82] on input "*******" at bounding box center [1157, 92] width 186 height 24
click at [147, 180] on span "Location Management" at bounding box center [97, 182] width 120 height 15
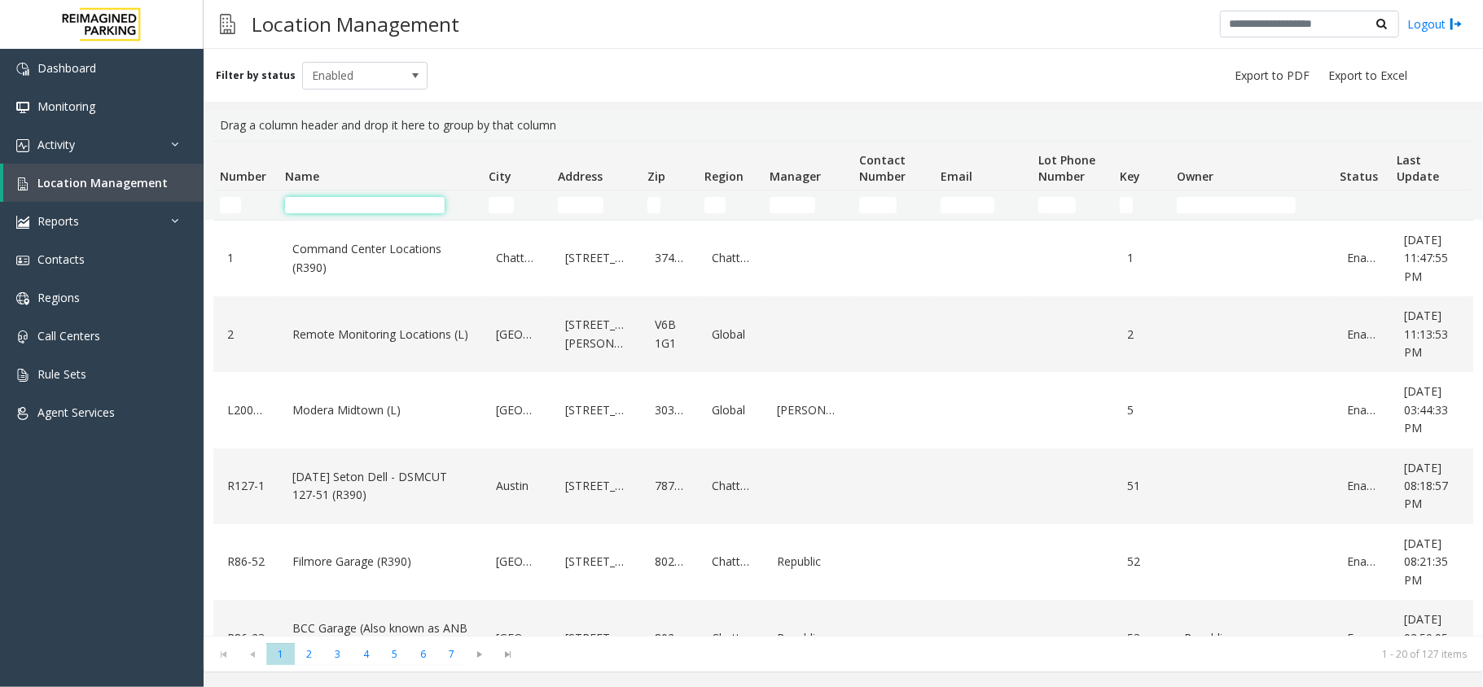
click at [346, 204] on input "Name Filter" at bounding box center [365, 205] width 160 height 16
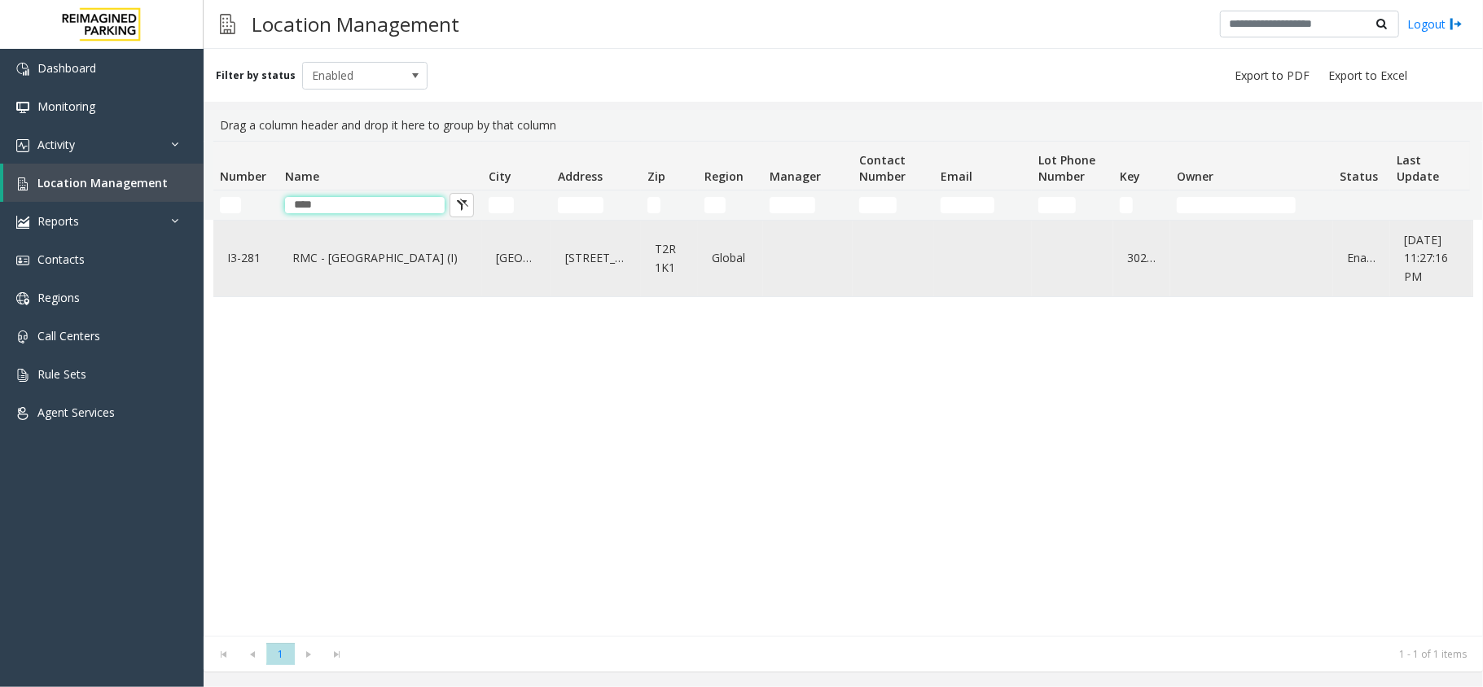
type input "****"
click at [386, 265] on link "RMC - [GEOGRAPHIC_DATA] (I)" at bounding box center [380, 258] width 184 height 26
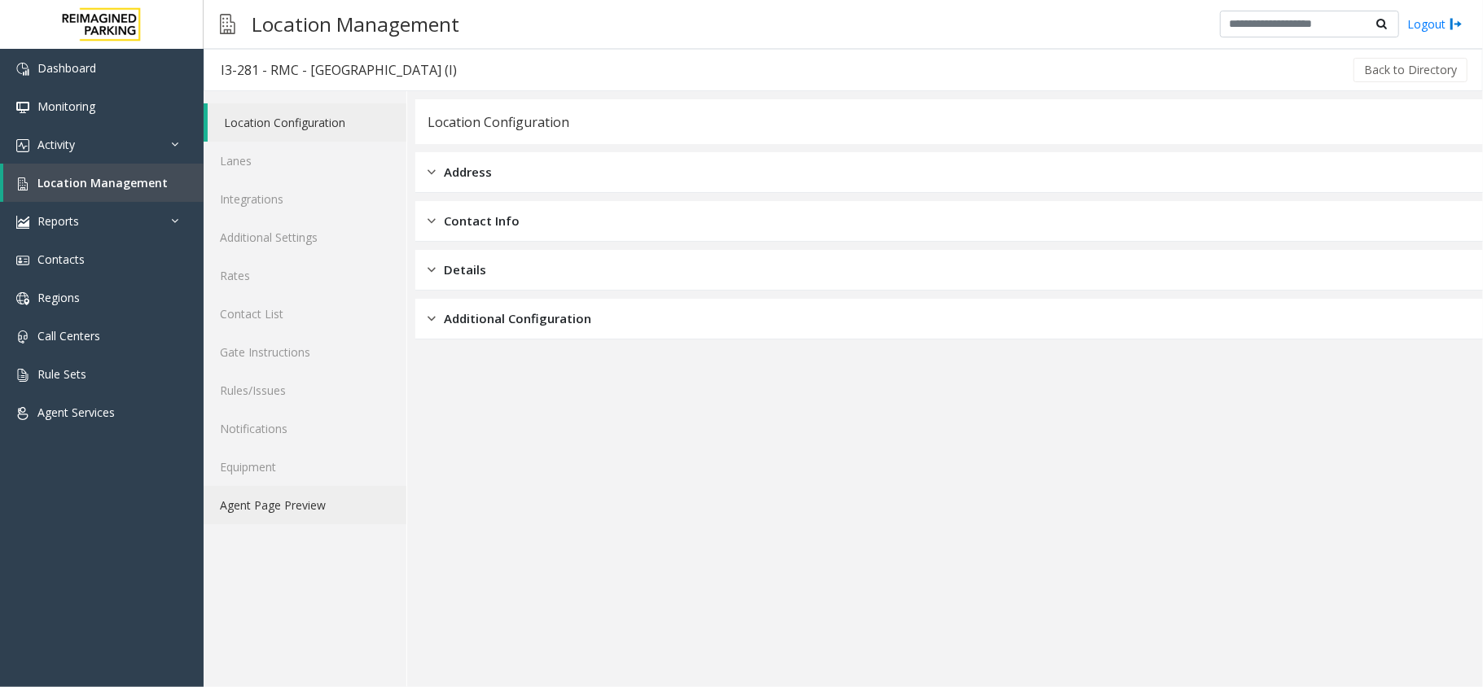
click at [304, 493] on link "Agent Page Preview" at bounding box center [305, 505] width 203 height 38
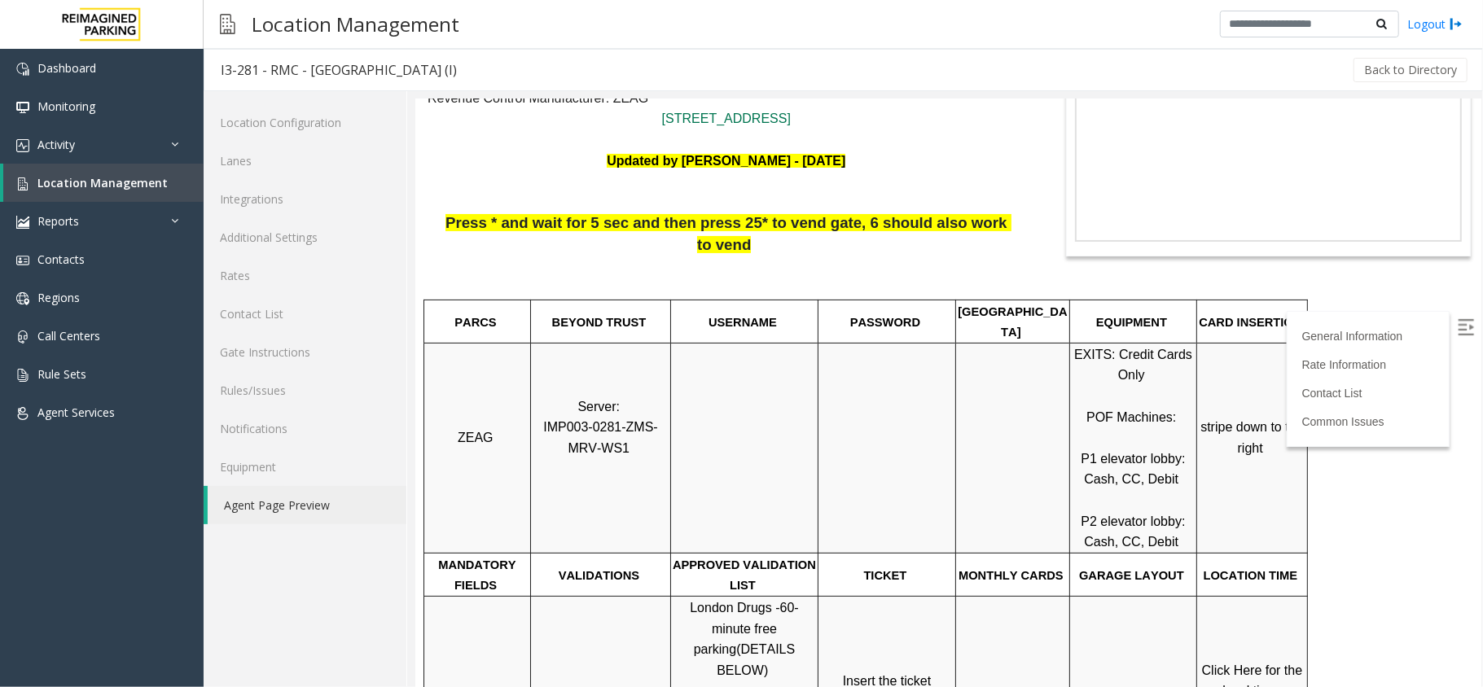
scroll to position [217, 0]
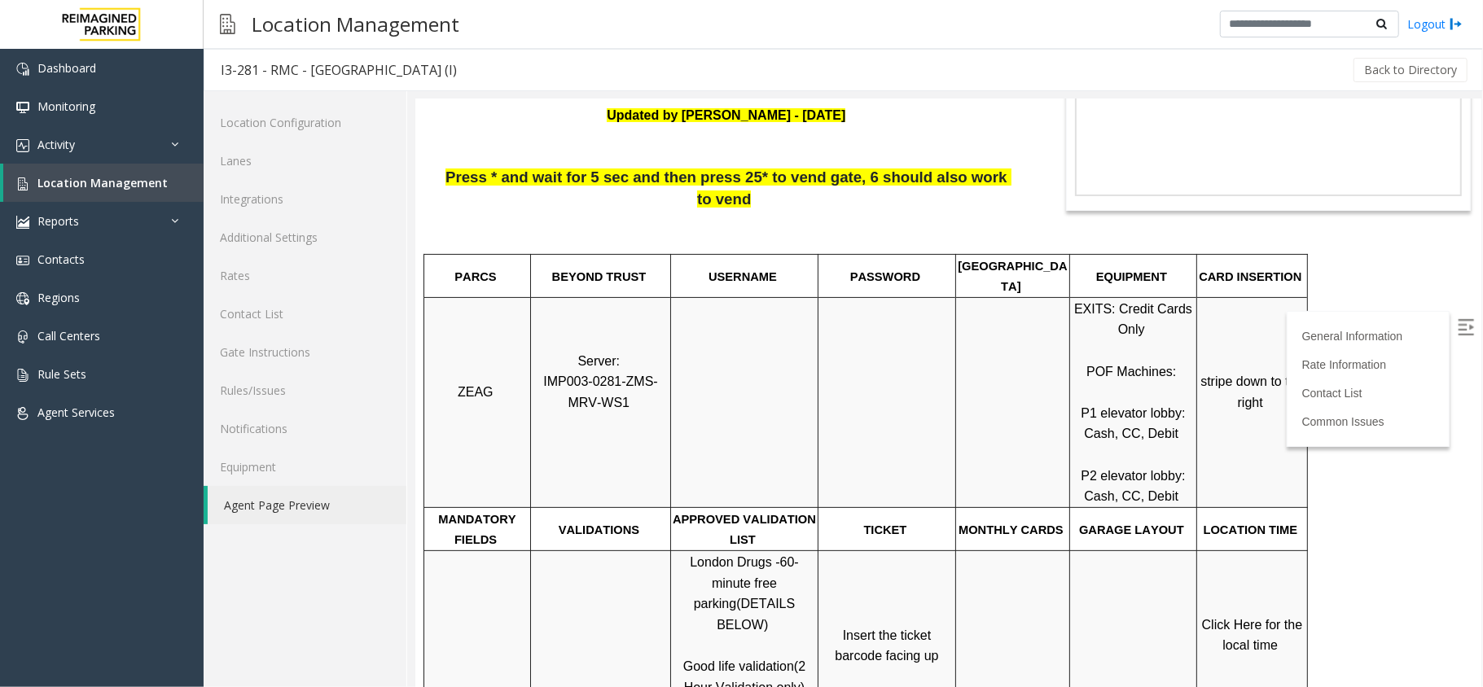
click at [1454, 335] on label at bounding box center [1466, 328] width 24 height 24
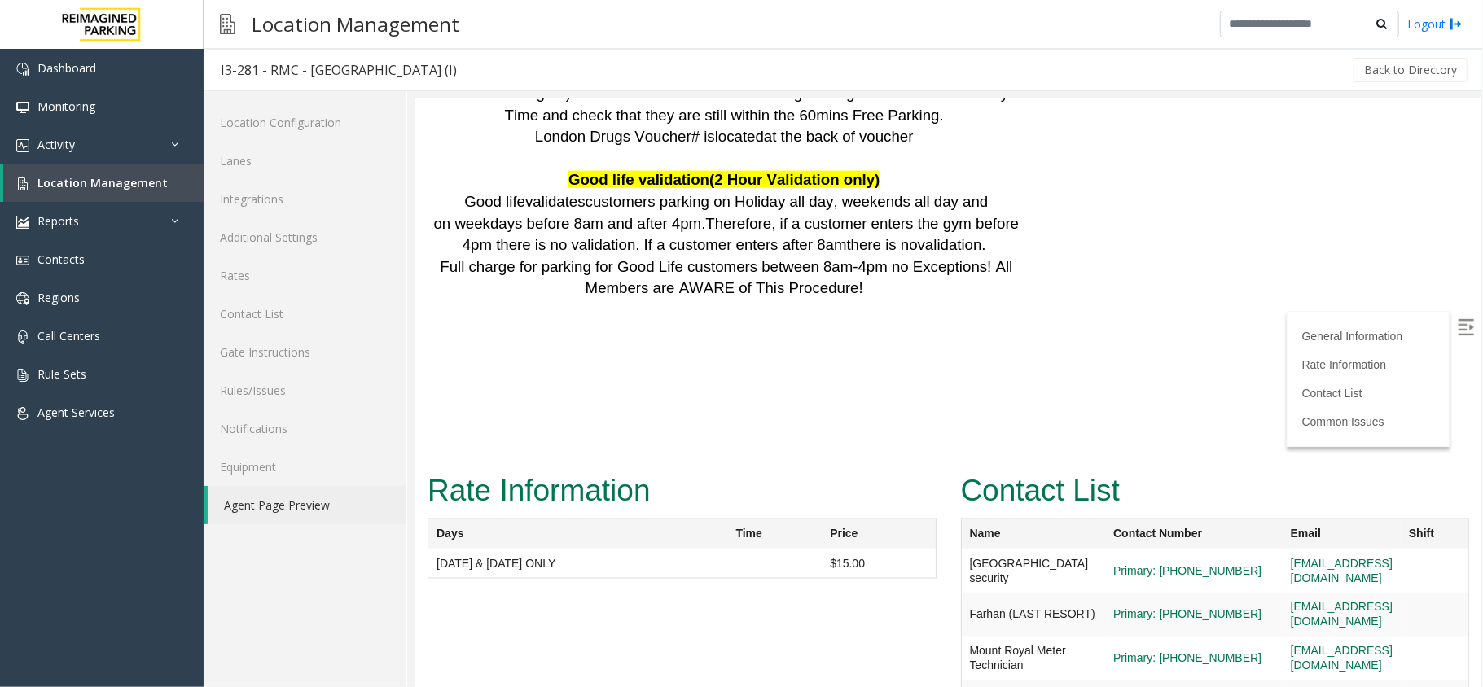
scroll to position [1737, 0]
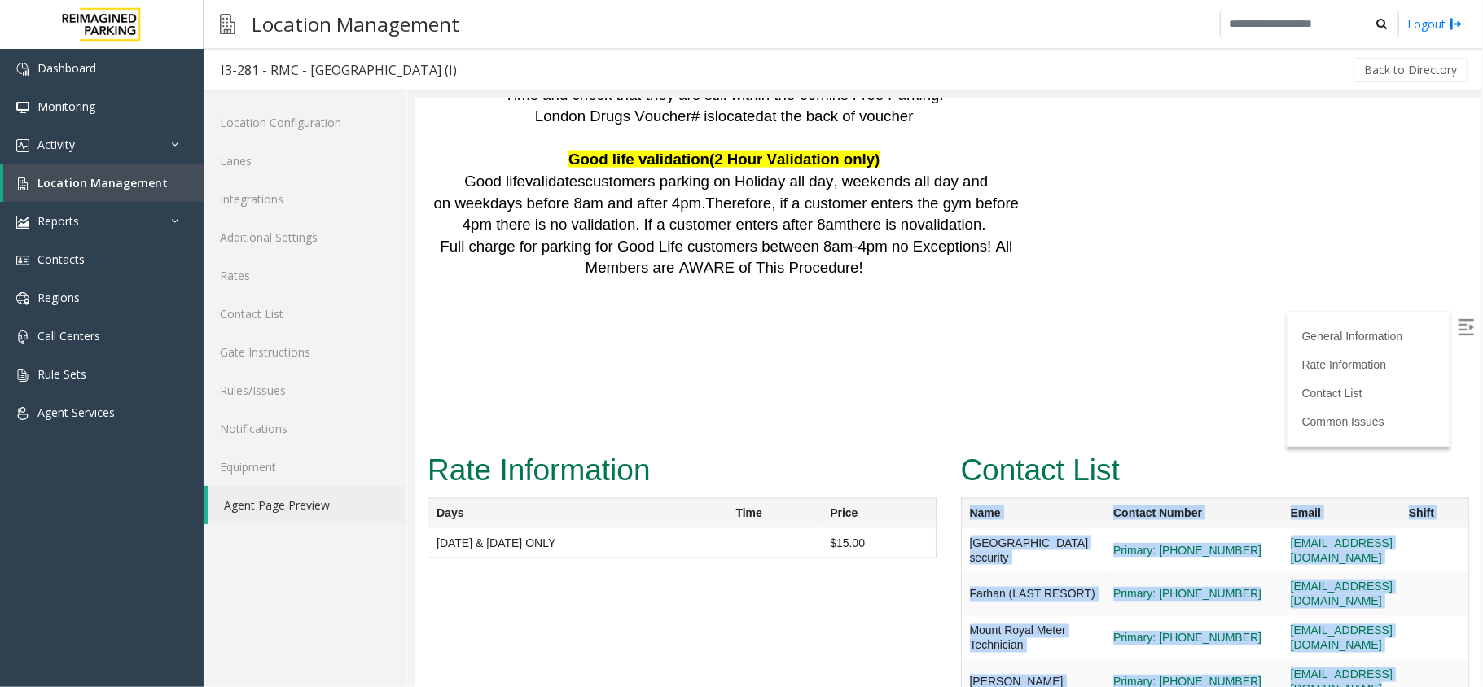
drag, startPoint x: 950, startPoint y: 432, endPoint x: 1419, endPoint y: 594, distance: 495.9
click at [1419, 594] on div "Contact List Name Contact Number Email Shift Mount Royal Building security Prim…" at bounding box center [1214, 583] width 533 height 274
click at [1419, 659] on td at bounding box center [1434, 681] width 68 height 45
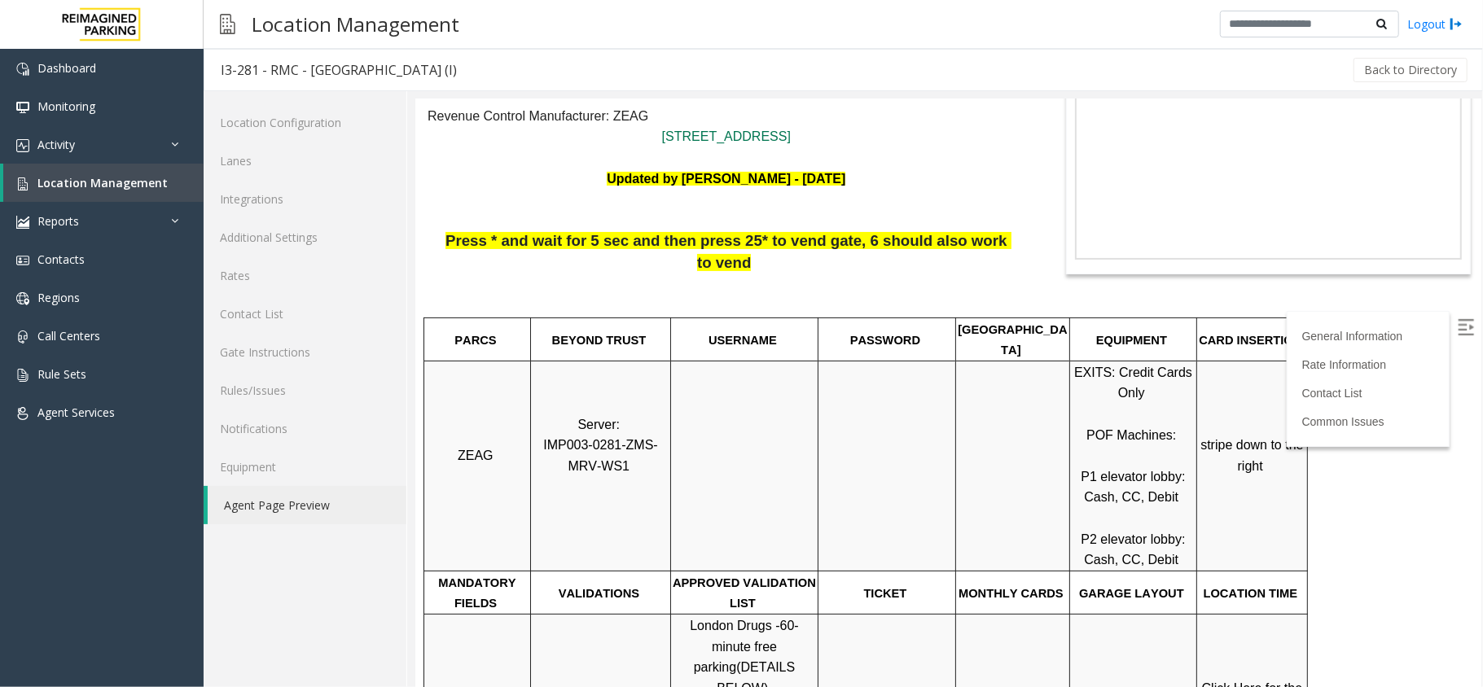
scroll to position [0, 0]
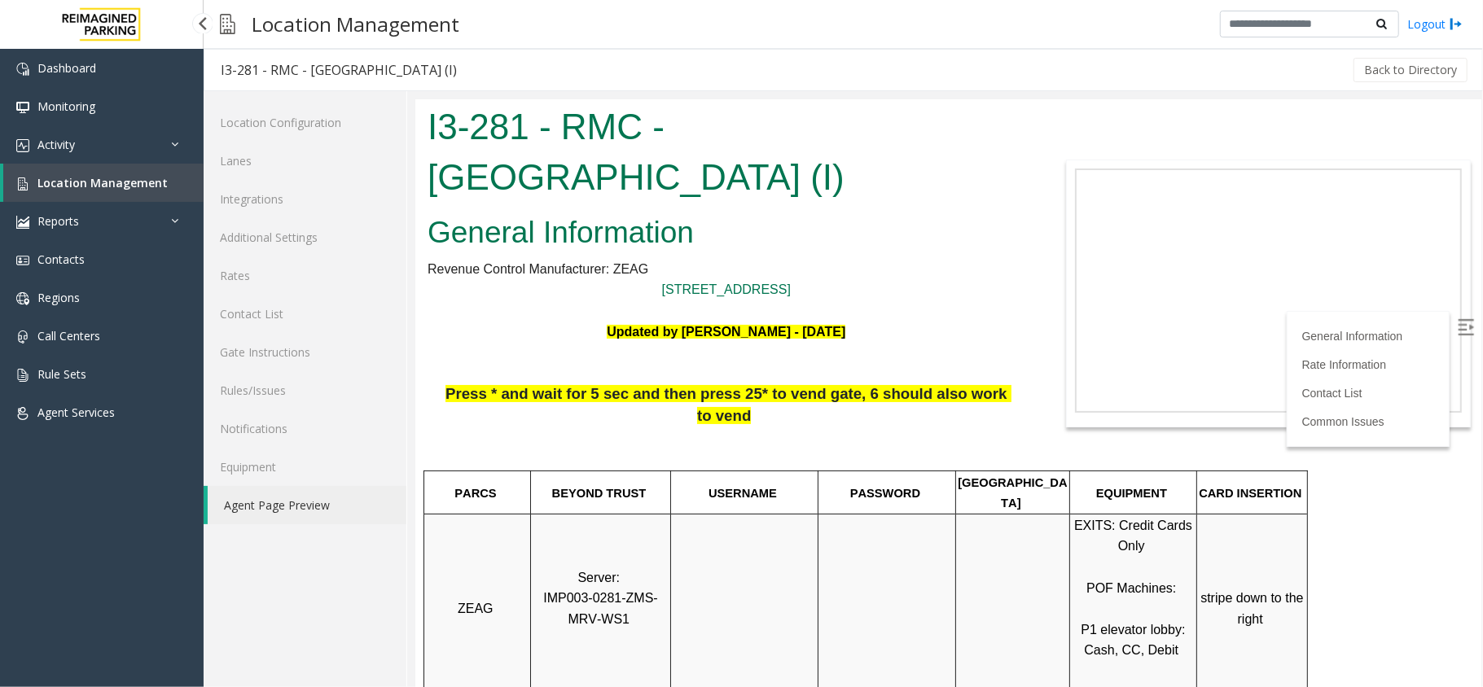
click at [166, 164] on link "Location Management" at bounding box center [103, 183] width 200 height 38
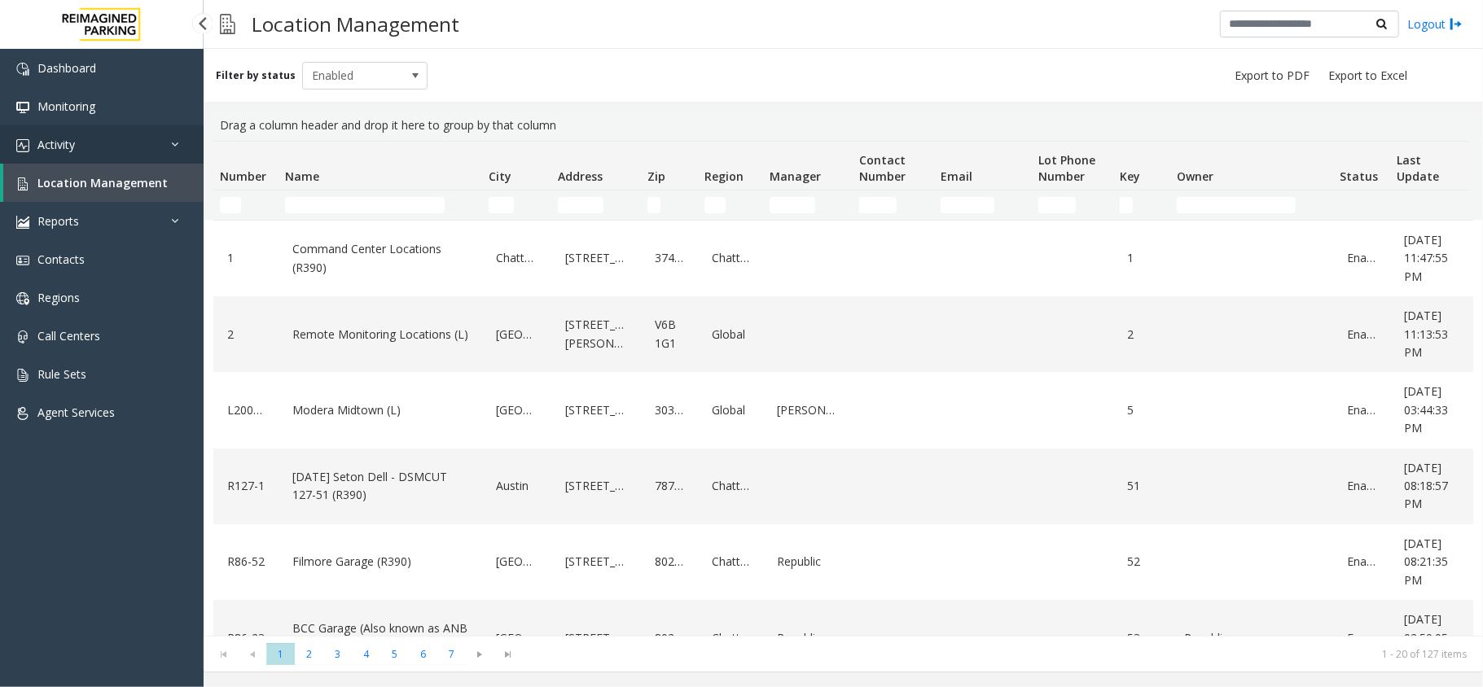
click at [164, 137] on link "Activity" at bounding box center [102, 144] width 204 height 38
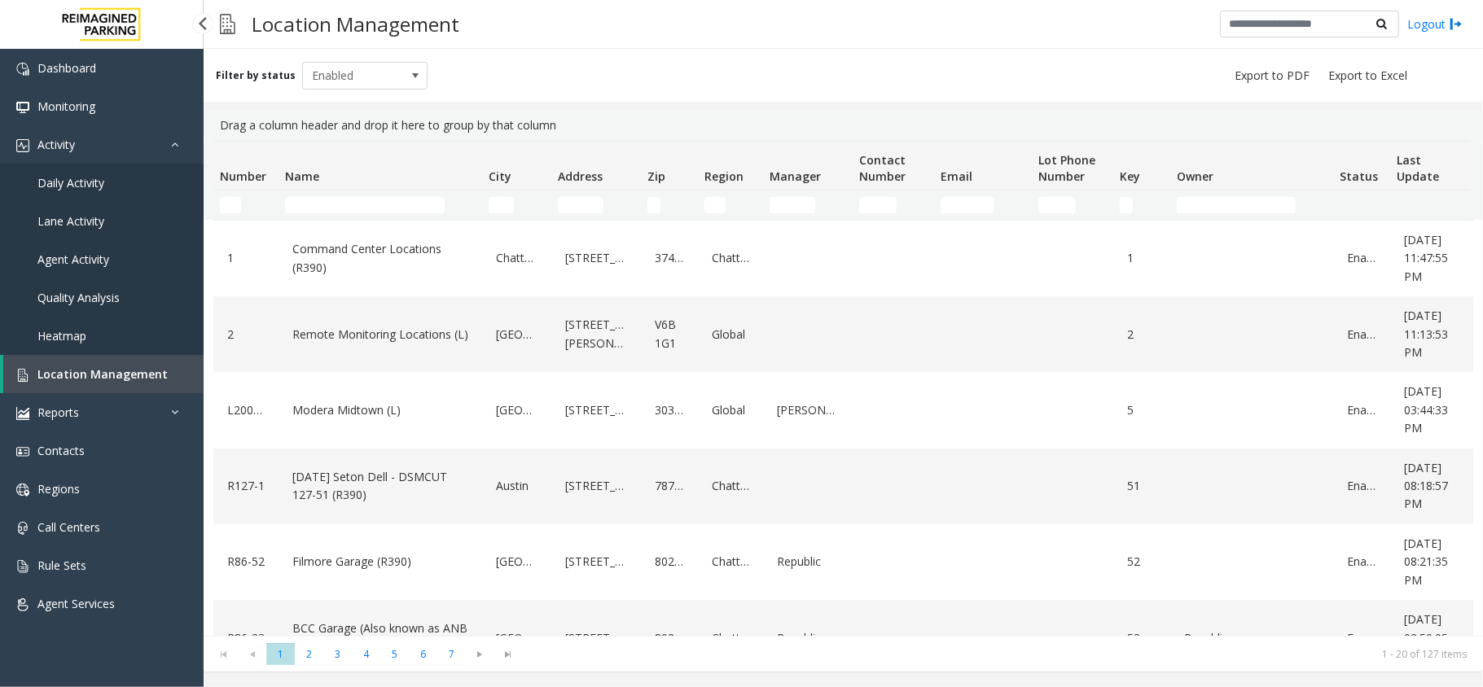
click at [141, 176] on link "Daily Activity" at bounding box center [102, 183] width 204 height 38
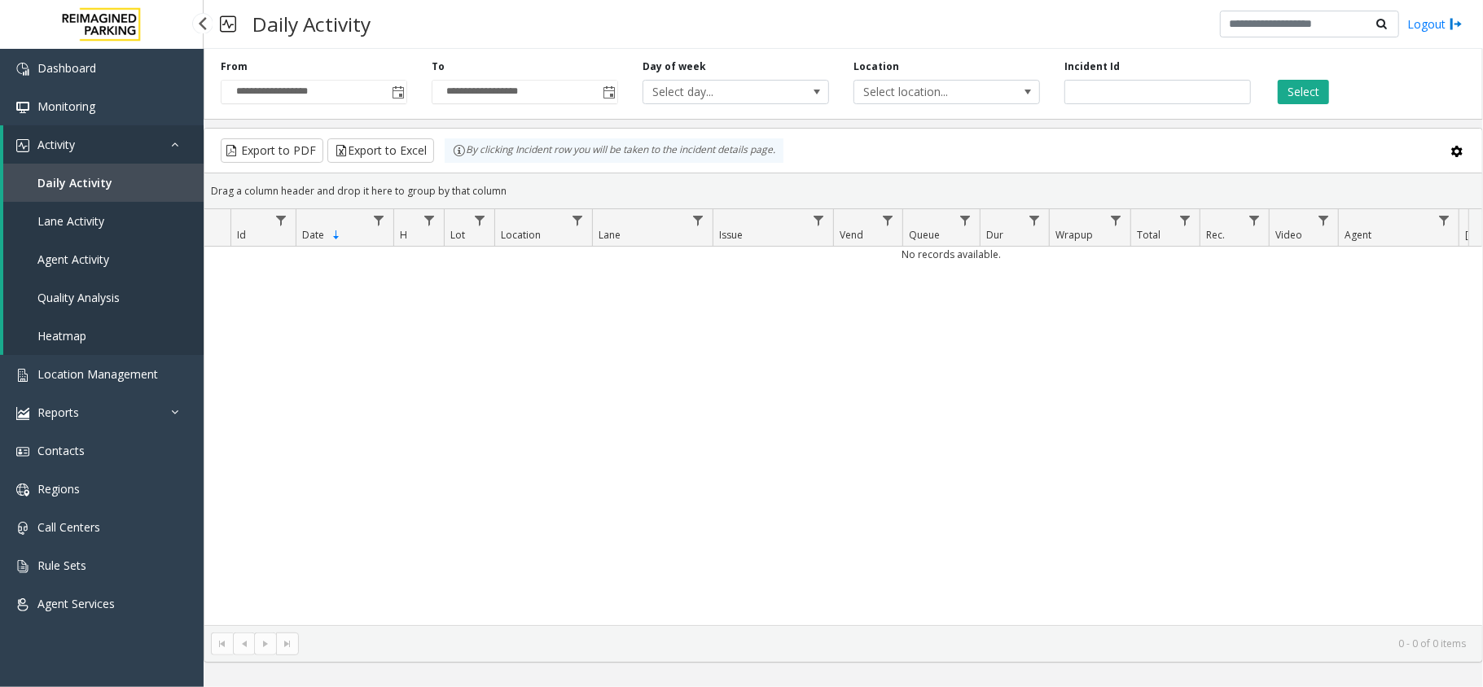
drag, startPoint x: 128, startPoint y: 142, endPoint x: 150, endPoint y: 130, distance: 24.8
click at [128, 142] on link "Activity" at bounding box center [103, 144] width 200 height 38
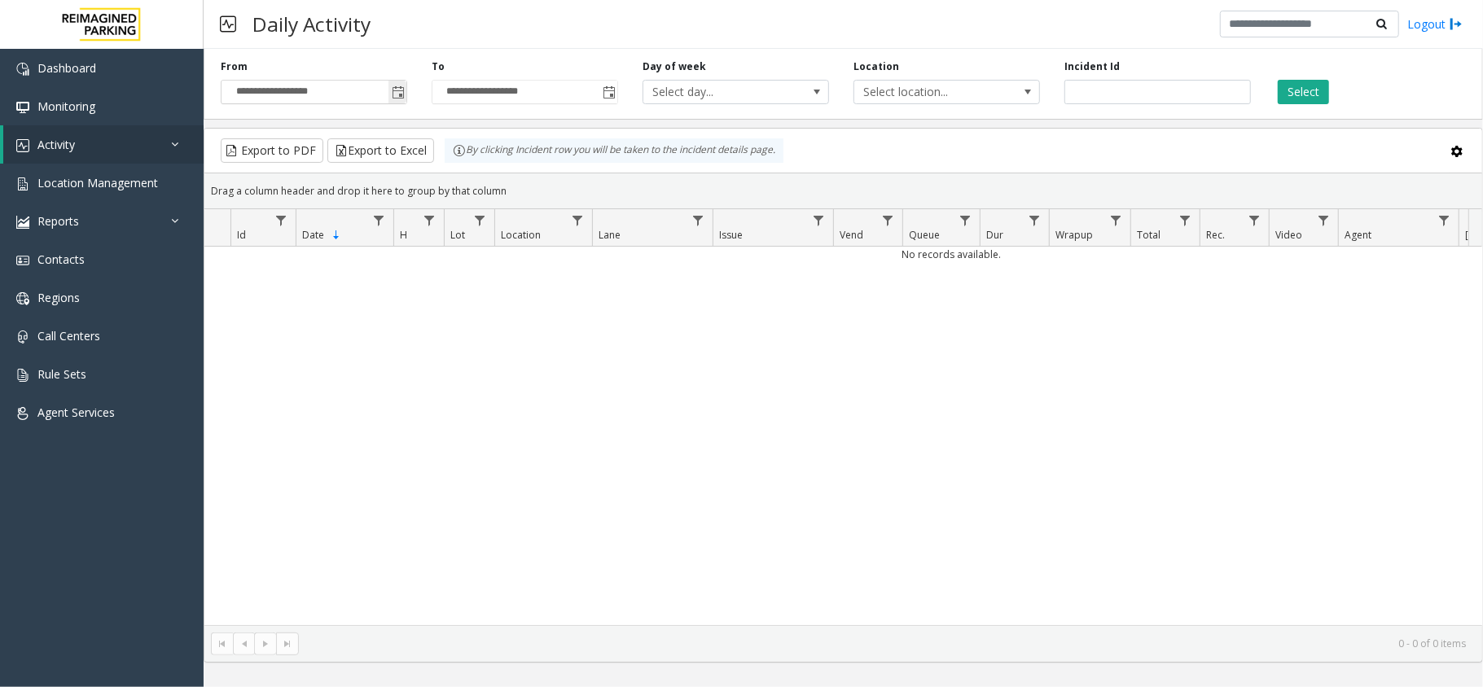
click at [401, 85] on span "Toggle popup" at bounding box center [397, 92] width 18 height 26
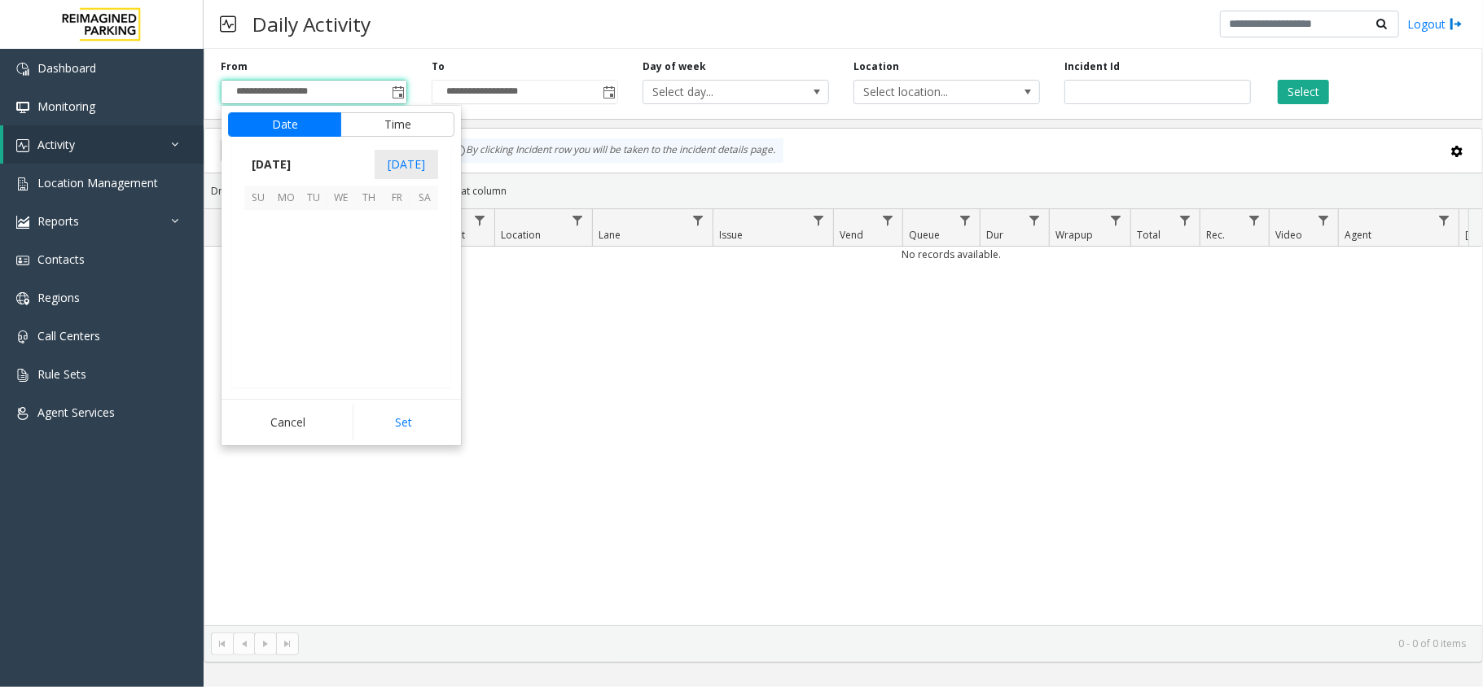
scroll to position [292394, 0]
click at [339, 254] on span "8" at bounding box center [341, 252] width 28 height 28
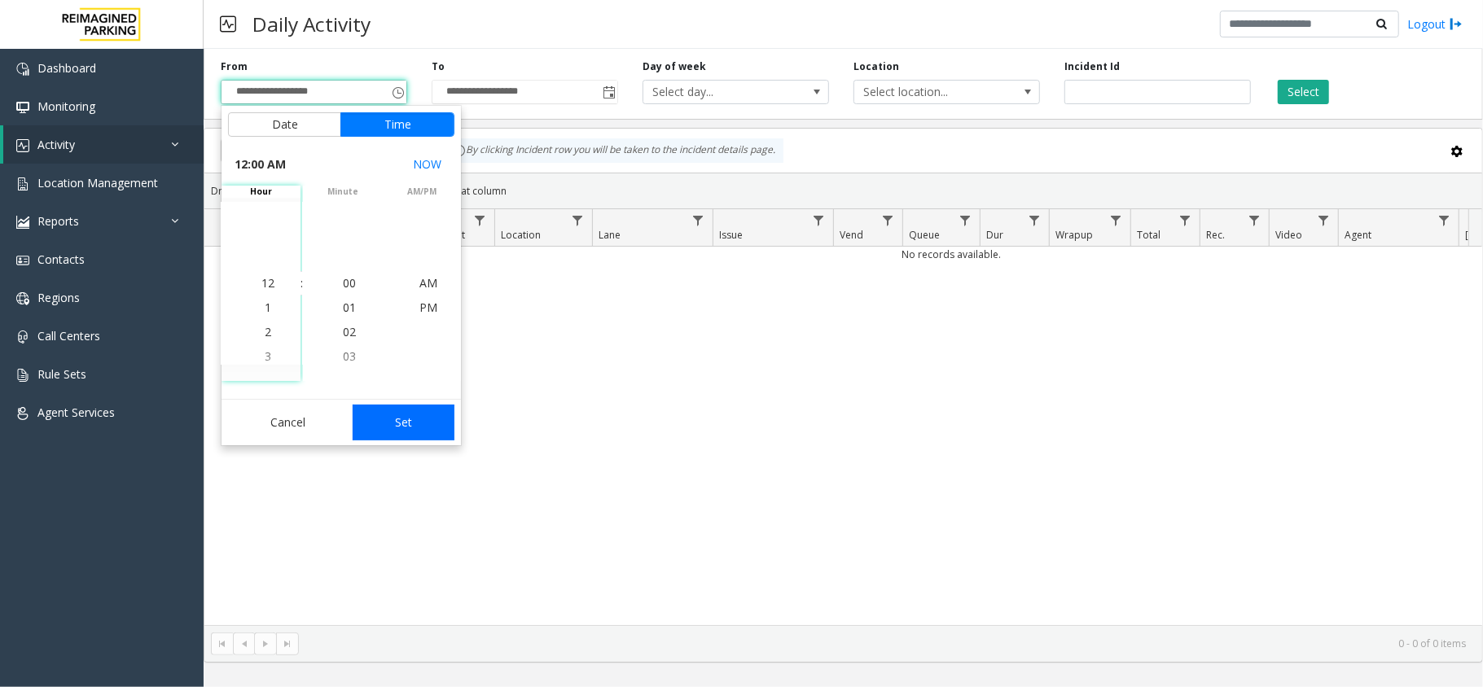
click at [433, 412] on button "Set" at bounding box center [404, 423] width 103 height 36
type input "**********"
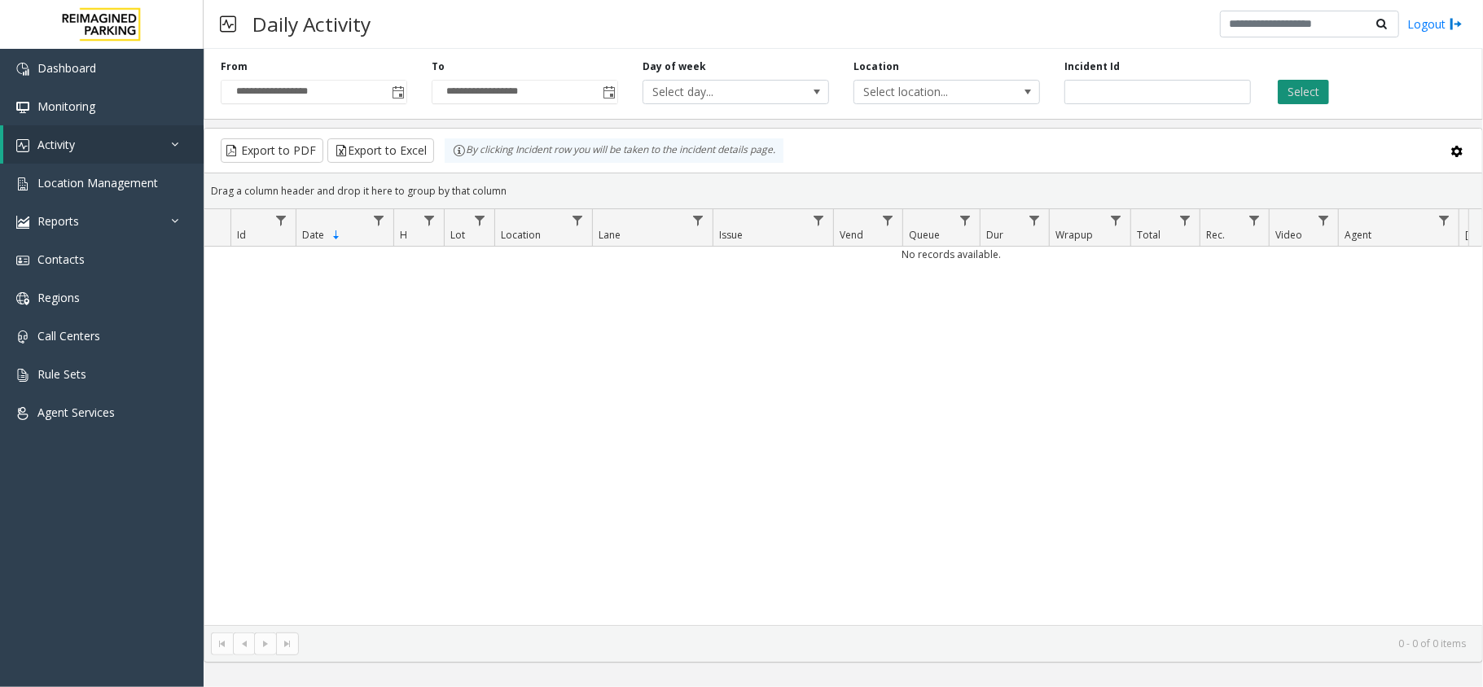
click at [1291, 89] on button "Select" at bounding box center [1302, 92] width 51 height 24
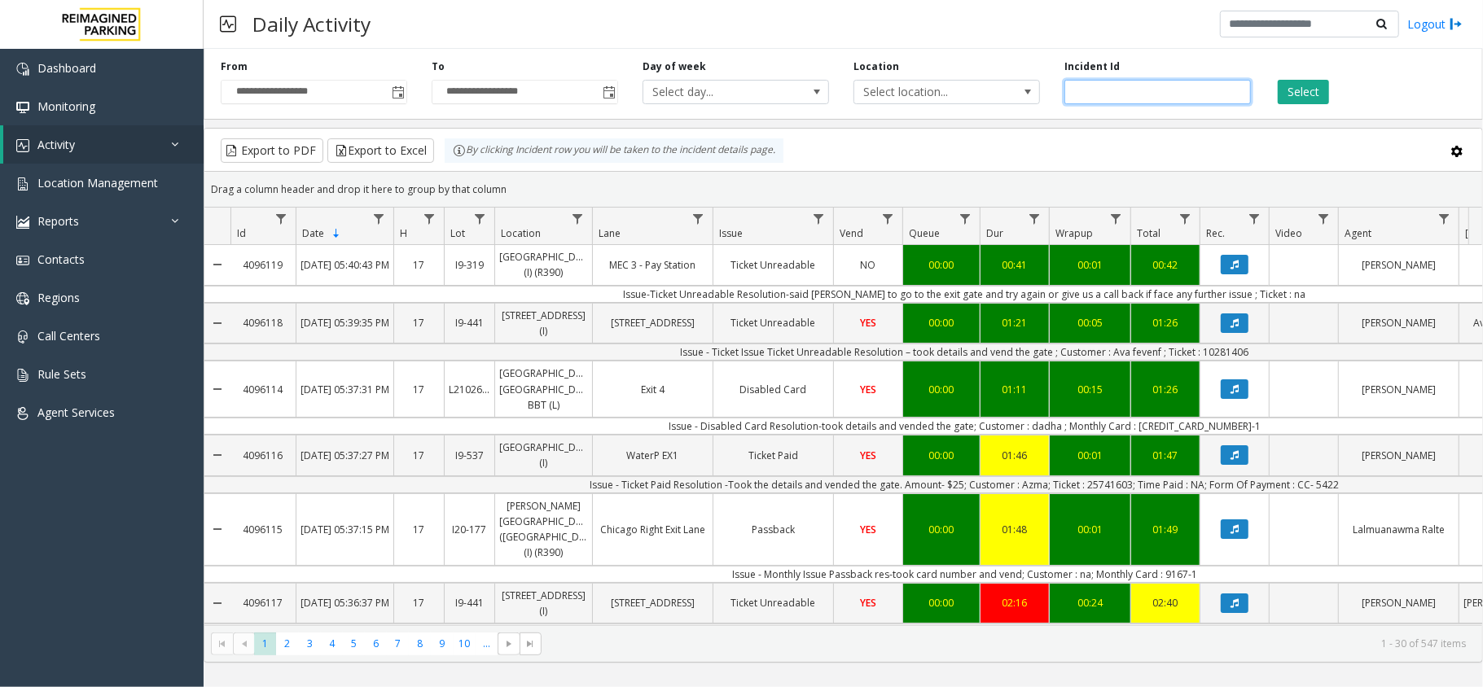
click at [1119, 90] on input "number" at bounding box center [1157, 92] width 186 height 24
paste input "*******"
type input "*******"
click at [1278, 93] on button "Select" at bounding box center [1302, 92] width 51 height 24
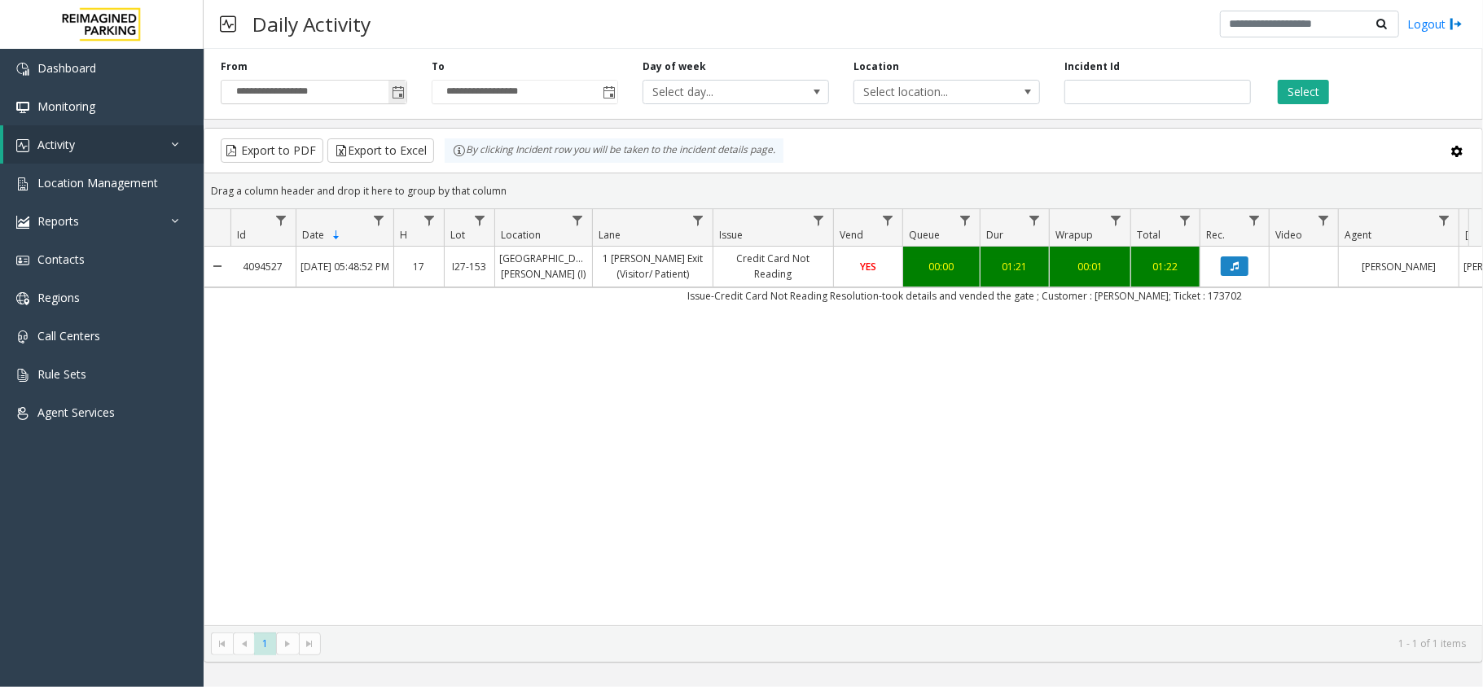
click at [395, 98] on span "Toggle popup" at bounding box center [398, 92] width 13 height 13
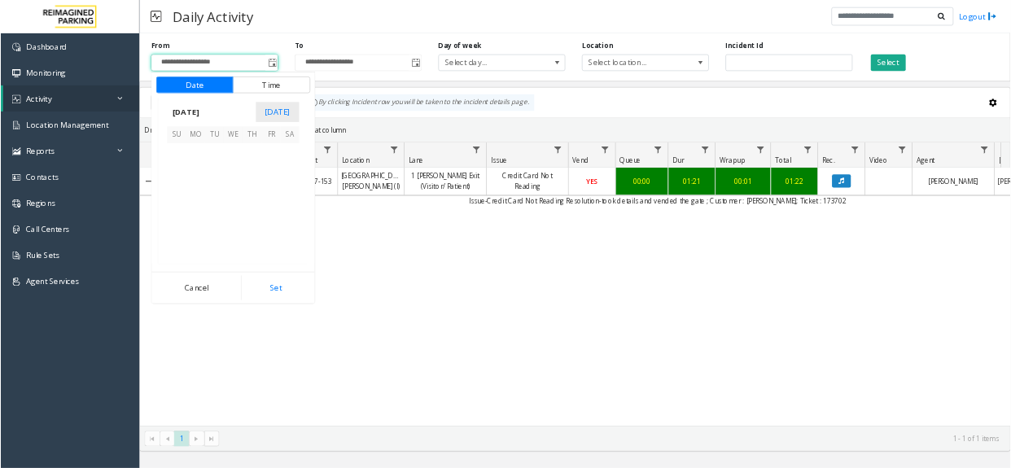
scroll to position [292394, 0]
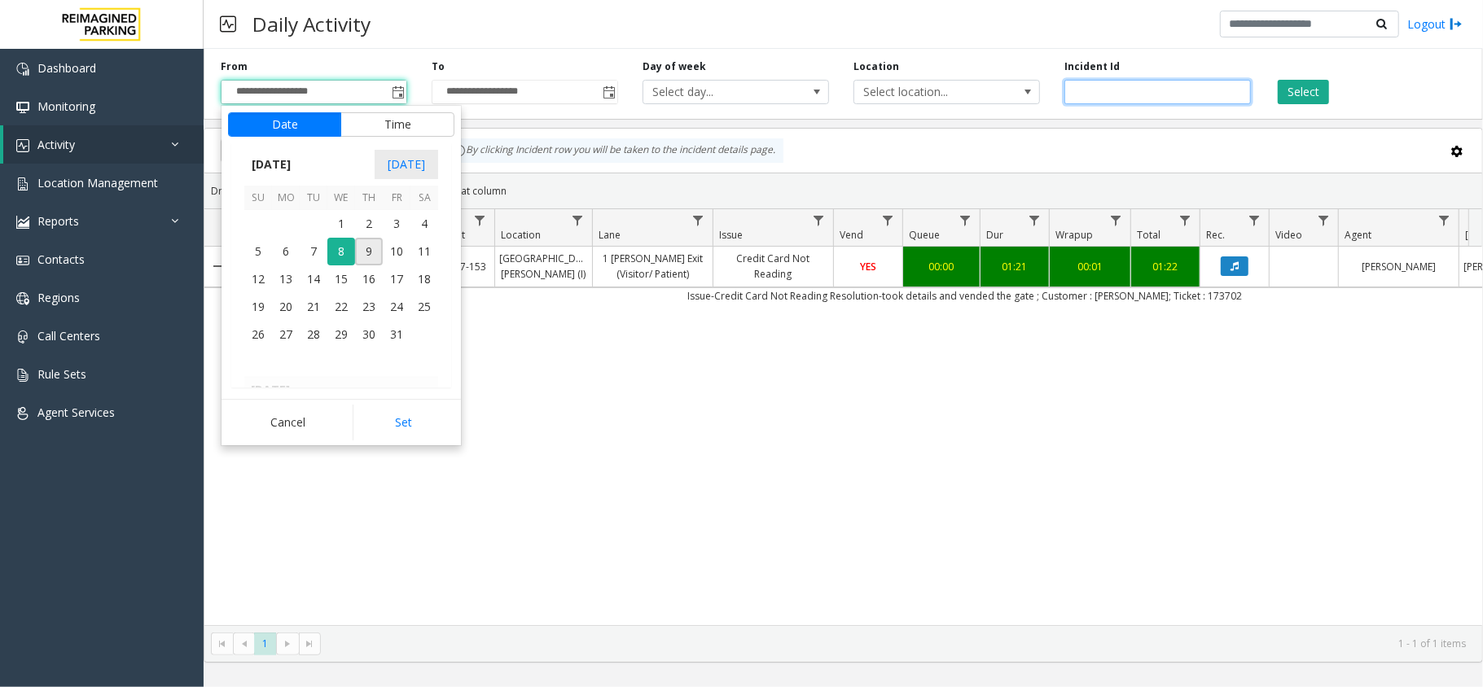
click at [1115, 95] on input "*******" at bounding box center [1157, 92] width 186 height 24
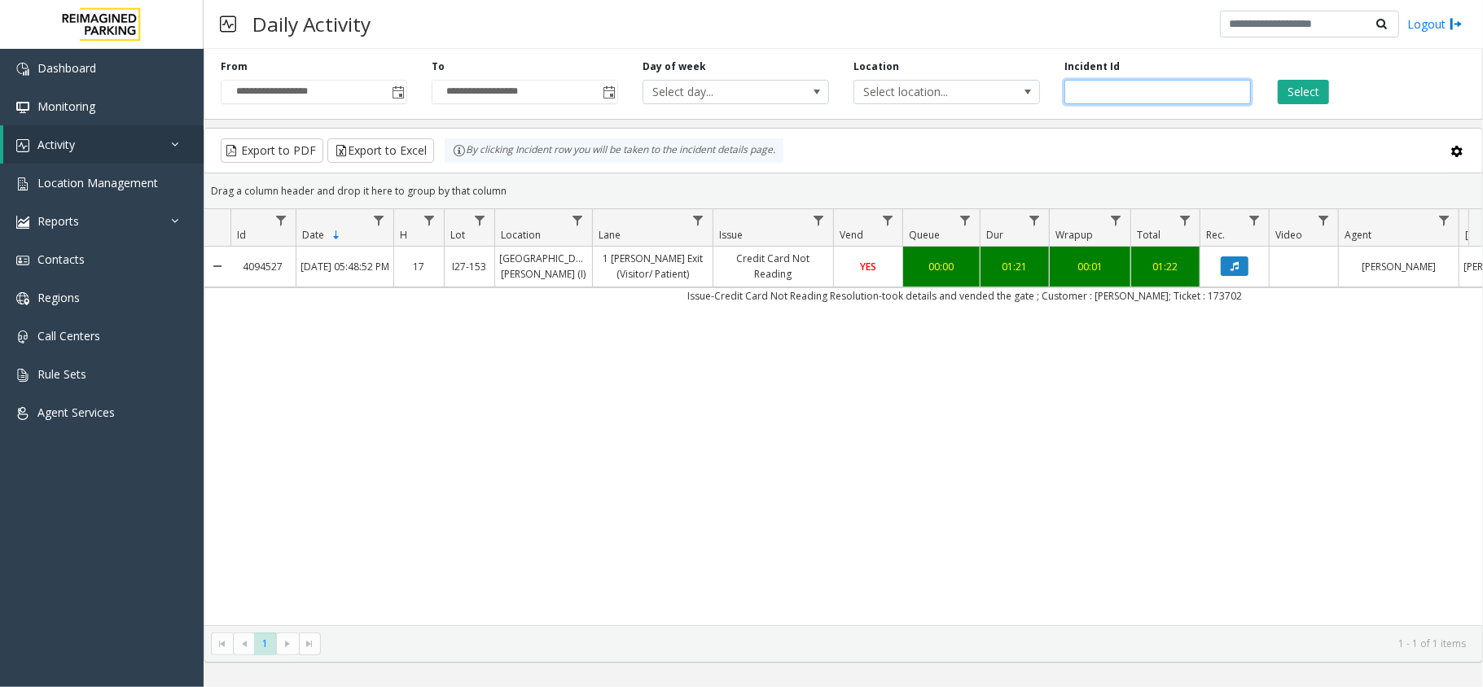
click at [1115, 95] on input "*******" at bounding box center [1157, 92] width 186 height 24
click at [1297, 85] on button "Select" at bounding box center [1302, 92] width 51 height 24
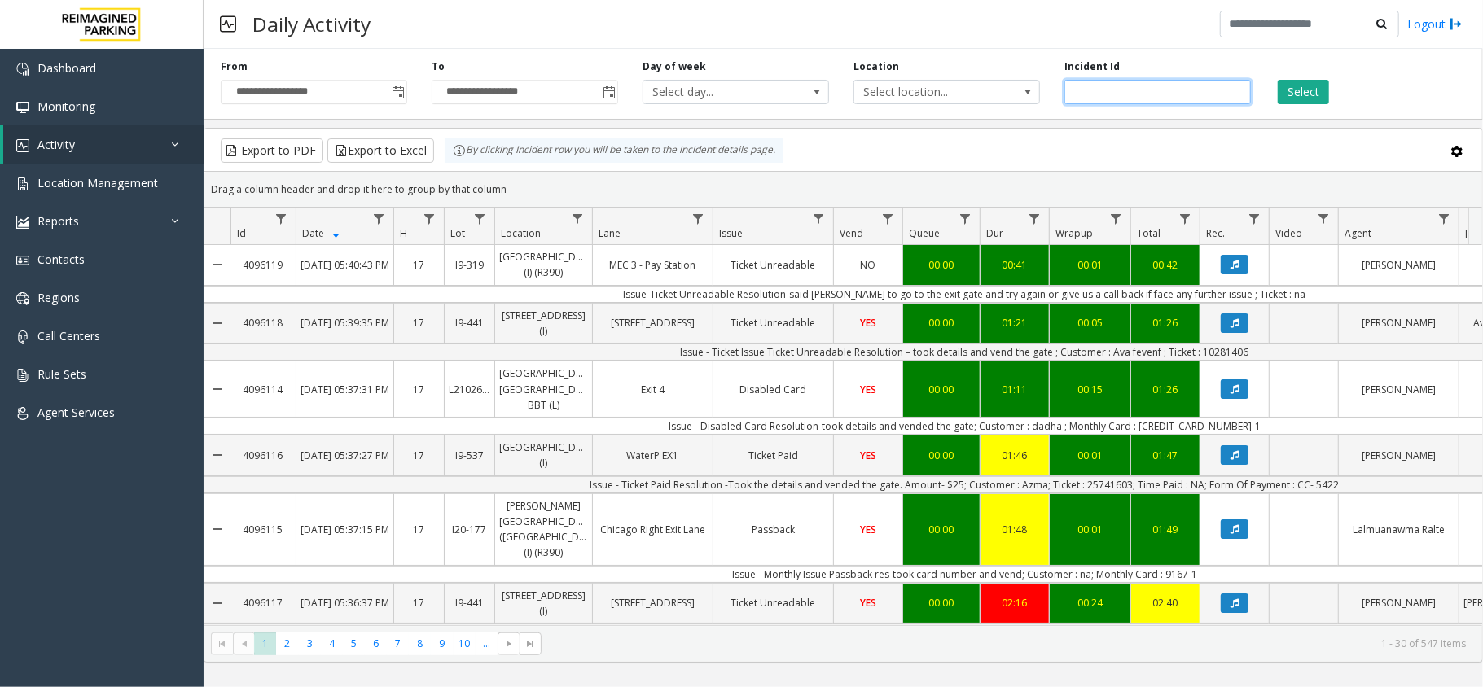
click at [1128, 98] on input "number" at bounding box center [1157, 92] width 186 height 24
paste input "*******"
type input "*******"
click at [1303, 96] on button "Select" at bounding box center [1302, 92] width 51 height 24
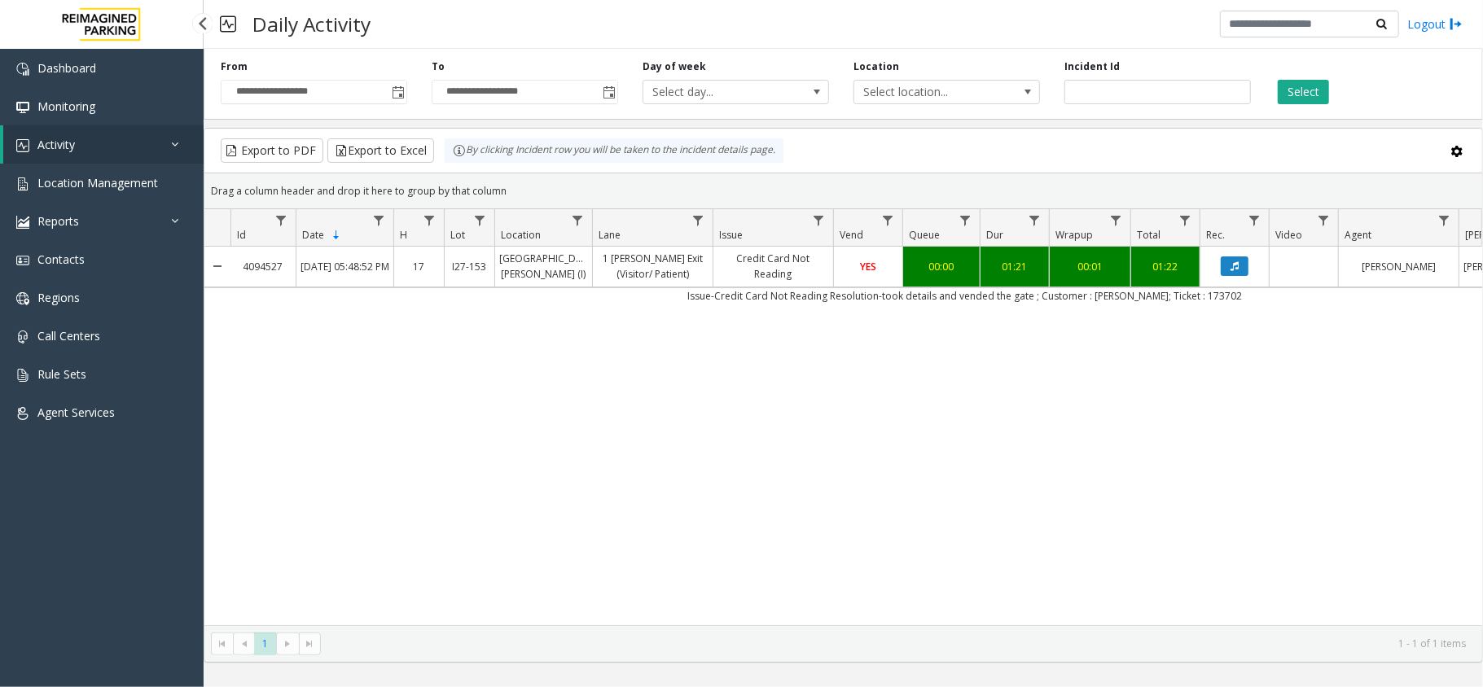
click at [145, 134] on link "Activity" at bounding box center [103, 144] width 200 height 38
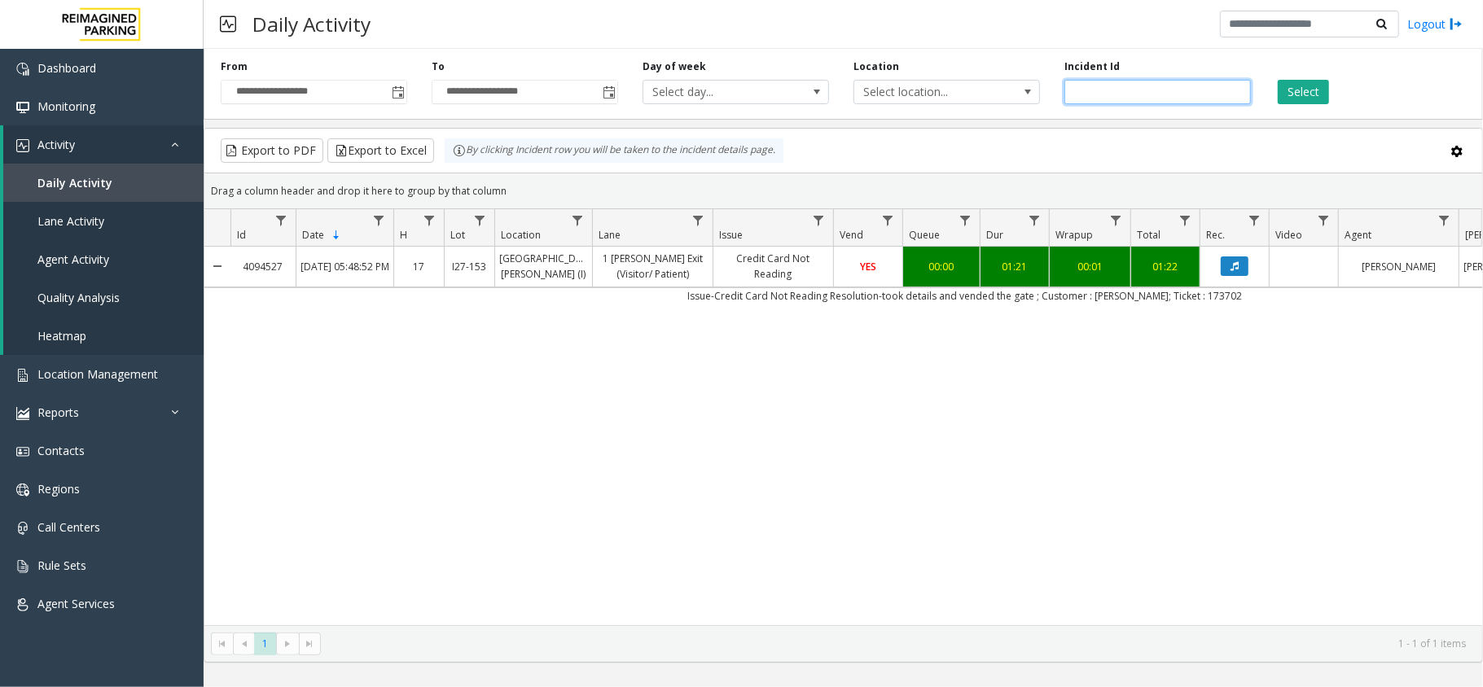
click at [1167, 109] on div "**********" at bounding box center [843, 80] width 1279 height 77
click at [1167, 99] on input "*******" at bounding box center [1157, 92] width 186 height 24
click at [1303, 81] on button "Select" at bounding box center [1302, 92] width 51 height 24
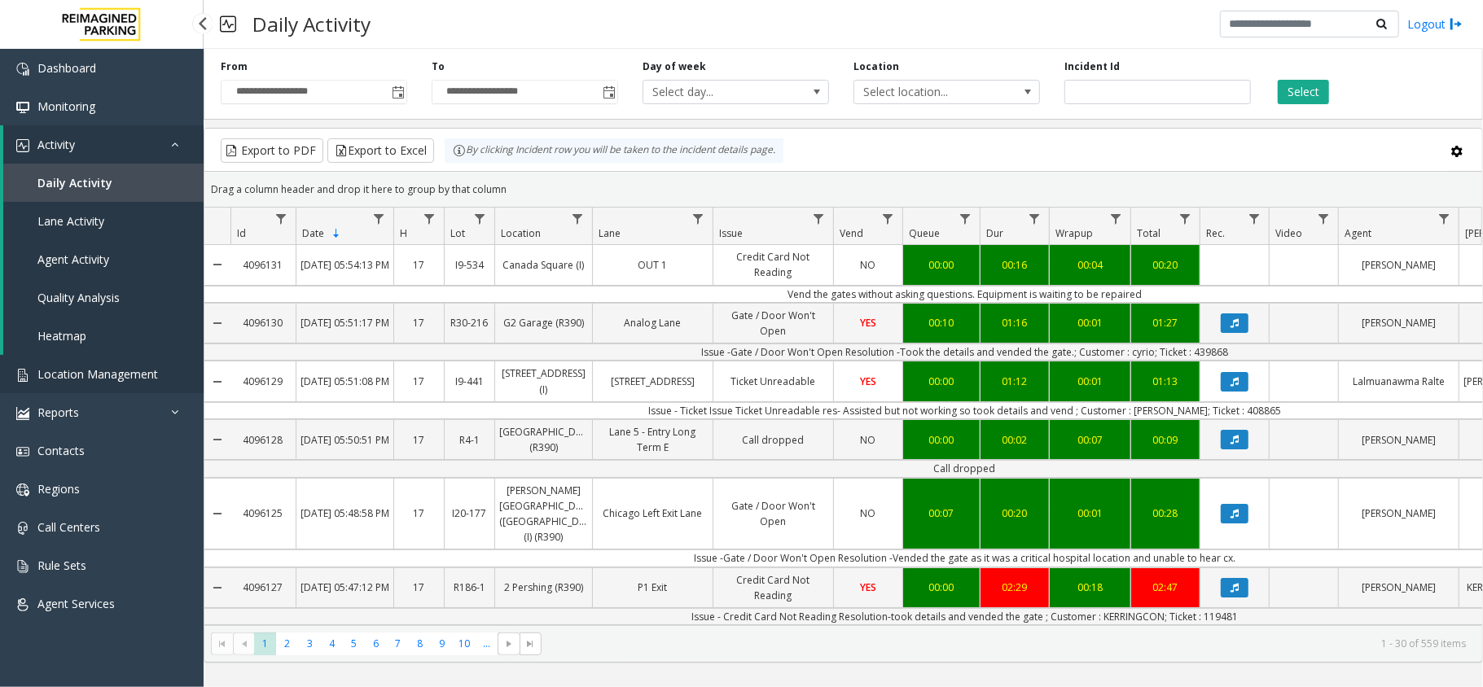
click at [137, 389] on link "Location Management" at bounding box center [102, 374] width 204 height 38
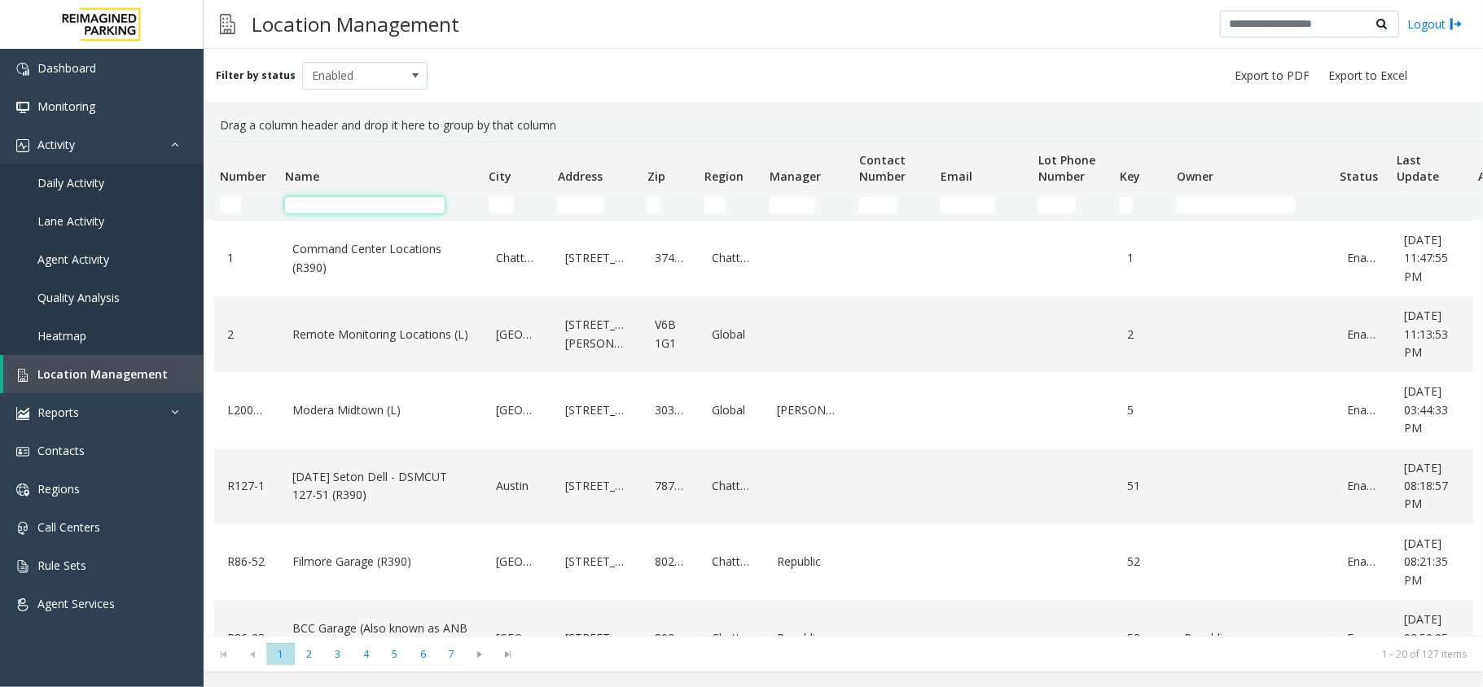
click at [378, 197] on input "Name Filter" at bounding box center [365, 205] width 160 height 16
click at [599, 203] on input "Address Filter" at bounding box center [581, 205] width 46 height 16
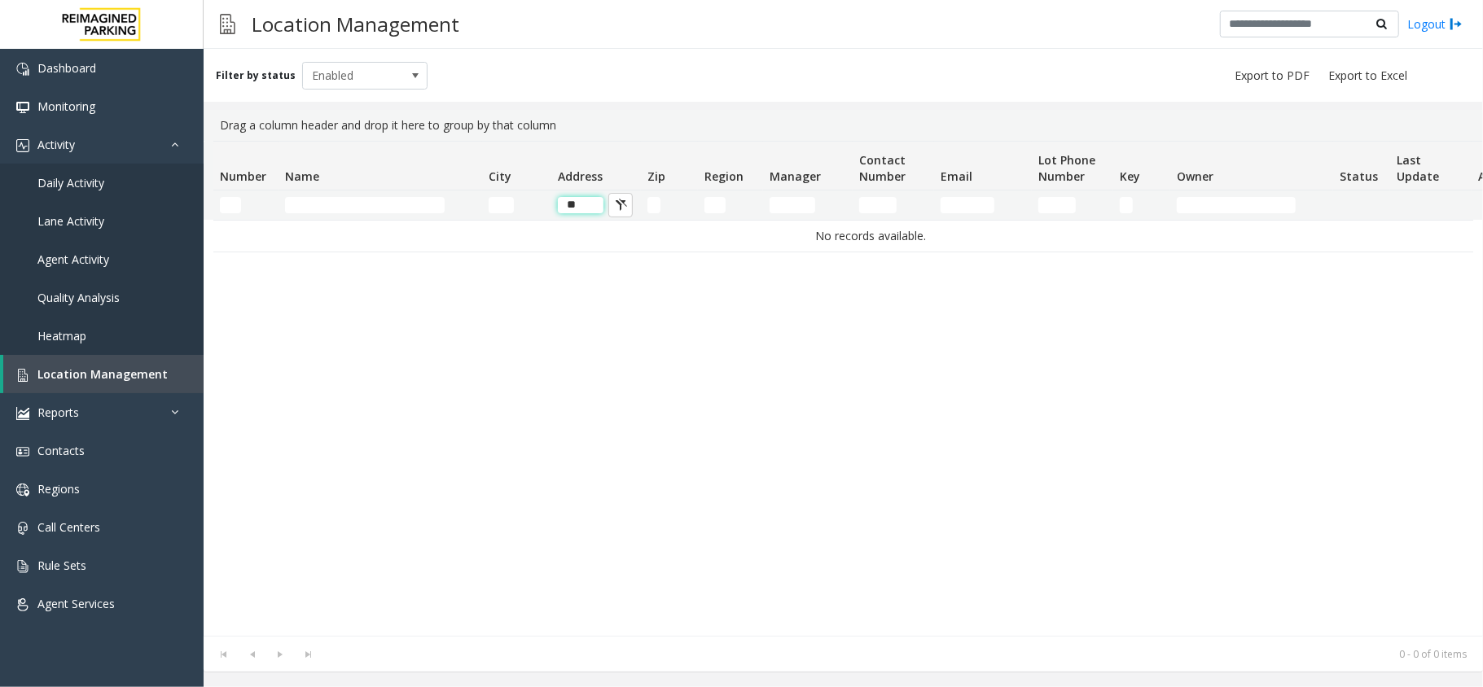
type input "*"
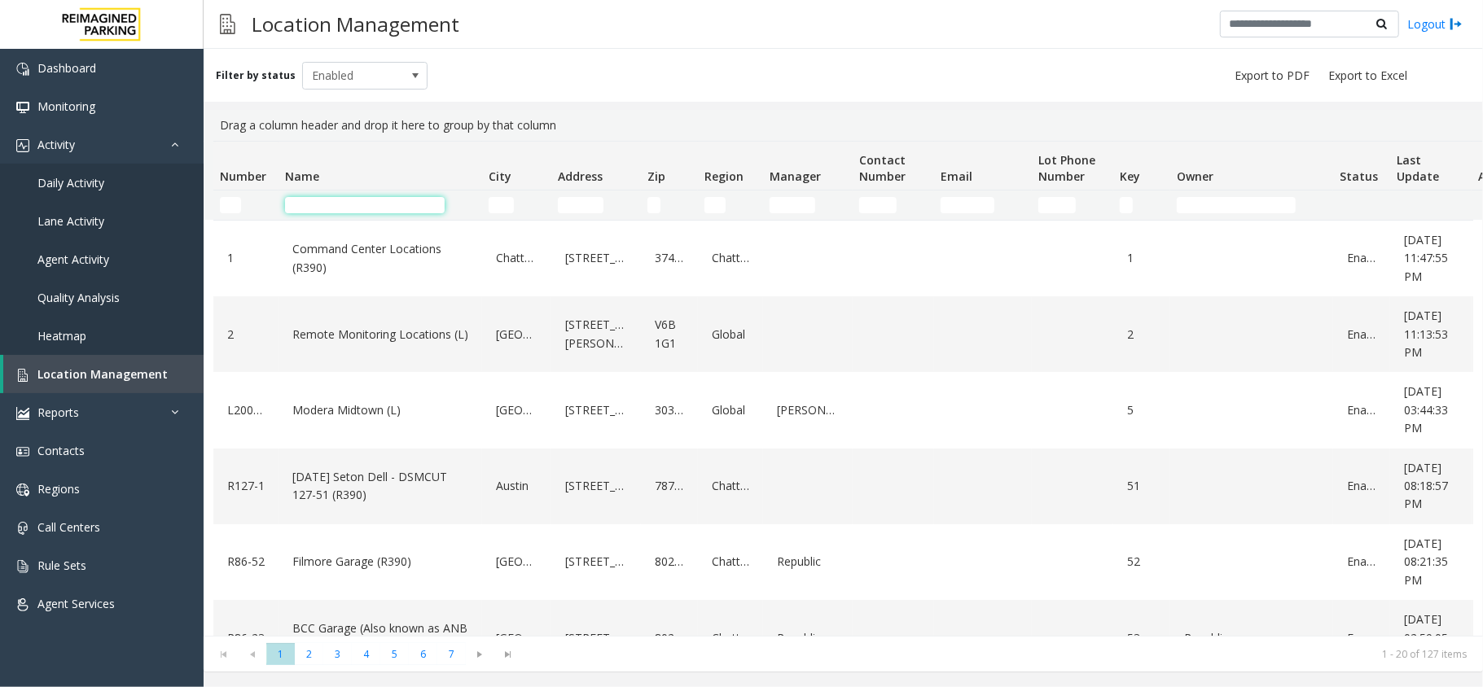
click at [358, 199] on input "Name Filter" at bounding box center [365, 205] width 160 height 16
click at [506, 208] on input "City Filter" at bounding box center [500, 205] width 25 height 16
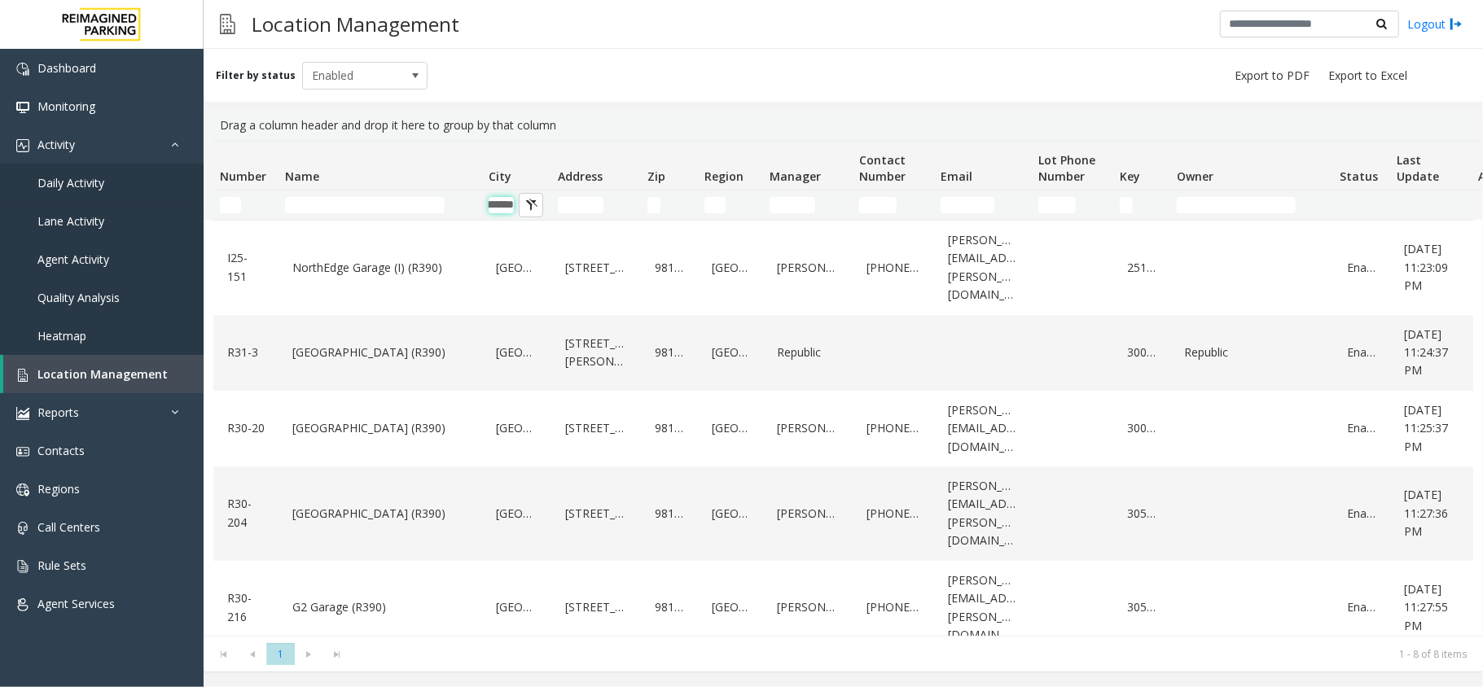
type input "*******"
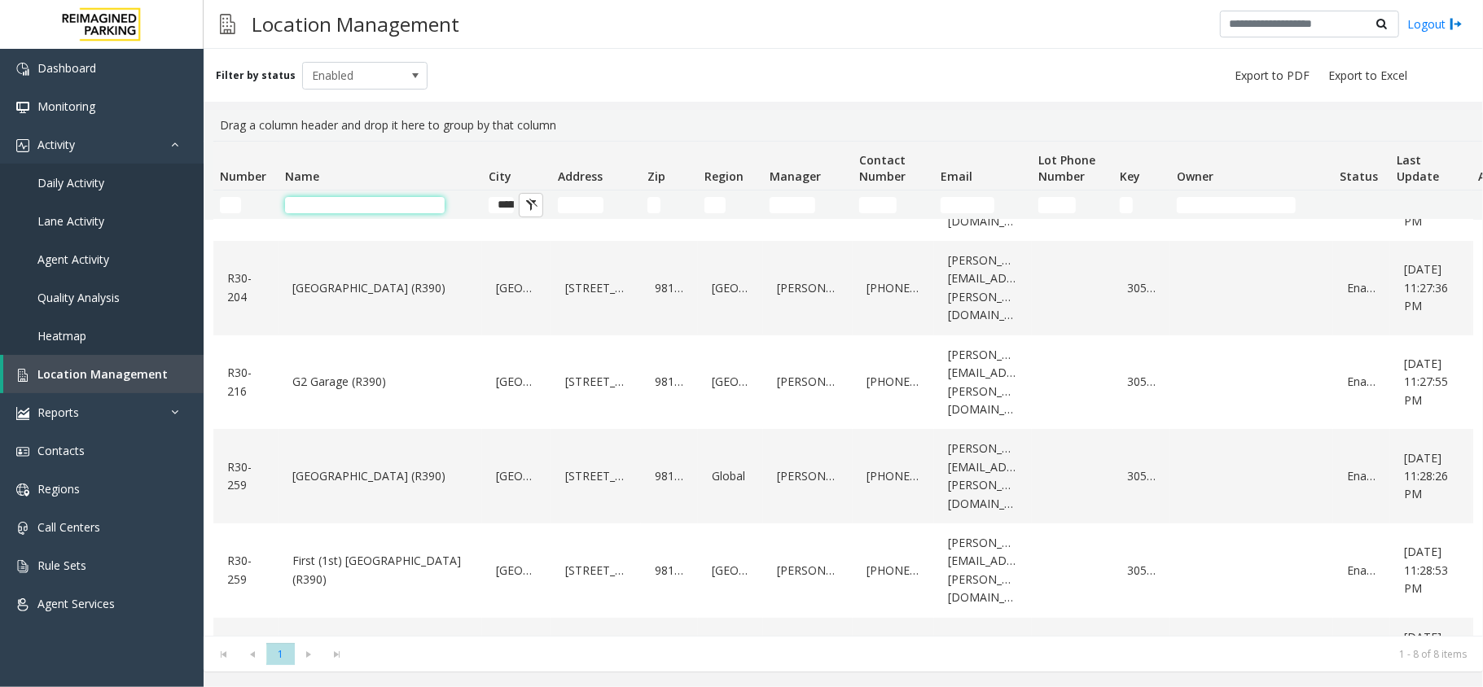
click at [368, 200] on input "Name Filter" at bounding box center [365, 205] width 160 height 16
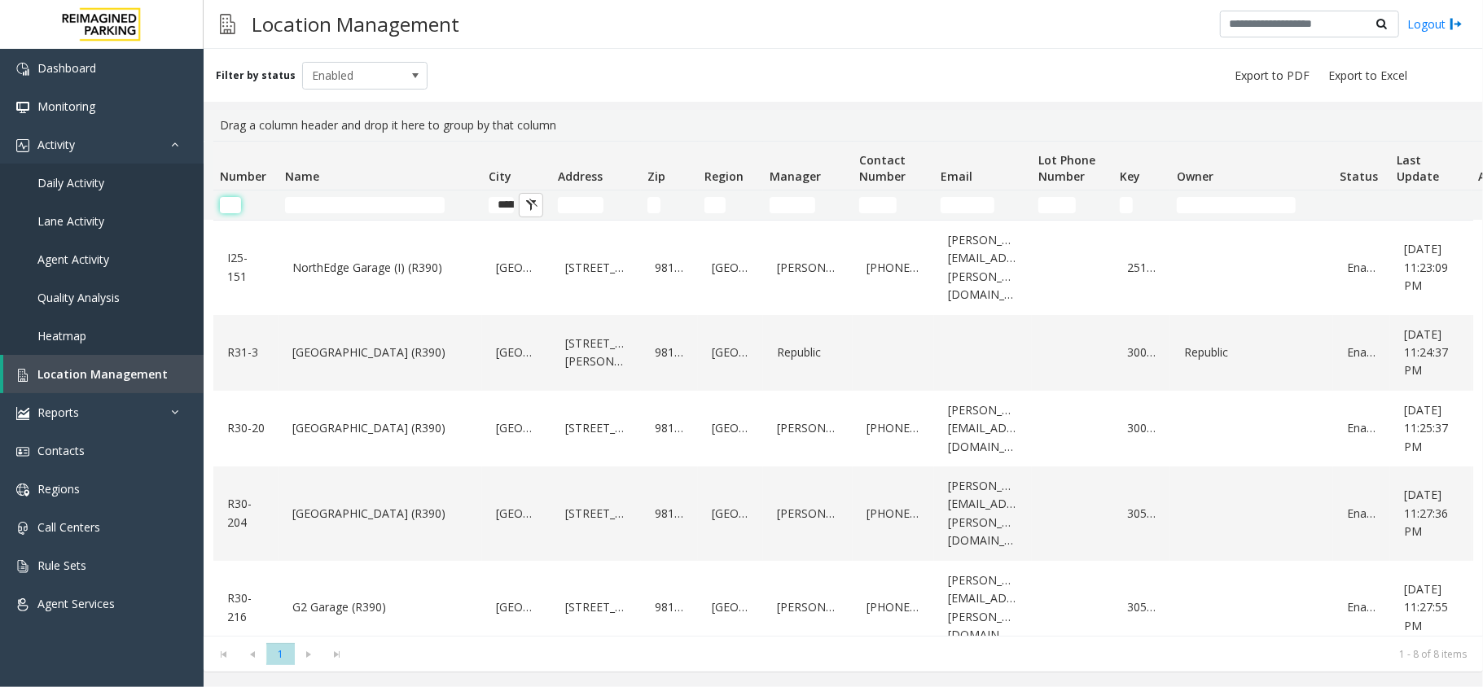
click at [225, 202] on input "Number Filter" at bounding box center [230, 205] width 21 height 16
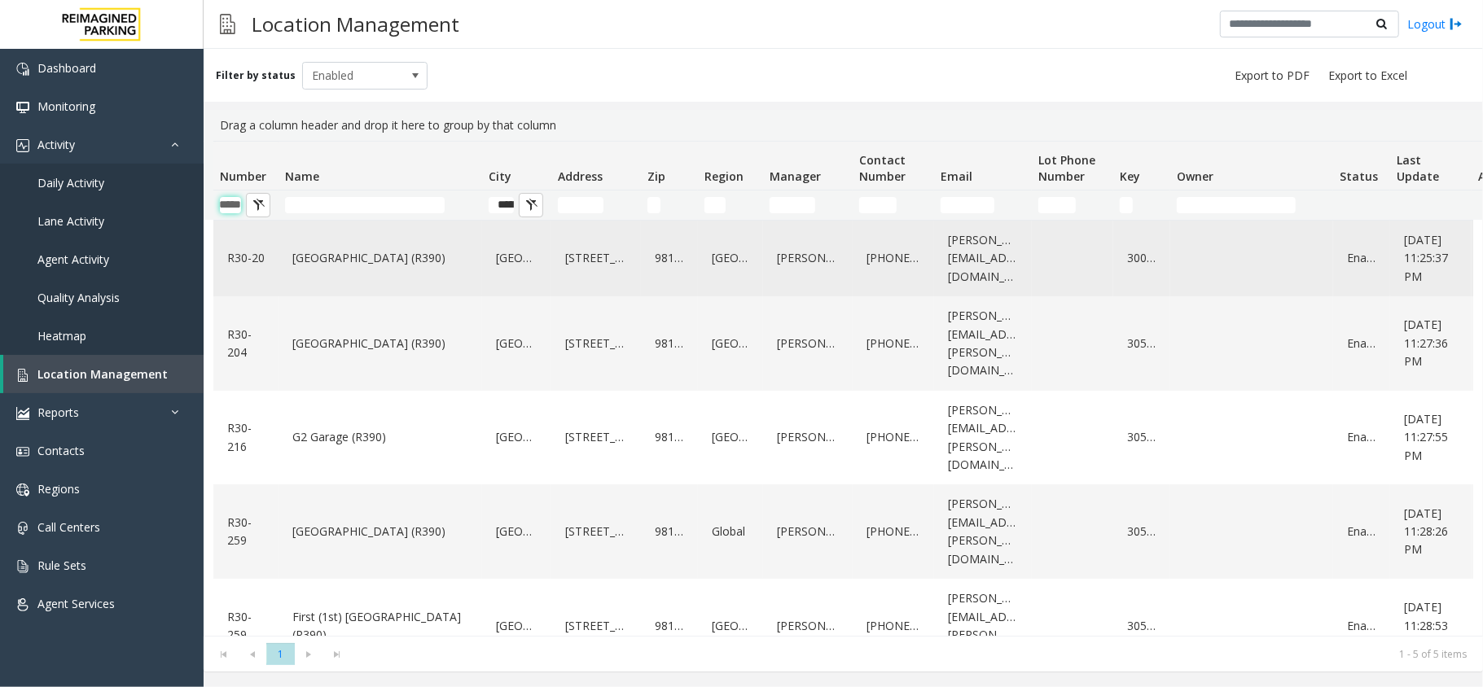
scroll to position [0, 20]
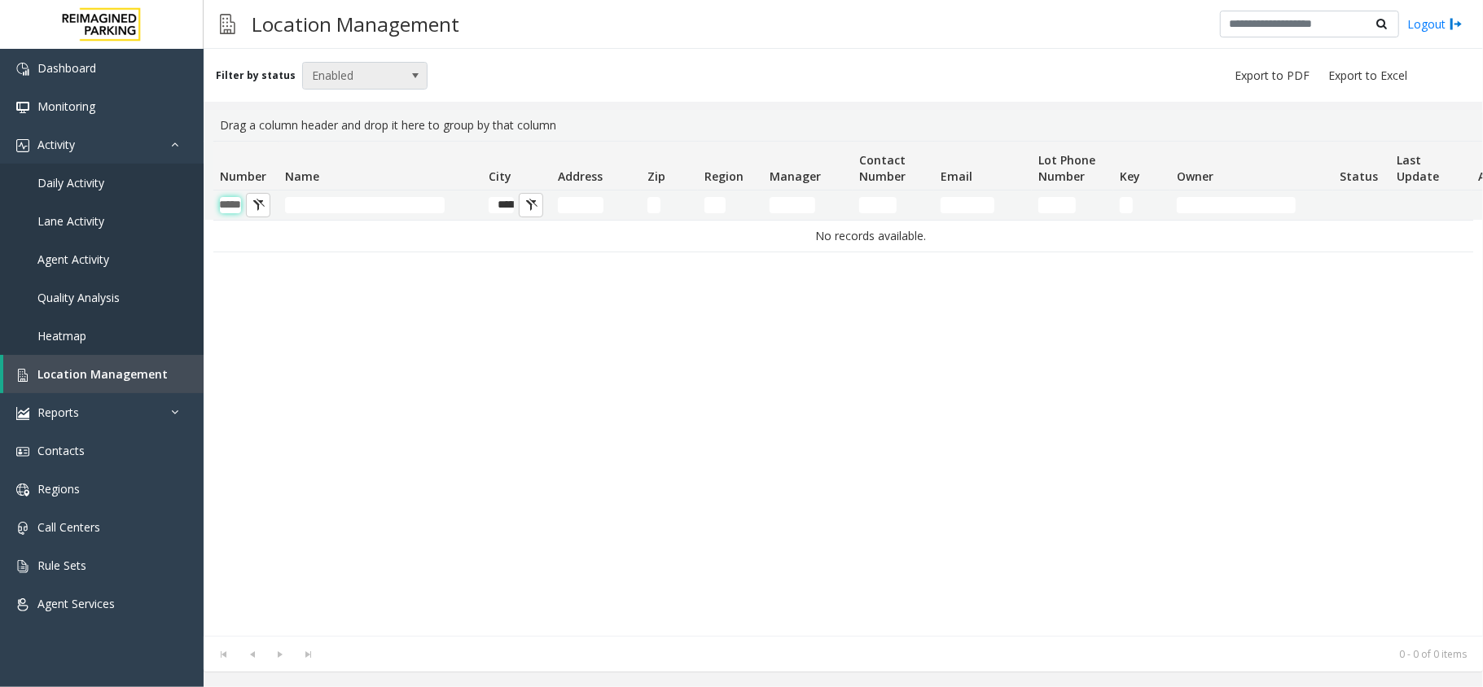
type input "*****"
click at [372, 72] on span "Enabled" at bounding box center [352, 76] width 99 height 26
click at [332, 102] on li "All" at bounding box center [357, 103] width 121 height 22
click at [238, 202] on input "*****" at bounding box center [230, 205] width 21 height 16
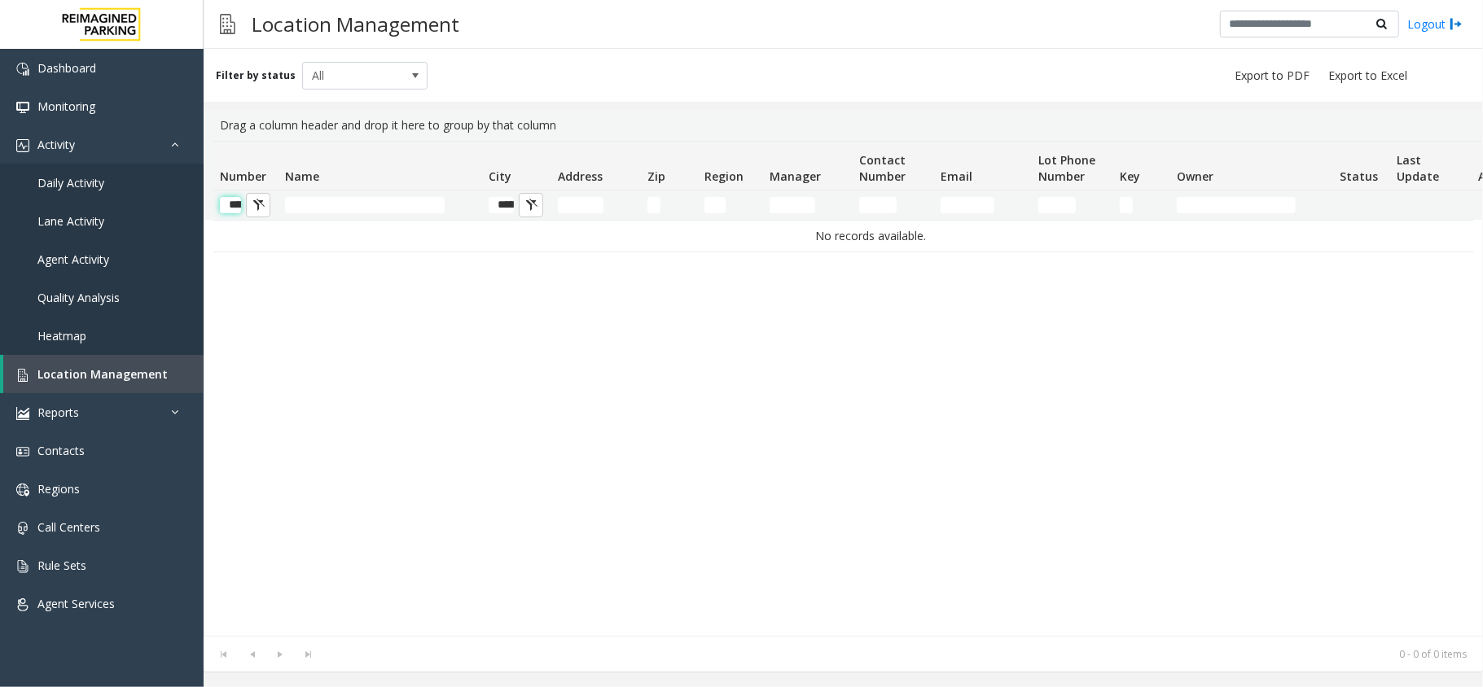
click at [238, 202] on input "*****" at bounding box center [230, 205] width 21 height 16
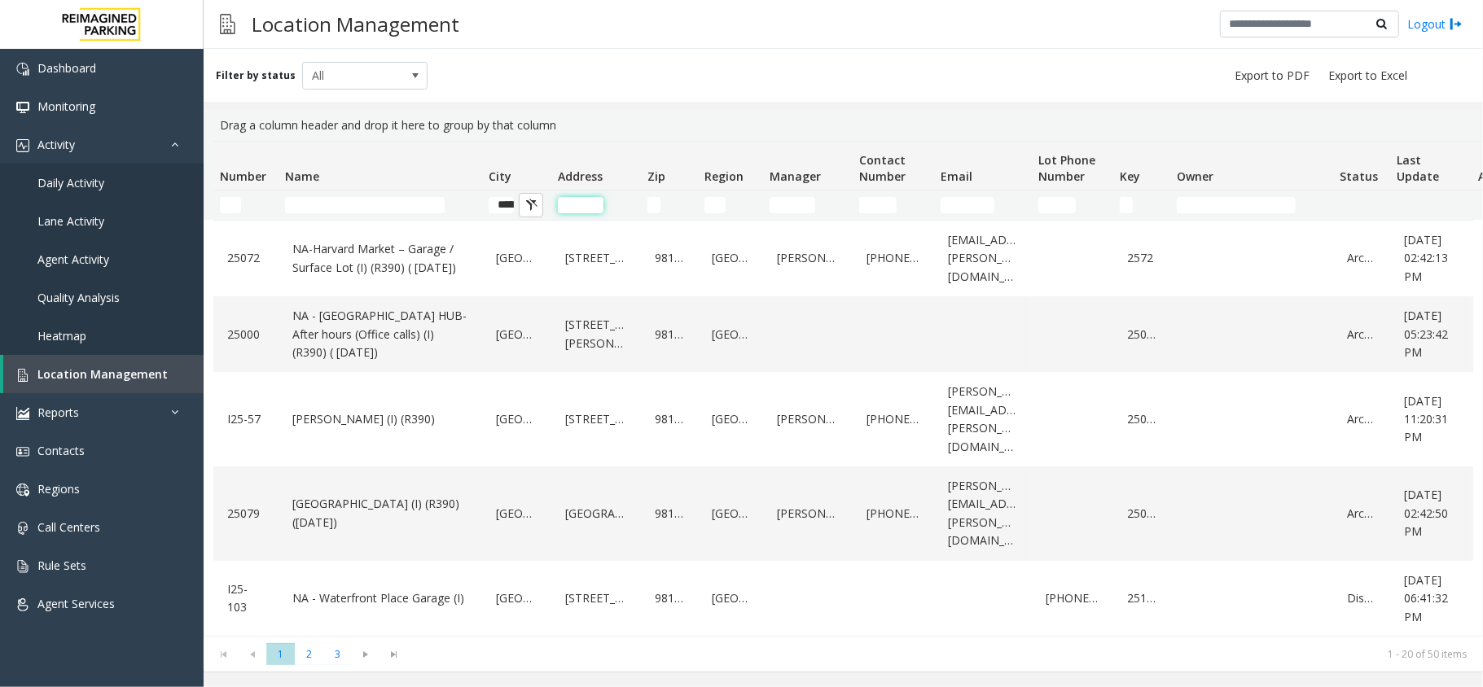
click at [575, 204] on input "Address Filter" at bounding box center [581, 205] width 46 height 16
click at [561, 197] on input "Address Filter" at bounding box center [581, 205] width 46 height 16
click at [576, 199] on input "Address Filter" at bounding box center [581, 205] width 46 height 16
click at [573, 206] on input "Address Filter" at bounding box center [581, 205] width 46 height 16
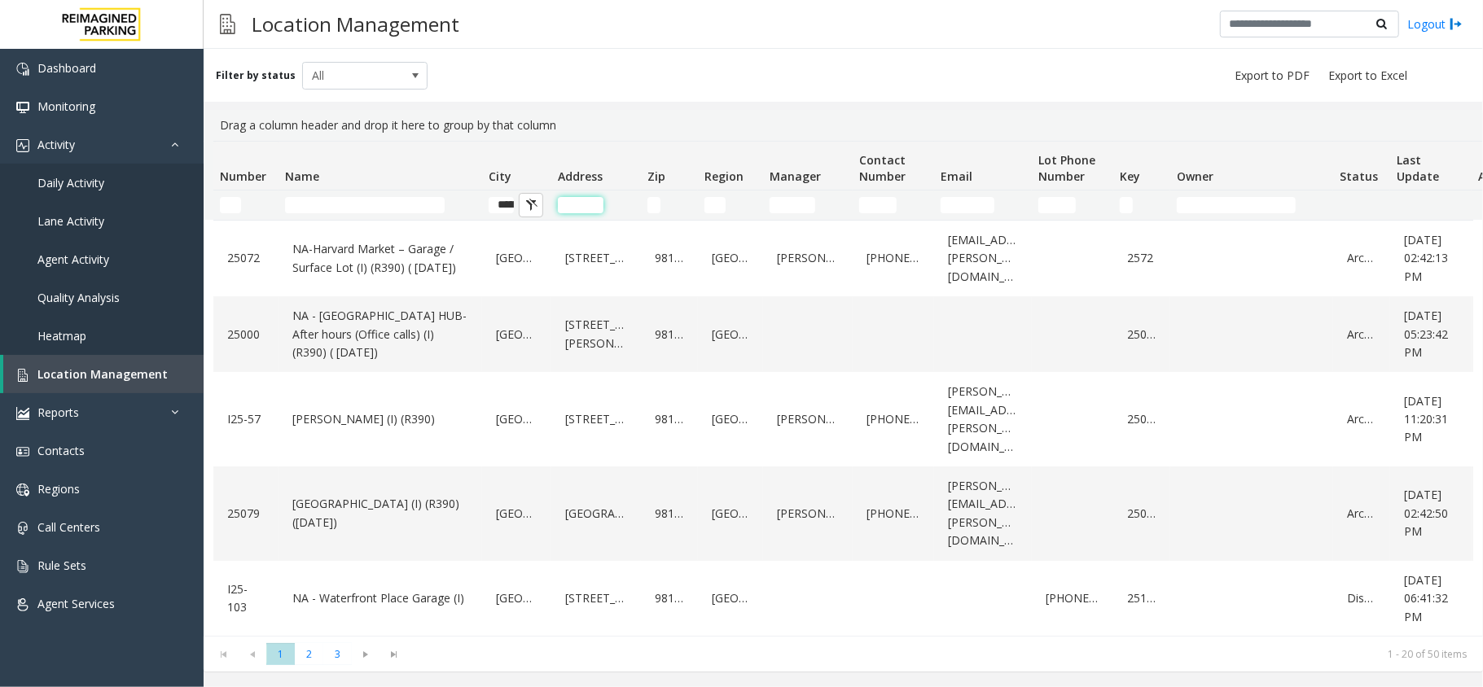
click at [573, 206] on input "Address Filter" at bounding box center [581, 205] width 46 height 16
click at [388, 202] on input "Name Filter" at bounding box center [365, 205] width 160 height 16
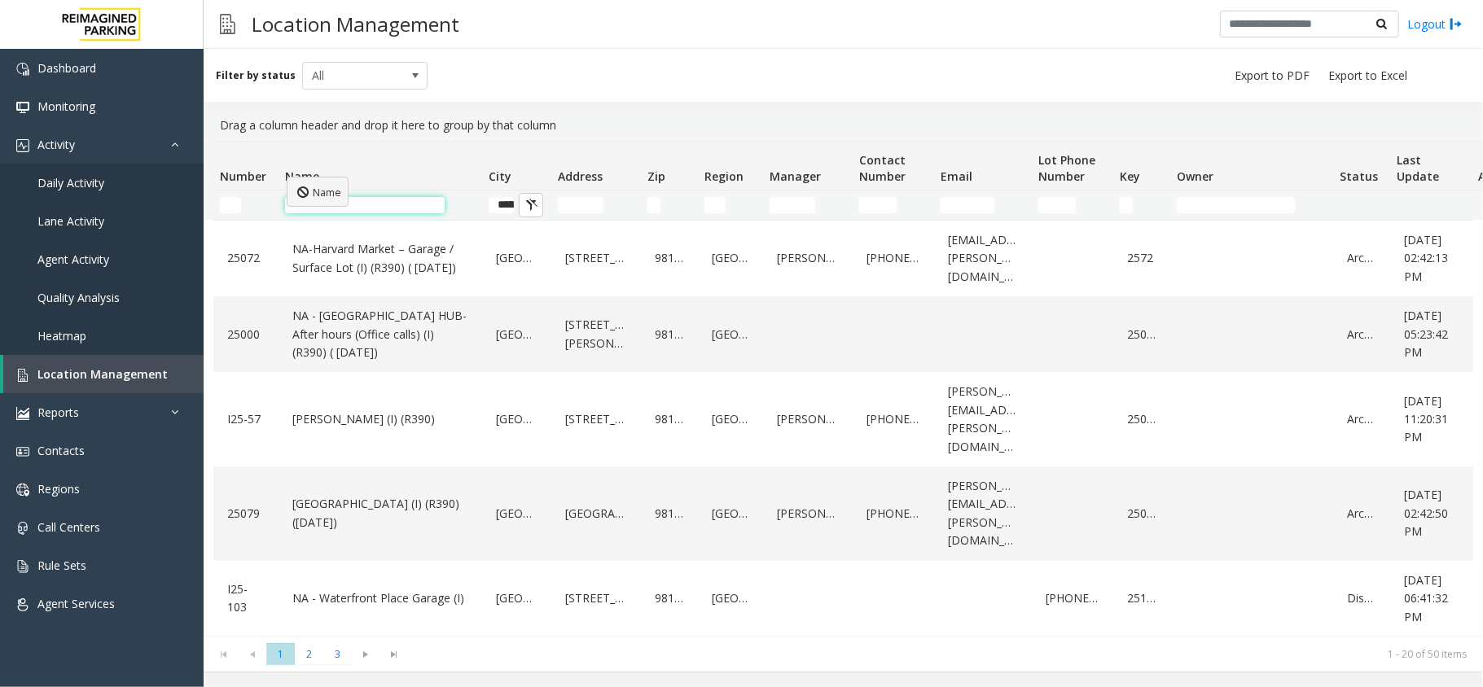
click at [287, 177] on body "Dashboard Monitoring Activity Daily Activity Lane Activity Agent Activity Quali…" at bounding box center [741, 343] width 1483 height 687
drag, startPoint x: 584, startPoint y: 129, endPoint x: 219, endPoint y: 118, distance: 364.9
click at [219, 118] on div "Drag a column header and drop it here to group by that column" at bounding box center [842, 125] width 1259 height 31
click at [226, 114] on div "Drag a column header and drop it here to group by that column" at bounding box center [842, 125] width 1259 height 31
drag, startPoint x: 212, startPoint y: 72, endPoint x: 287, endPoint y: 78, distance: 74.4
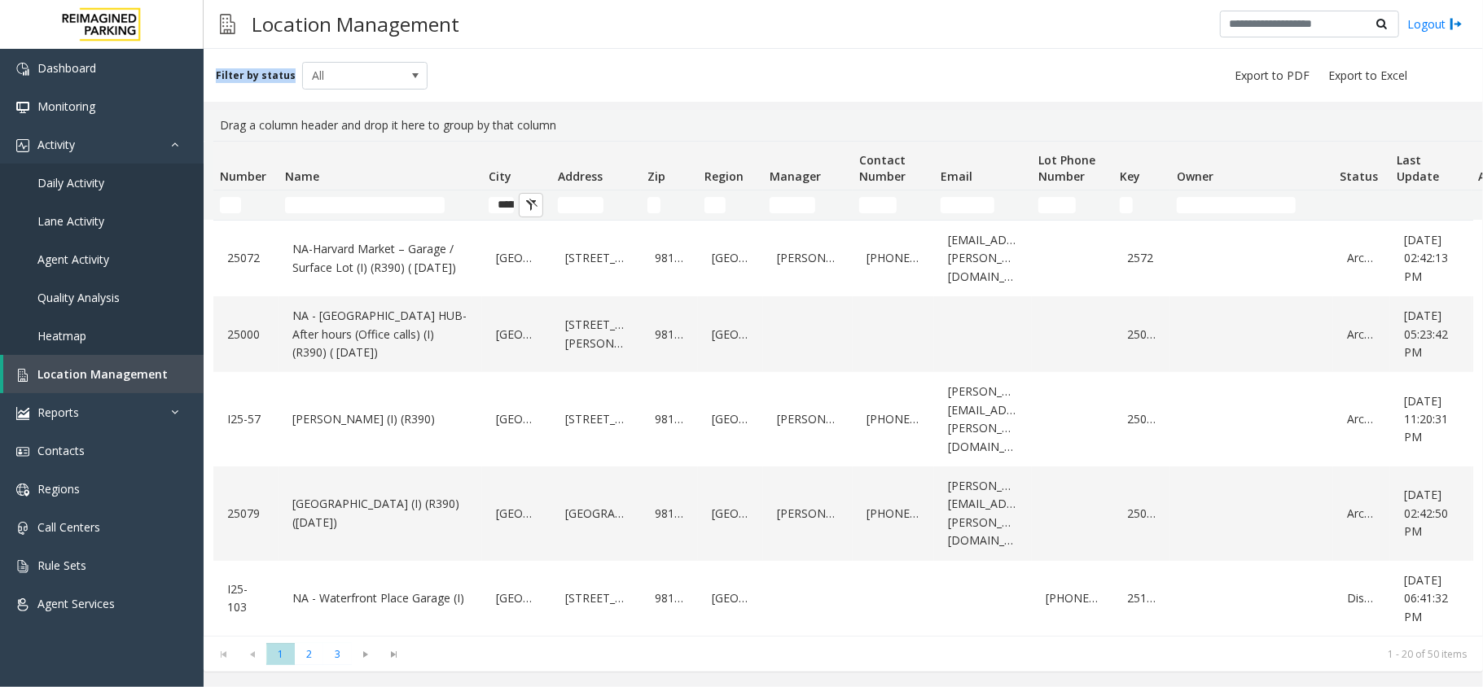
click at [287, 78] on div "Filter by status All" at bounding box center [843, 75] width 1279 height 53
click at [339, 161] on th "Name" at bounding box center [380, 166] width 204 height 49
click at [322, 197] on input "Name Filter" at bounding box center [365, 205] width 160 height 16
drag, startPoint x: 552, startPoint y: 11, endPoint x: 217, endPoint y: 20, distance: 335.5
click at [217, 20] on div "Location Management Logout" at bounding box center [843, 24] width 1279 height 49
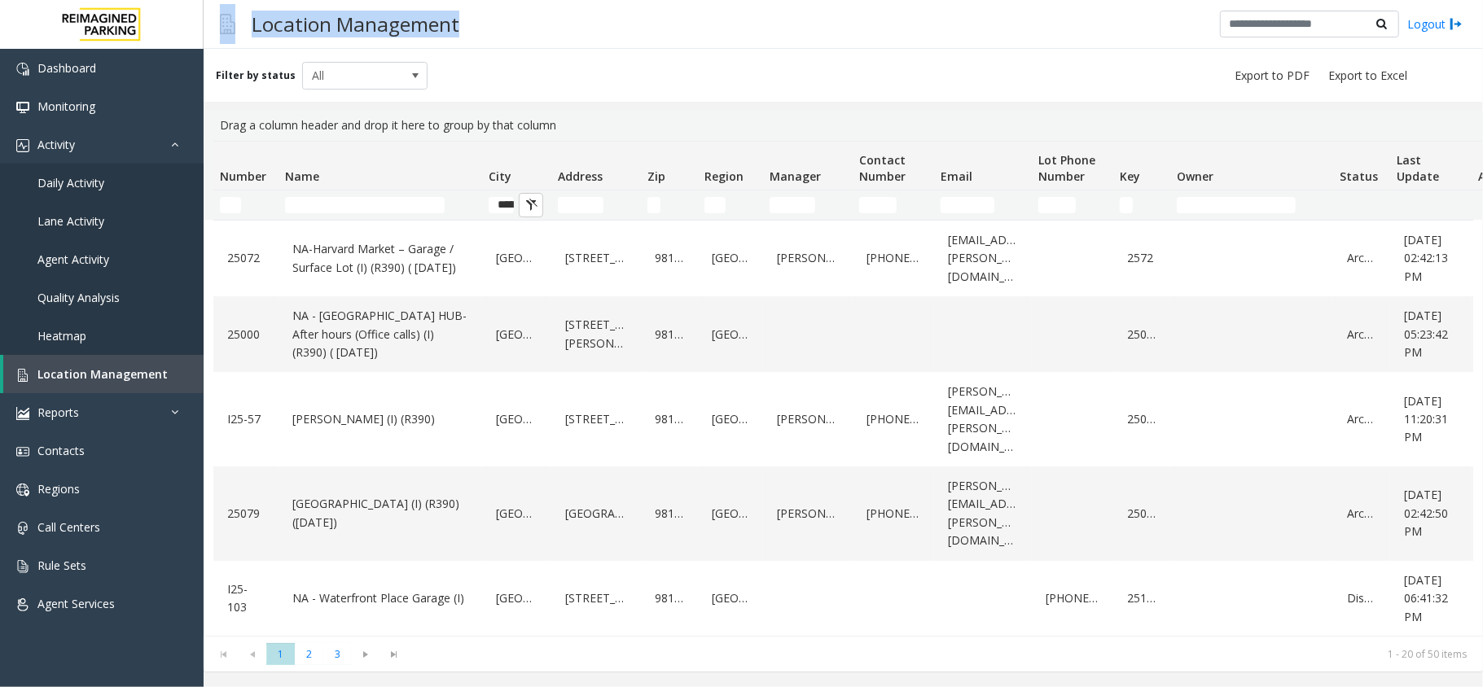
click at [217, 15] on div "Location Management" at bounding box center [340, 24] width 256 height 40
drag, startPoint x: 218, startPoint y: 23, endPoint x: 467, endPoint y: 13, distance: 248.5
click at [467, 13] on div "Location Management" at bounding box center [340, 24] width 256 height 40
click at [460, 24] on h3 "Location Management" at bounding box center [355, 24] width 224 height 40
click at [506, 63] on div "Filter by status All" at bounding box center [843, 75] width 1279 height 53
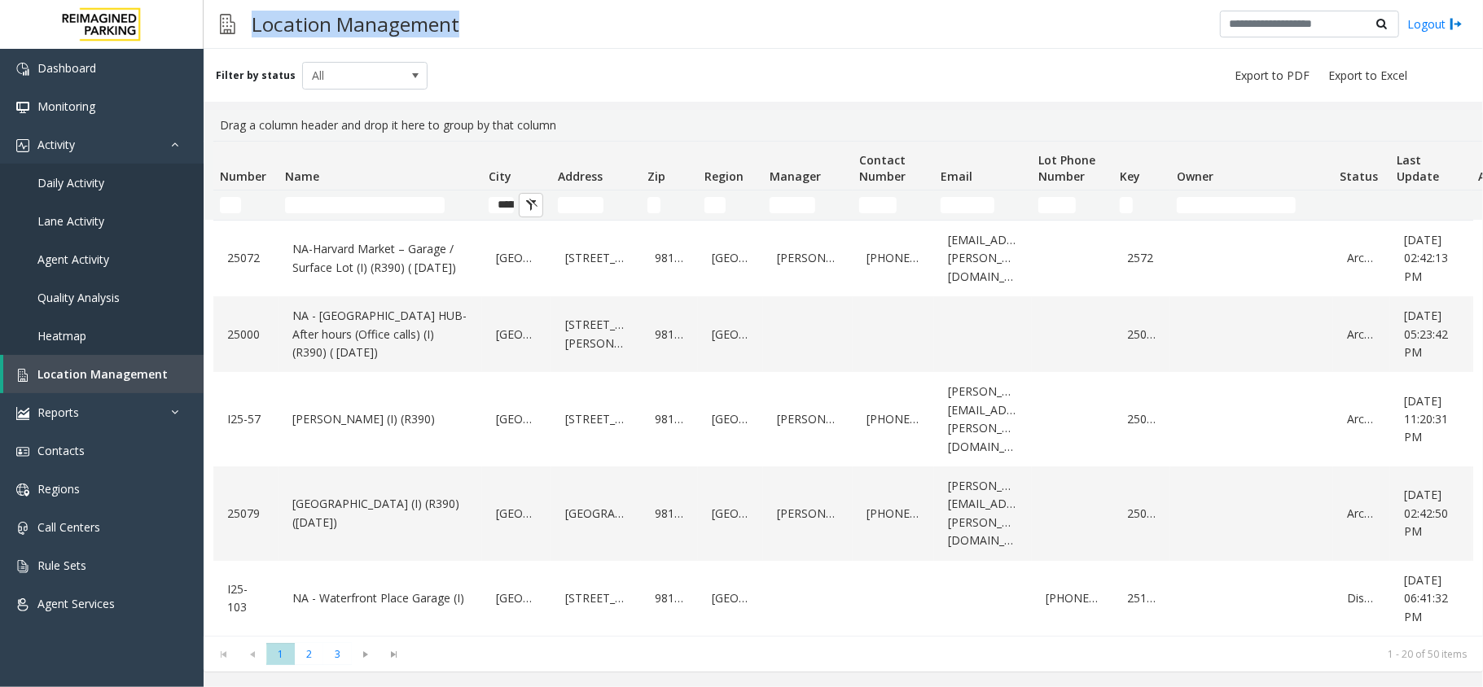
drag, startPoint x: 458, startPoint y: 20, endPoint x: 248, endPoint y: 30, distance: 210.3
click at [248, 30] on h3 "Location Management" at bounding box center [355, 24] width 224 height 40
click at [561, 24] on div "Location Management Logout" at bounding box center [843, 24] width 1279 height 49
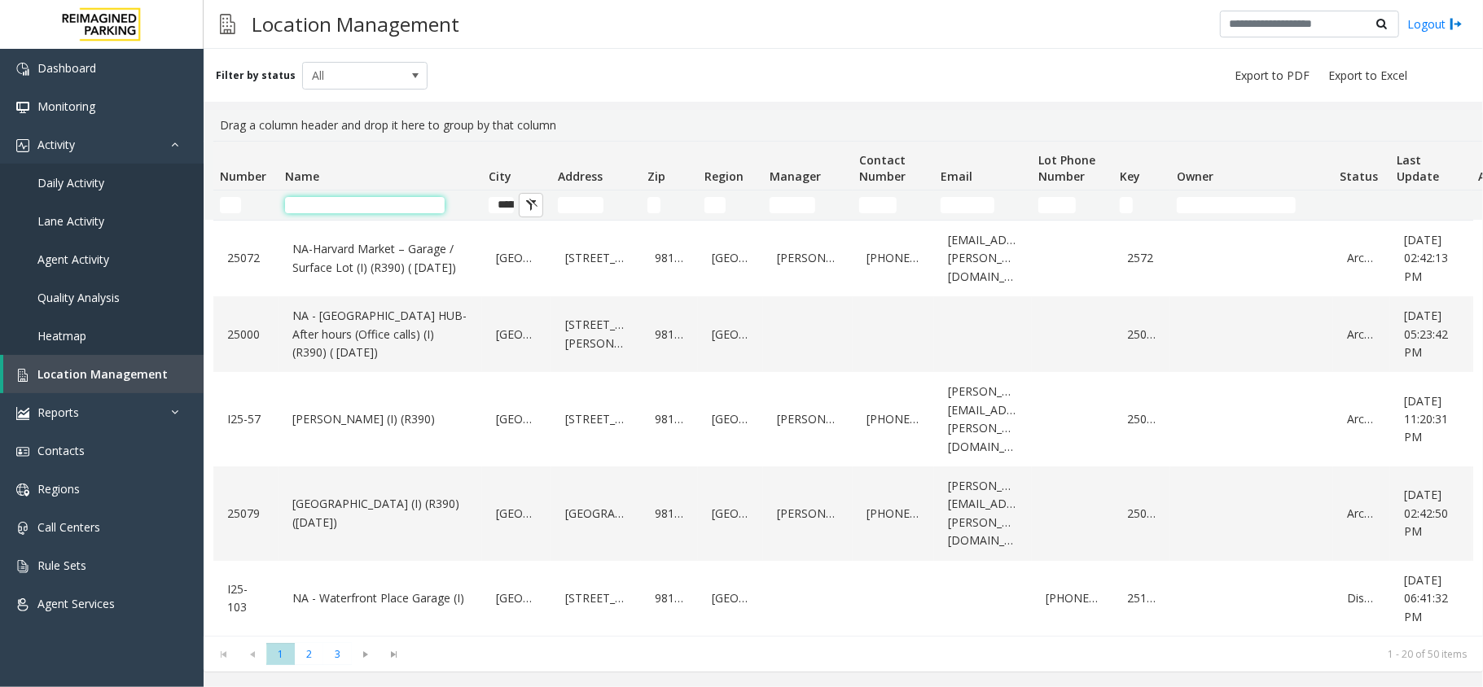
click at [334, 197] on input "Name Filter" at bounding box center [365, 205] width 160 height 16
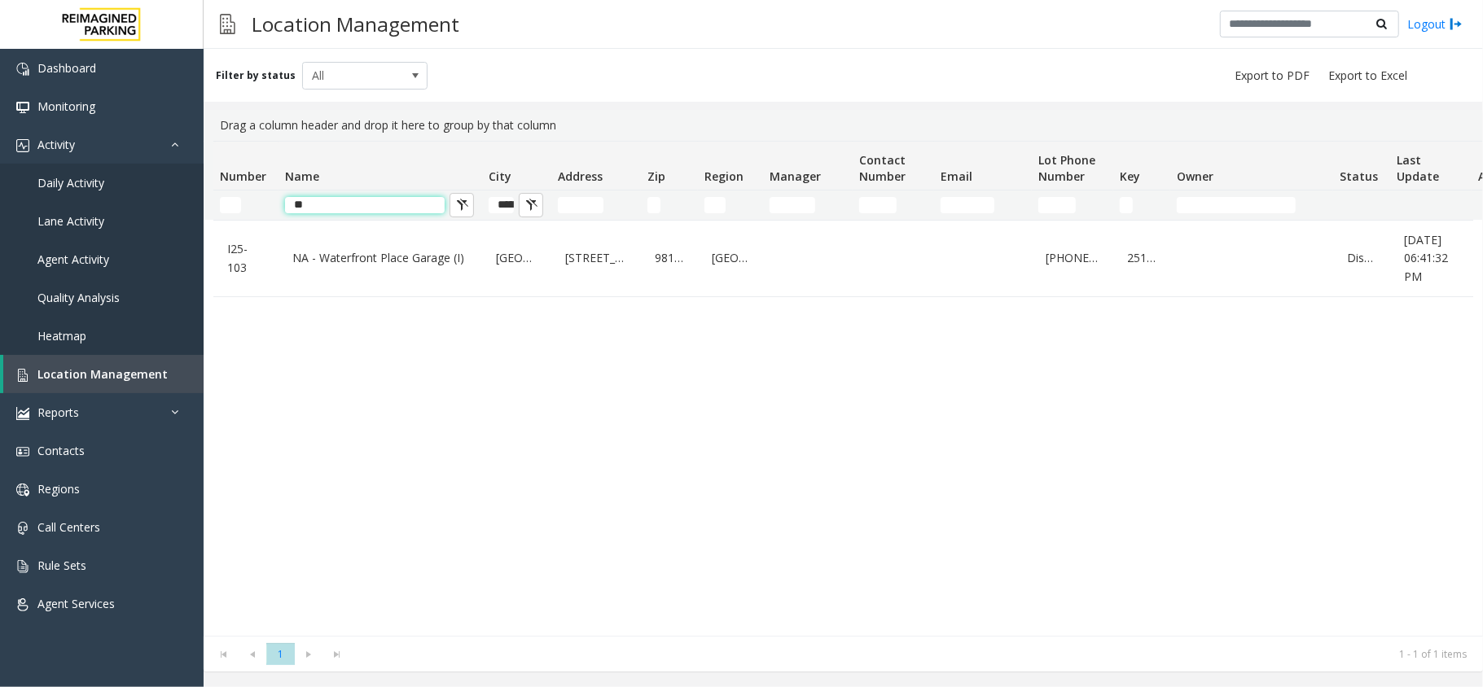
type input "*"
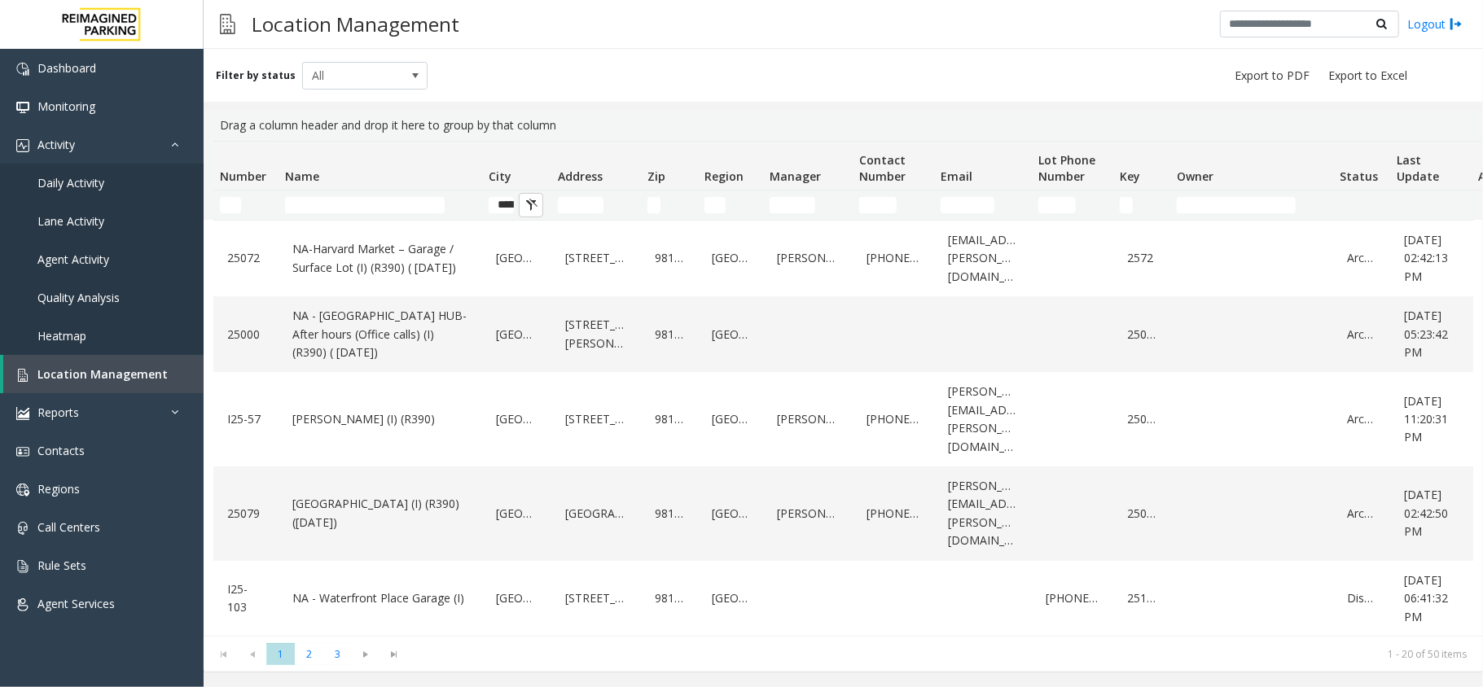
click at [572, 191] on td "Address Filter" at bounding box center [596, 205] width 90 height 29
click at [567, 202] on input "Address Filter" at bounding box center [581, 205] width 46 height 16
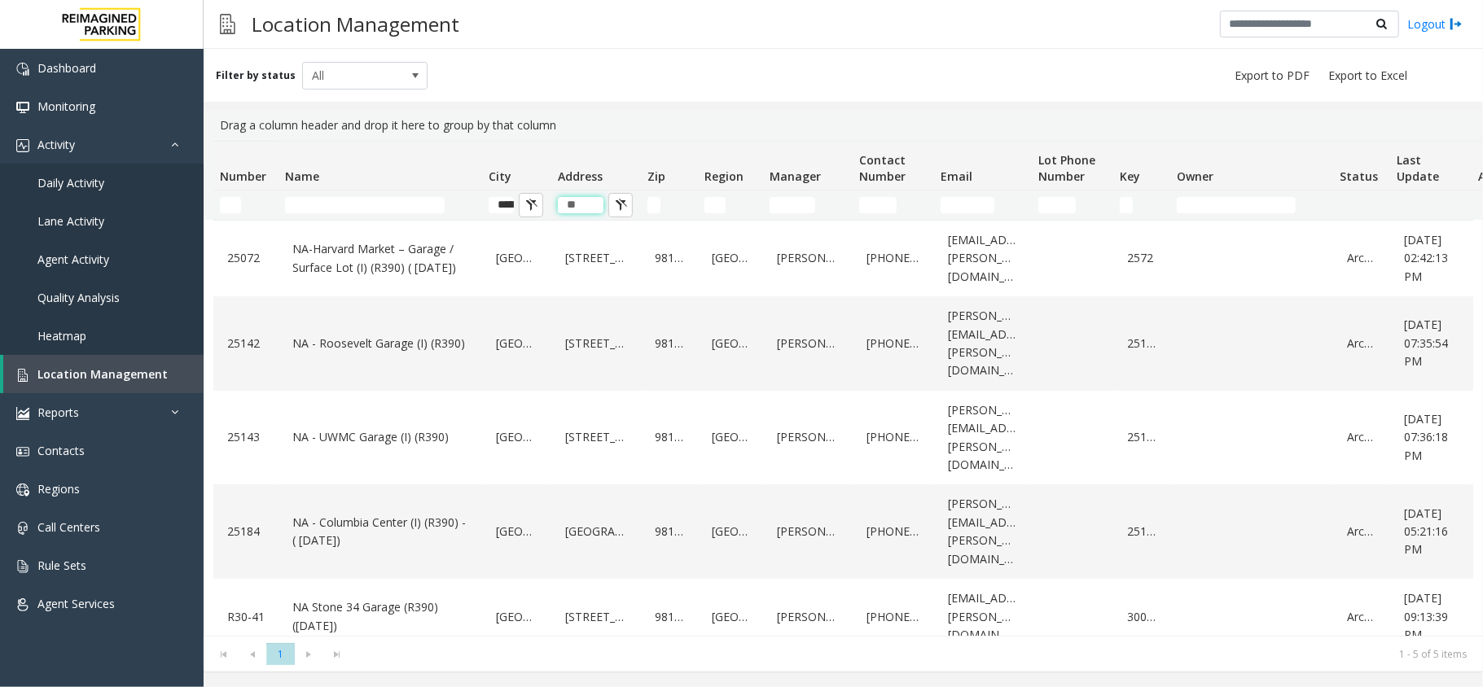
type input "**"
click at [587, 193] on td "**" at bounding box center [596, 205] width 90 height 29
click at [585, 199] on input "**" at bounding box center [581, 205] width 46 height 16
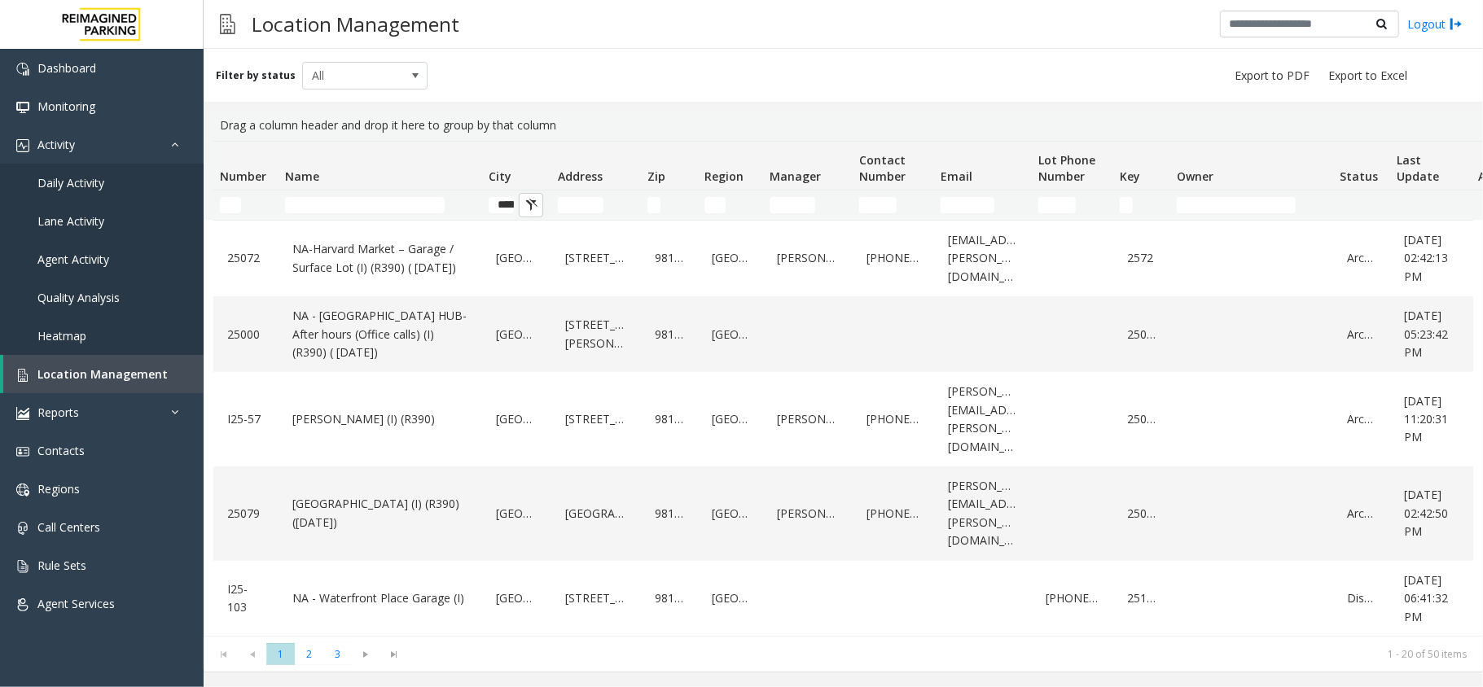
drag, startPoint x: 580, startPoint y: 117, endPoint x: 228, endPoint y: 99, distance: 353.0
click at [218, 115] on div "Drag a column header and drop it here to group by that column" at bounding box center [842, 125] width 1259 height 31
click at [467, 77] on div "Filter by status All" at bounding box center [843, 75] width 1279 height 53
click at [127, 177] on link "Daily Activity" at bounding box center [102, 183] width 204 height 38
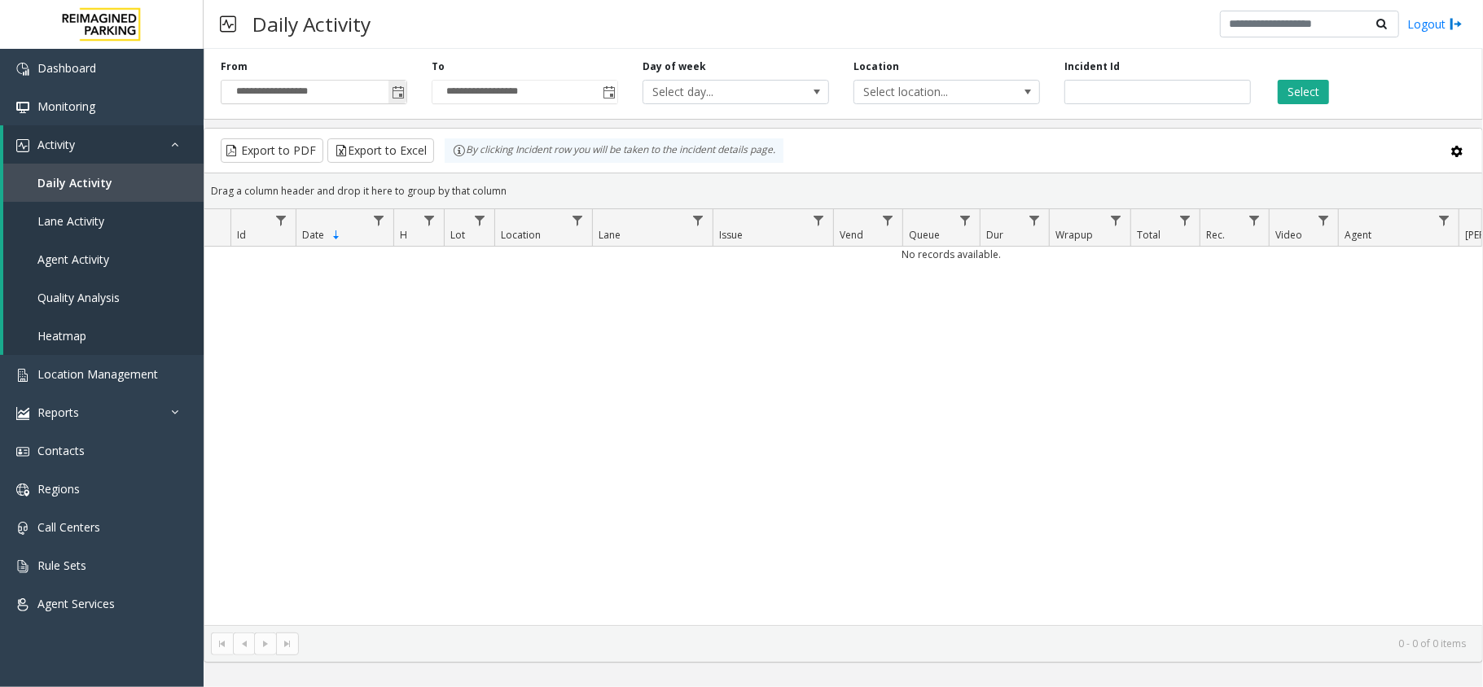
click at [402, 86] on span "Toggle popup" at bounding box center [398, 92] width 13 height 13
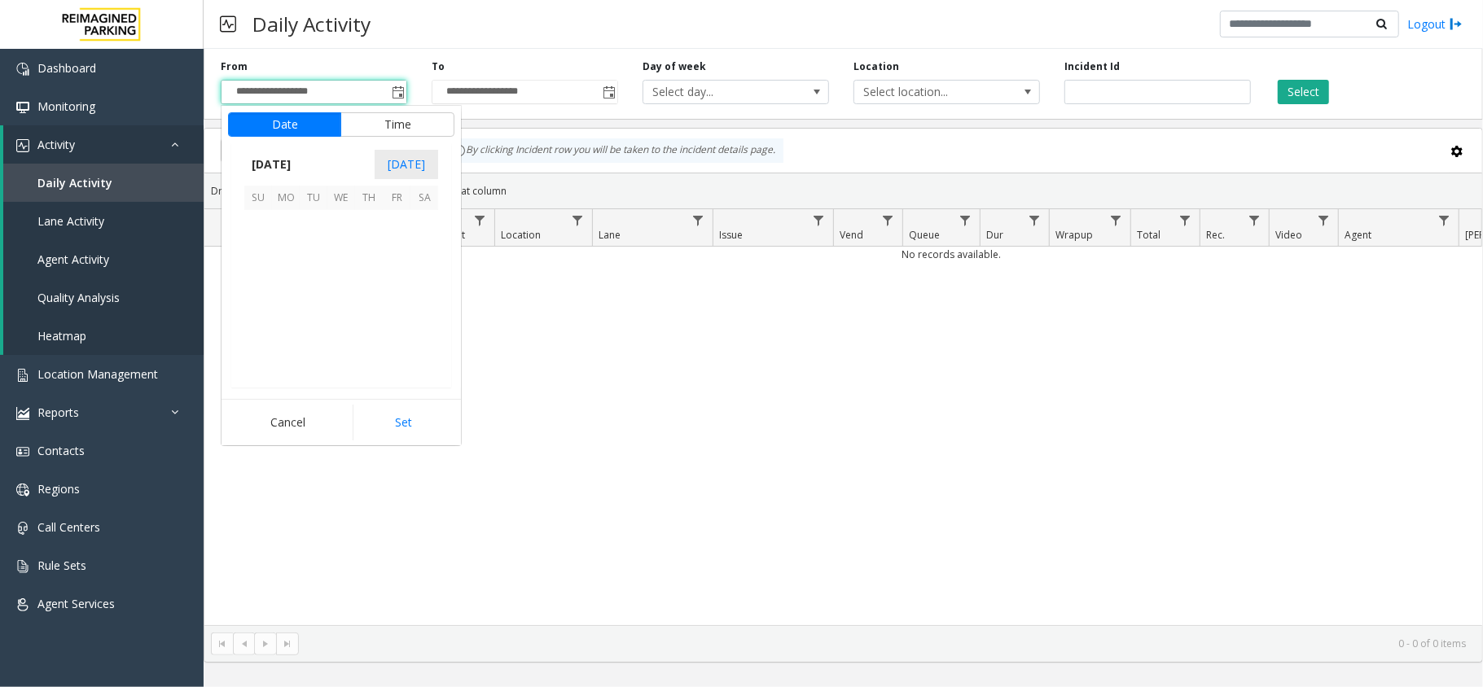
scroll to position [292394, 0]
click at [339, 257] on span "8" at bounding box center [341, 252] width 28 height 28
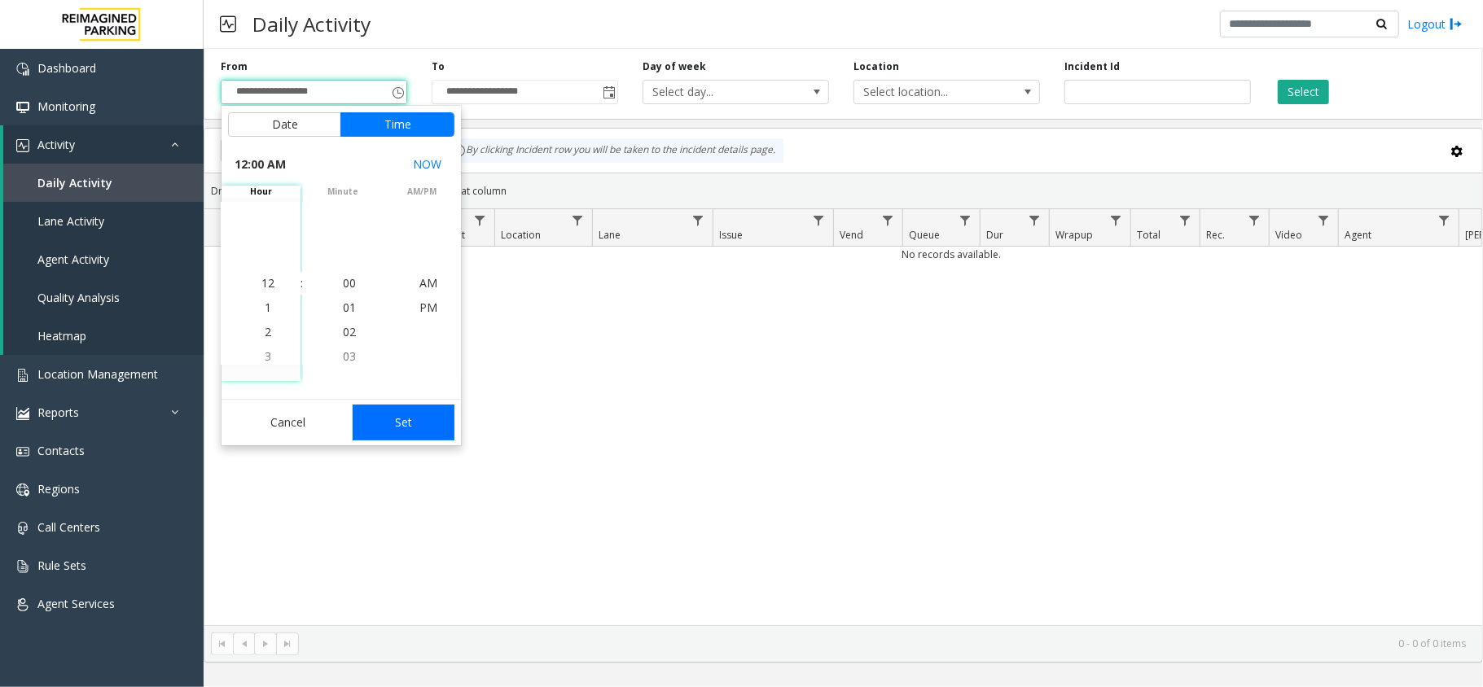
click at [414, 414] on button "Set" at bounding box center [404, 423] width 103 height 36
type input "**********"
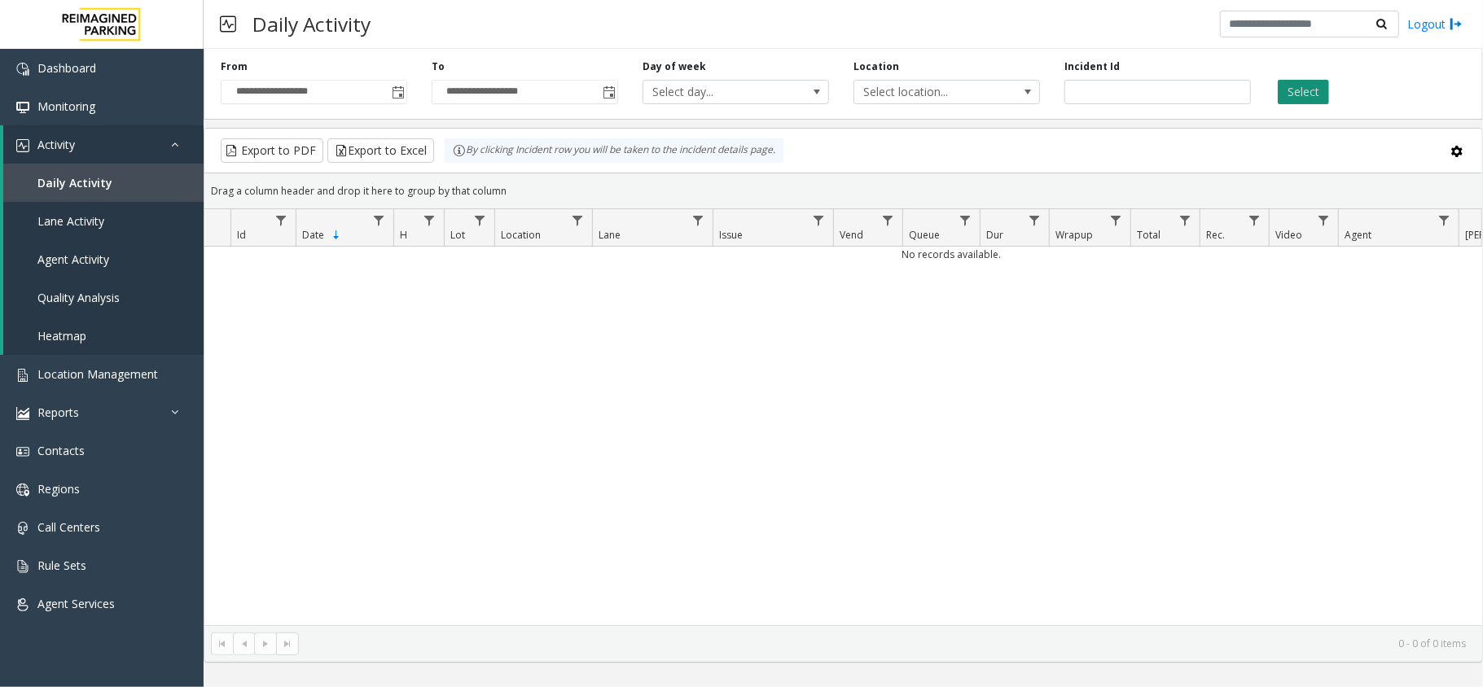
click at [1313, 81] on button "Select" at bounding box center [1302, 92] width 51 height 24
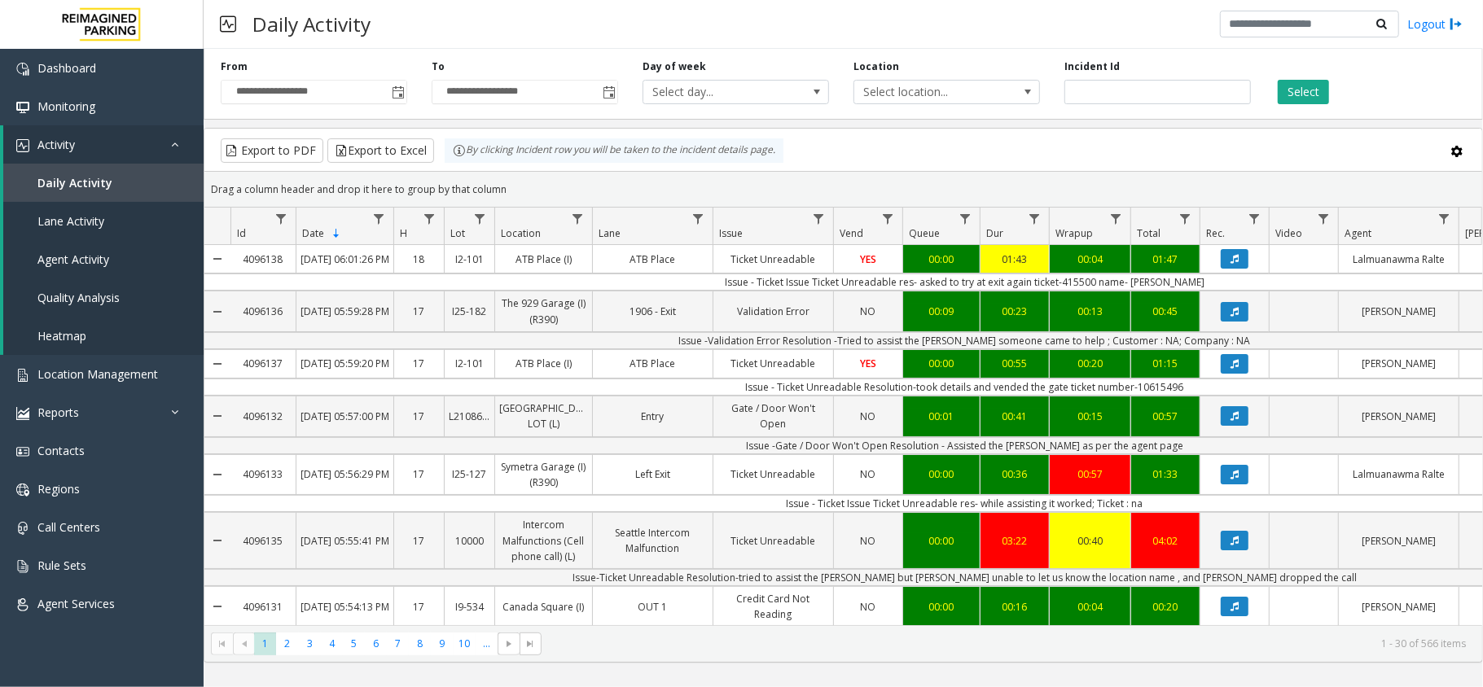
click at [1159, 291] on td "Issue - Ticket Issue Ticket Unreadable res- asked to try at exit again ticket-4…" at bounding box center [964, 282] width 1468 height 17
copy td "Teresa"
click at [1089, 291] on td "Issue - Ticket Issue Ticket Unreadable res- asked to try at exit again ticket-4…" at bounding box center [964, 282] width 1468 height 17
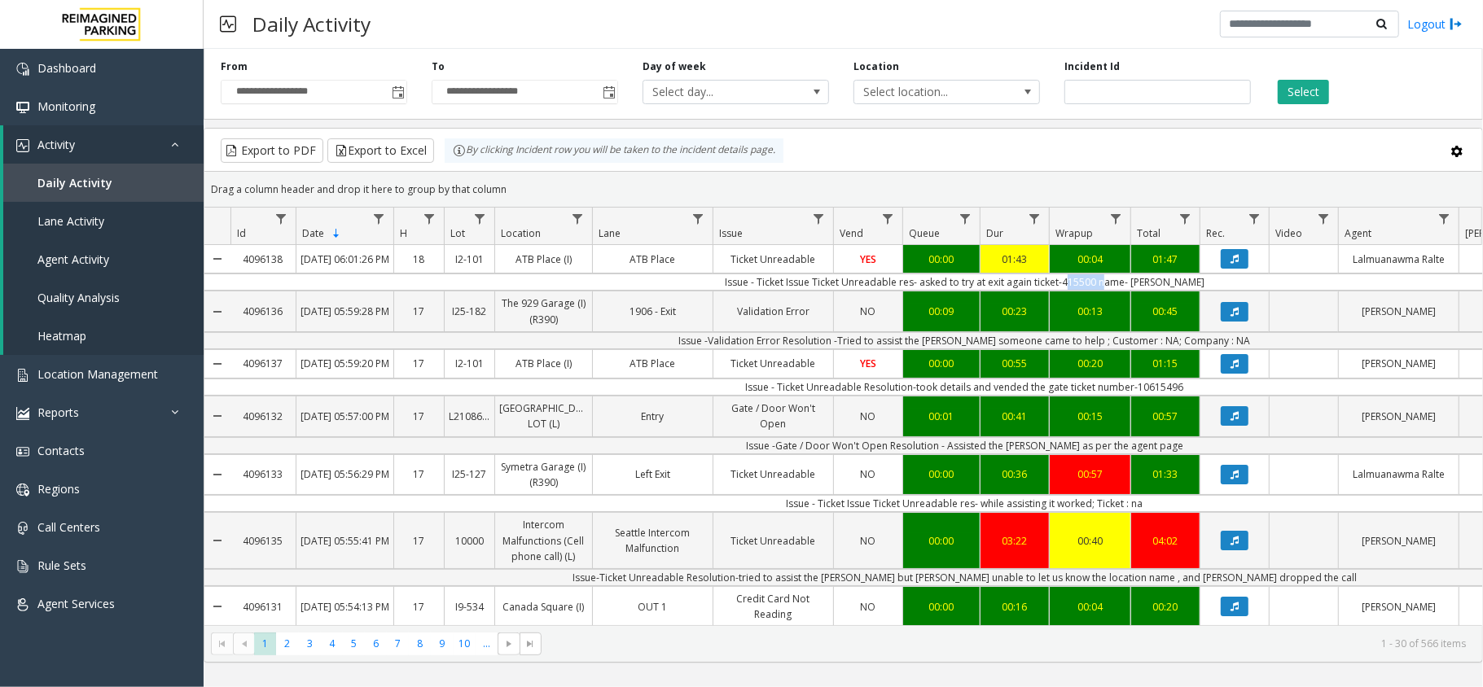
copy td "415500"
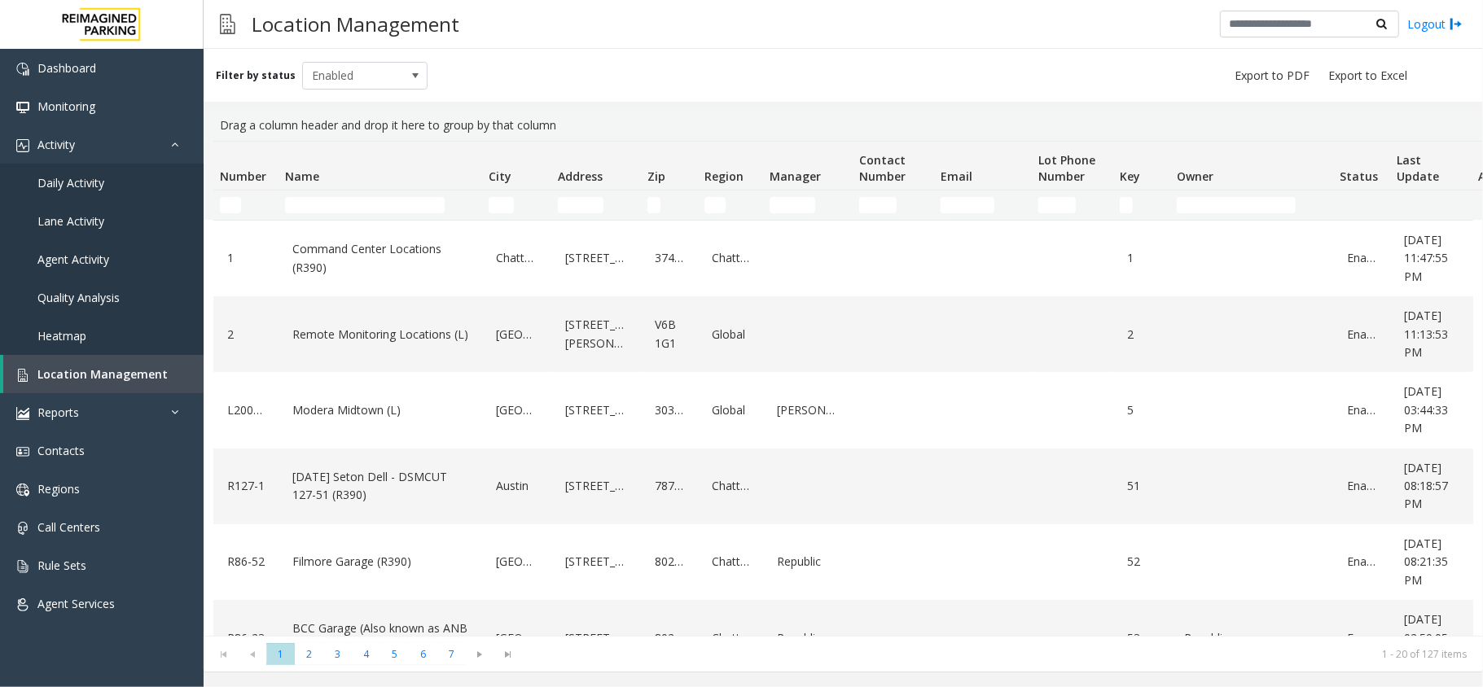
click at [330, 191] on td "Name Filter" at bounding box center [380, 205] width 204 height 29
click at [329, 204] on input "Name Filter" at bounding box center [365, 205] width 160 height 16
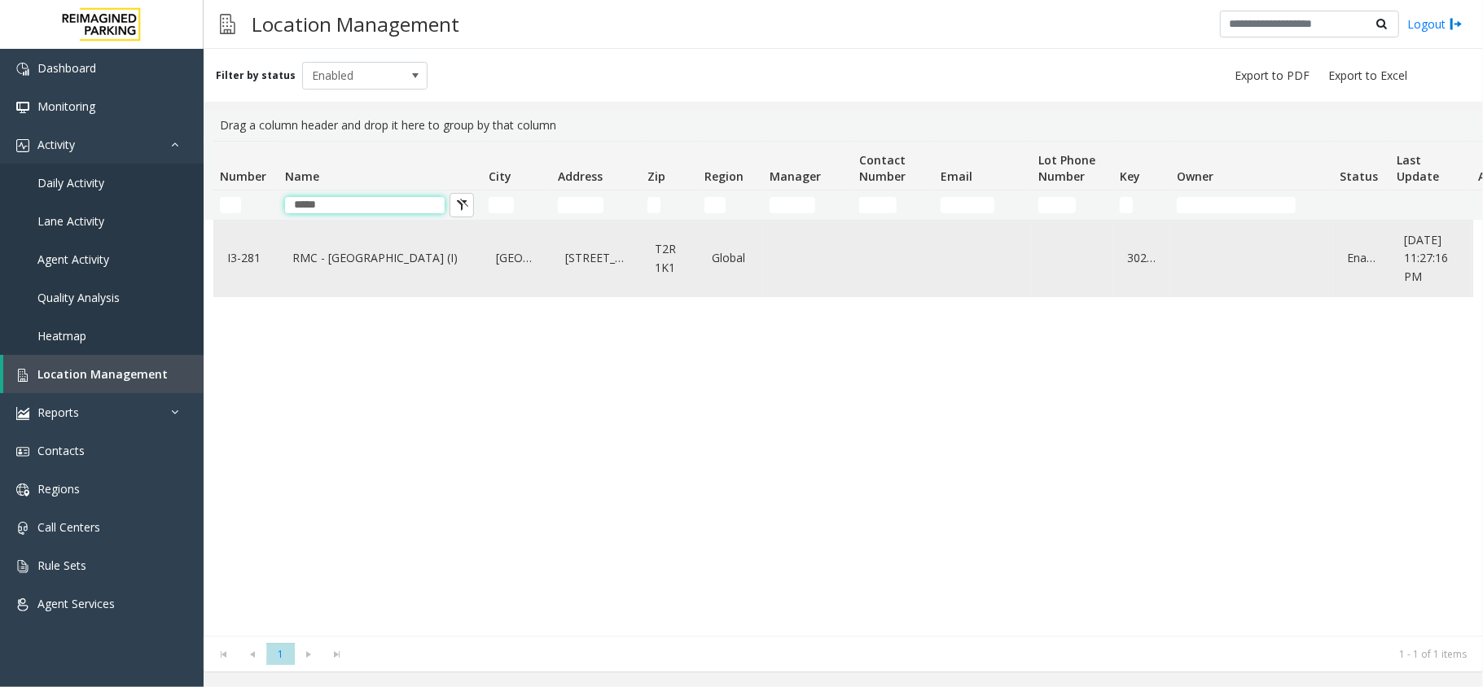
type input "*****"
click at [414, 257] on link "RMC - [GEOGRAPHIC_DATA] (I)" at bounding box center [380, 258] width 184 height 26
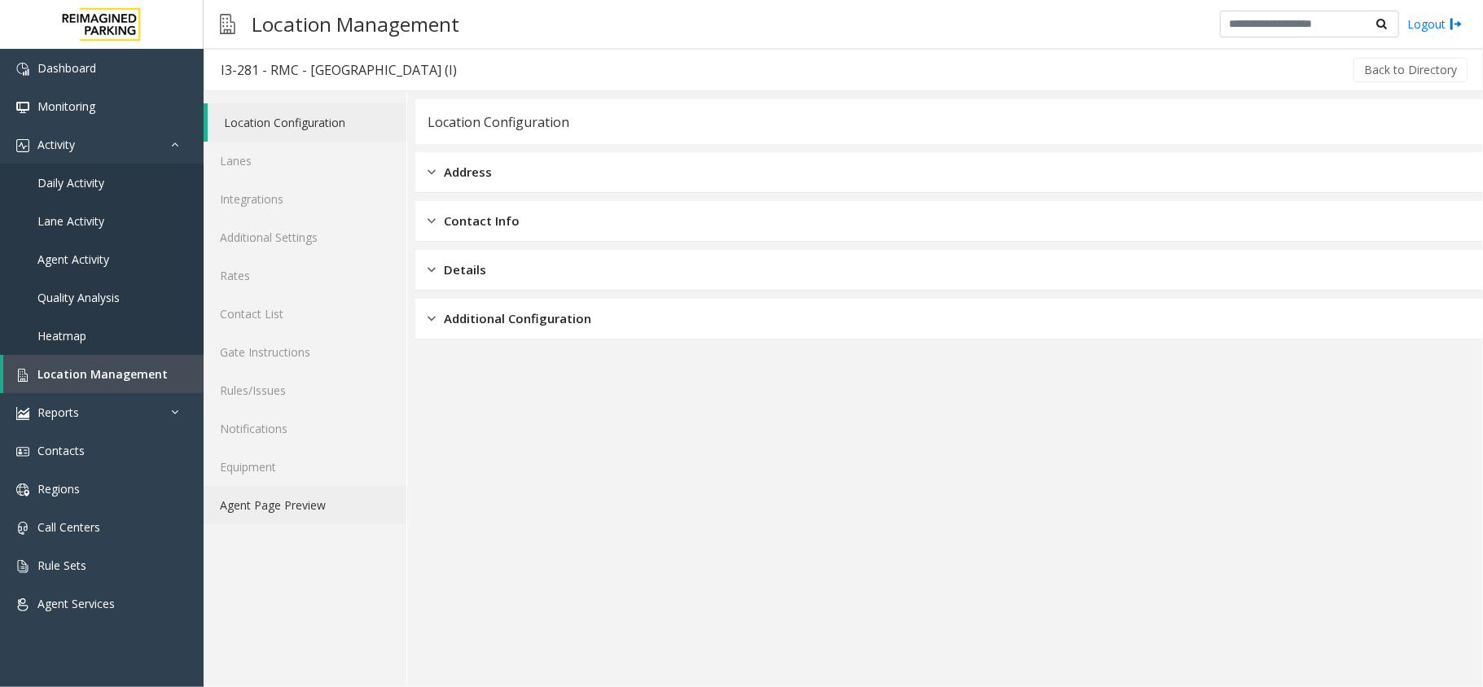
click at [280, 510] on link "Agent Page Preview" at bounding box center [305, 505] width 203 height 38
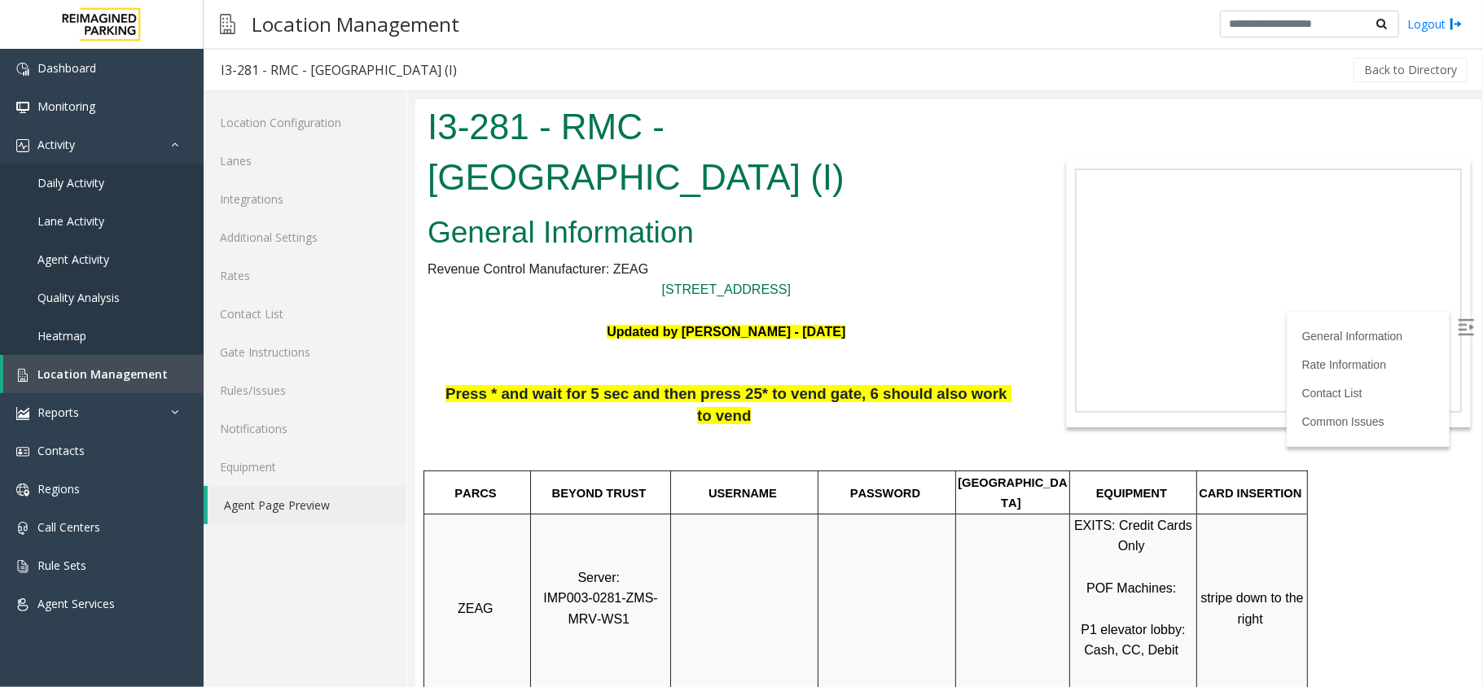
scroll to position [513, 0]
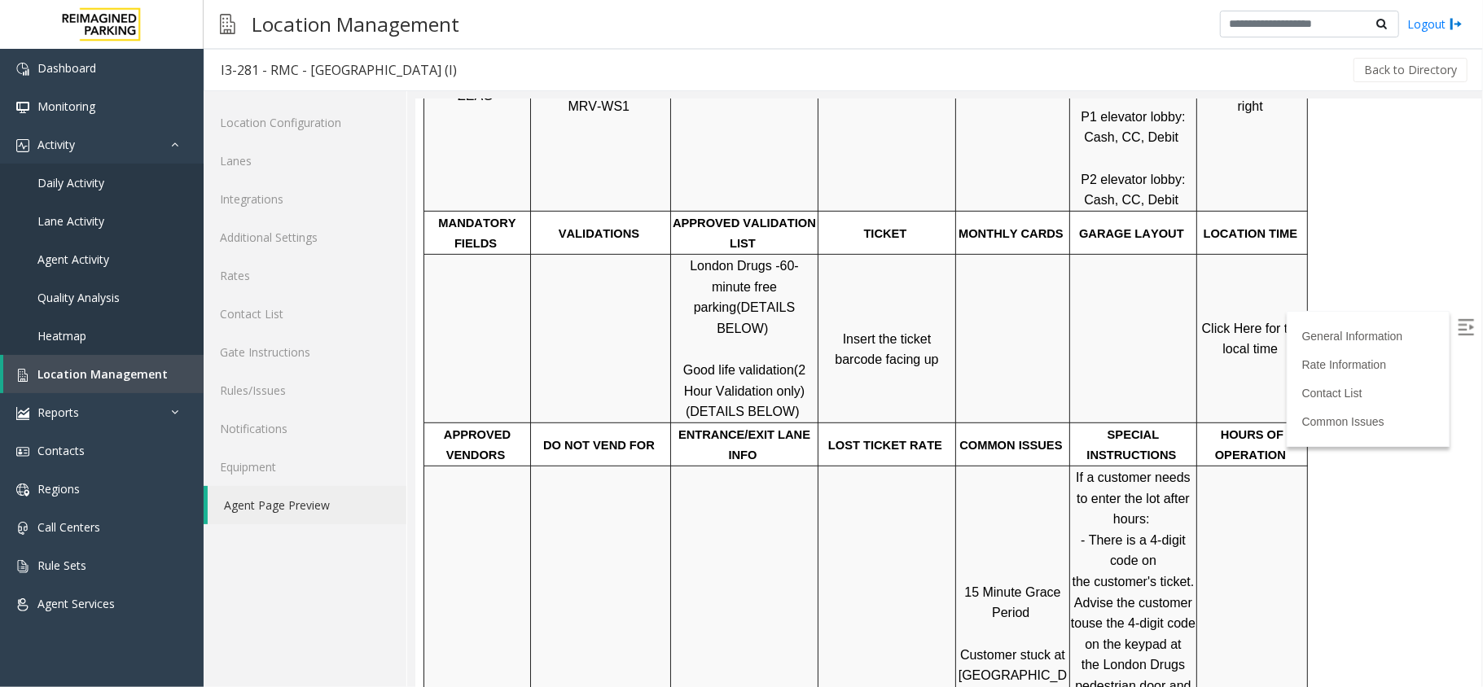
click at [1457, 328] on img at bounding box center [1465, 326] width 16 height 16
drag, startPoint x: 683, startPoint y: 301, endPoint x: 734, endPoint y: 310, distance: 51.3
click at [734, 310] on p "London Drugs - 60-minute free parking (DETAILS BELOW) Good life validation (2 H…" at bounding box center [743, 338] width 145 height 167
copy span "Good life"
click at [1245, 321] on span "Click Here for the local time" at bounding box center [1253, 338] width 104 height 35
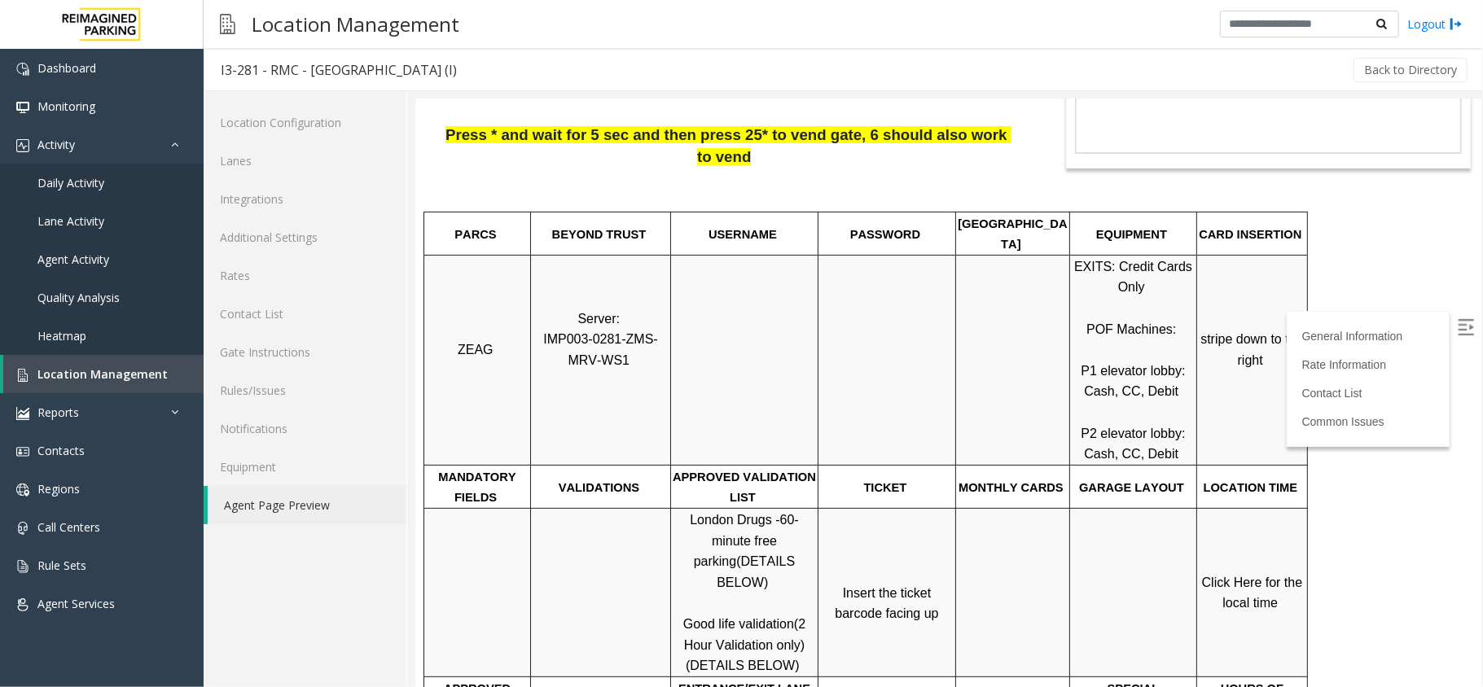
scroll to position [0, 0]
